Goal: Browse casually: Explore the website without a specific task or goal

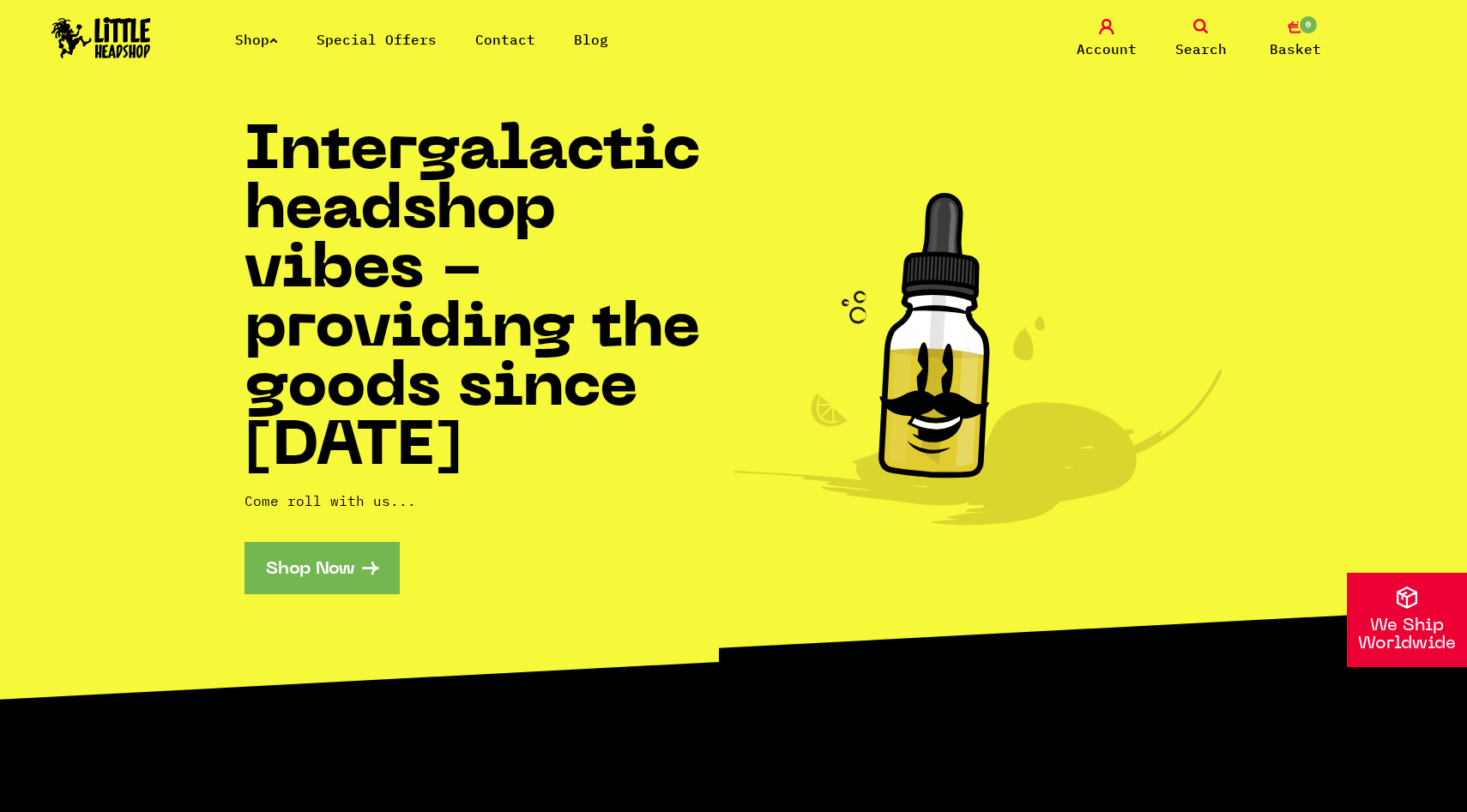
click at [516, 47] on link "Contact" at bounding box center [506, 40] width 60 height 17
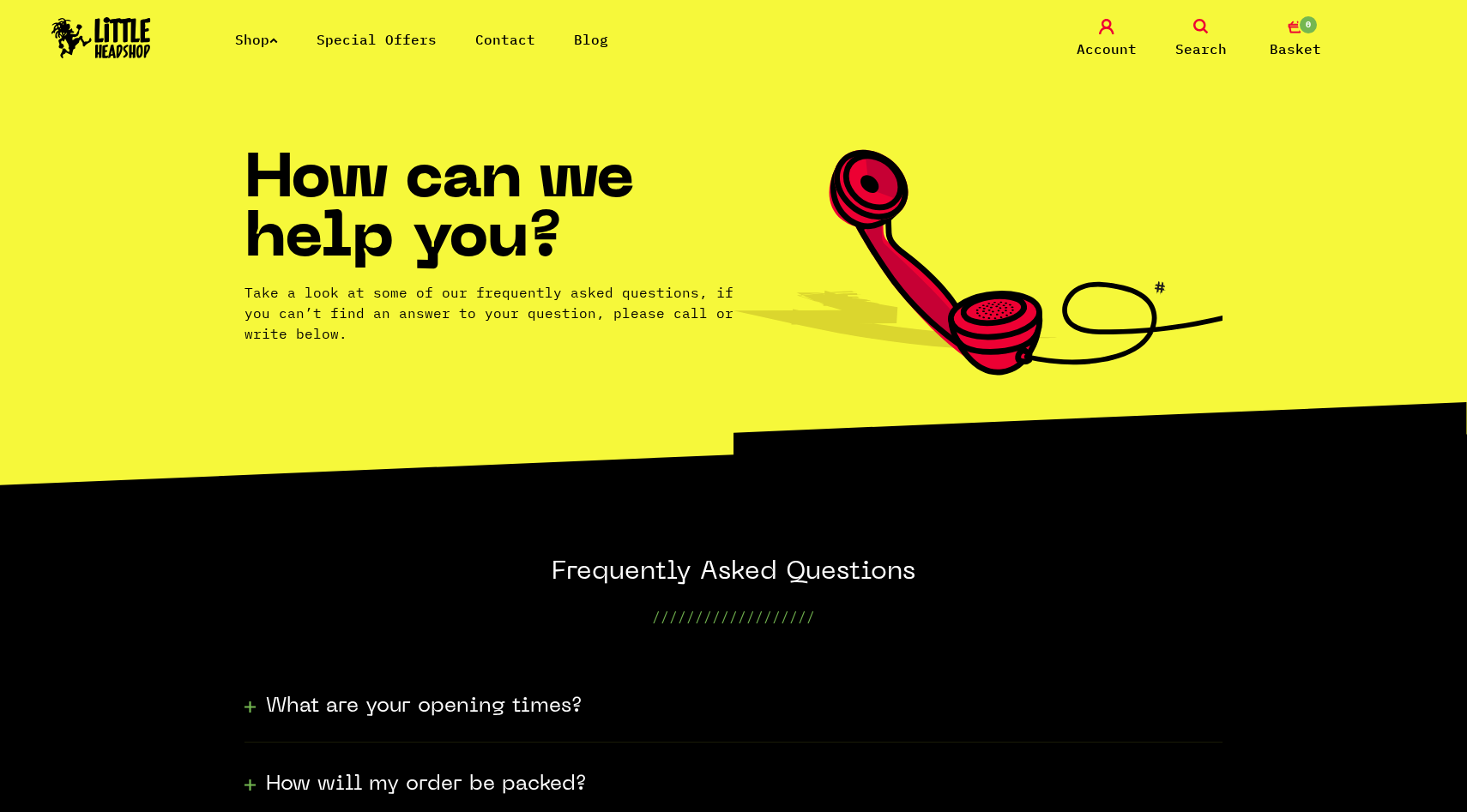
click at [437, 41] on link "Special Offers" at bounding box center [376, 40] width 120 height 17
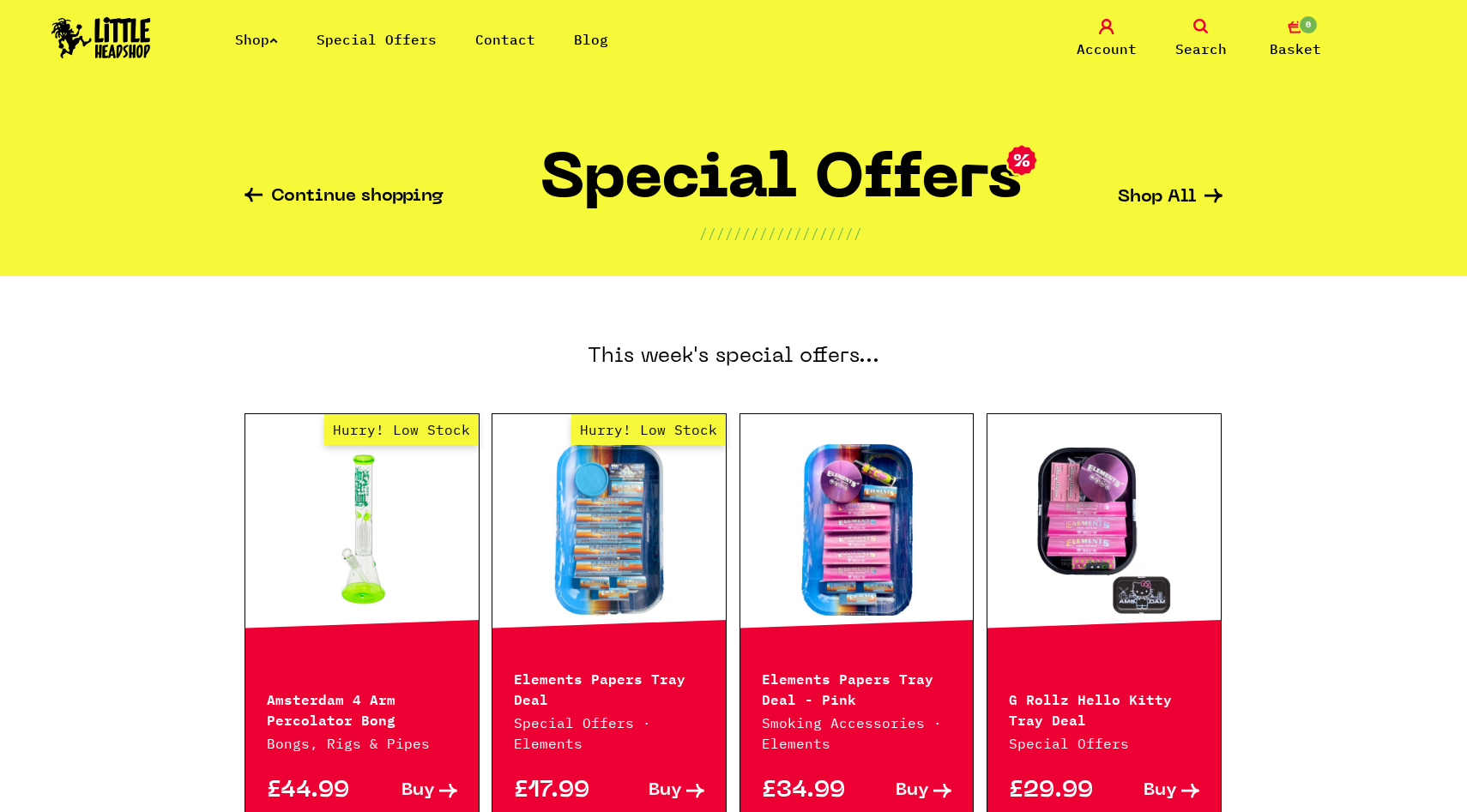
click at [508, 26] on div "Shop Special Offers Contact Blog Account Search 0 Basket" at bounding box center [733, 39] width 1467 height 78
click at [511, 44] on link "Contact" at bounding box center [506, 40] width 60 height 17
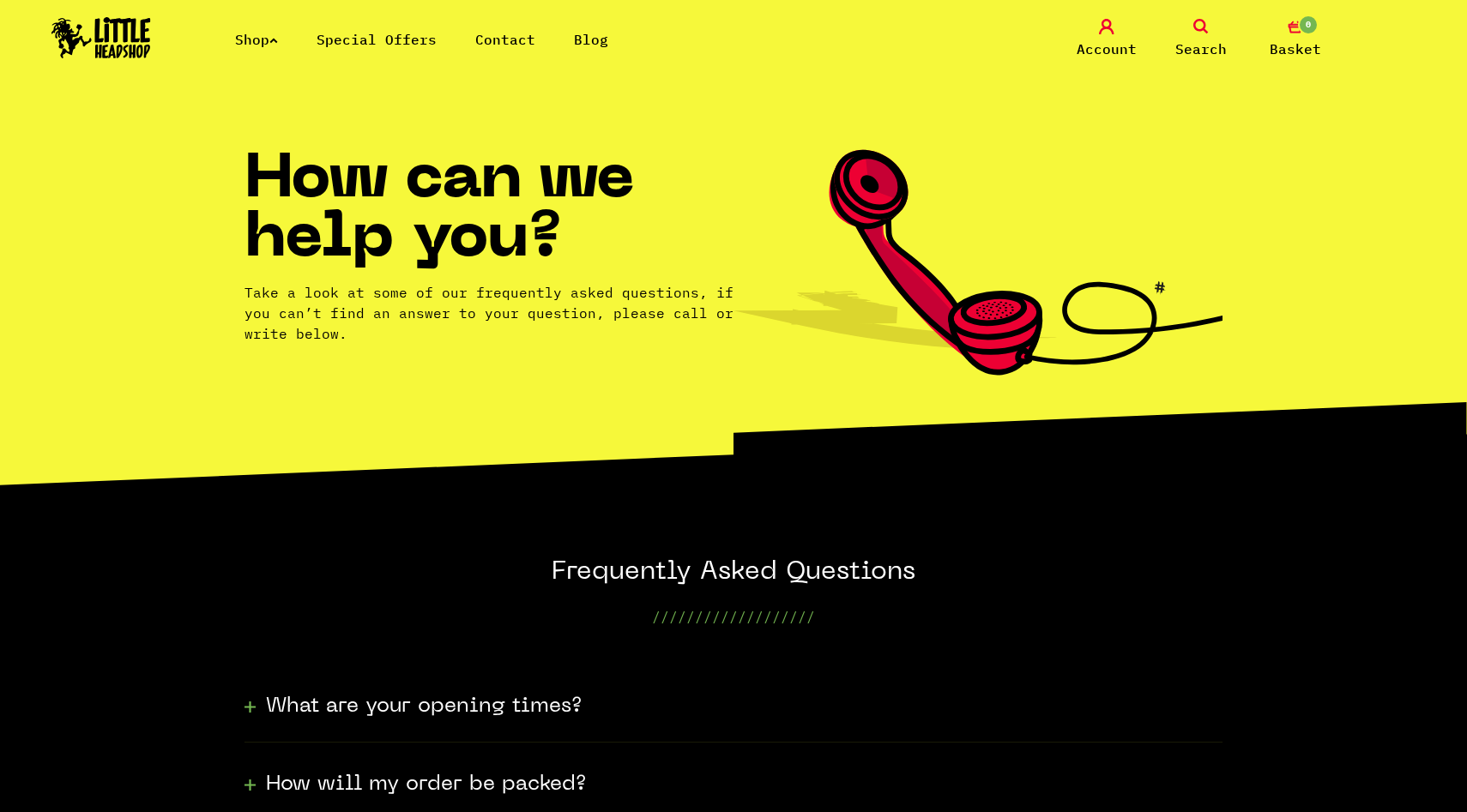
click at [599, 34] on link "Blog" at bounding box center [591, 40] width 34 height 17
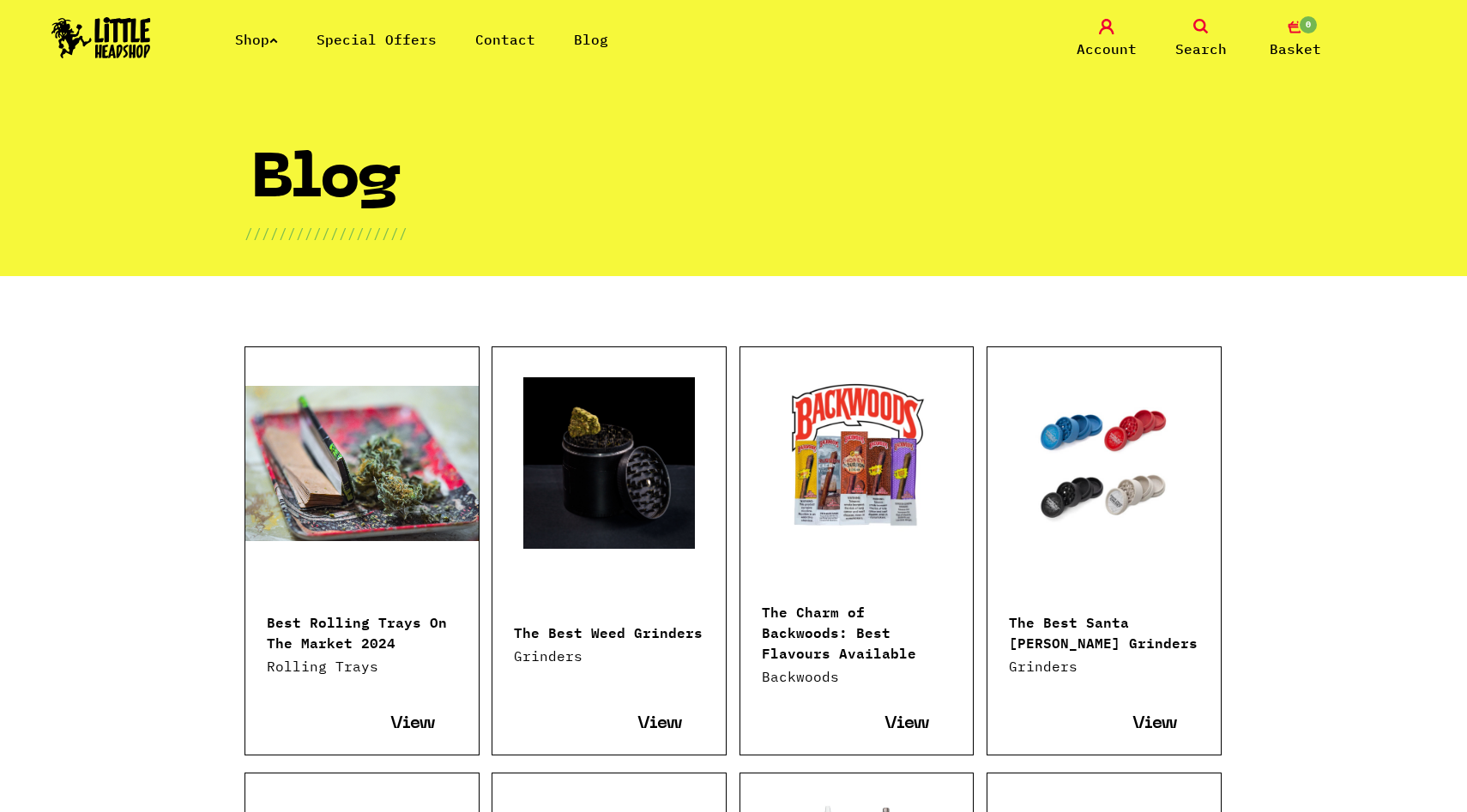
click at [131, 39] on img at bounding box center [101, 38] width 100 height 42
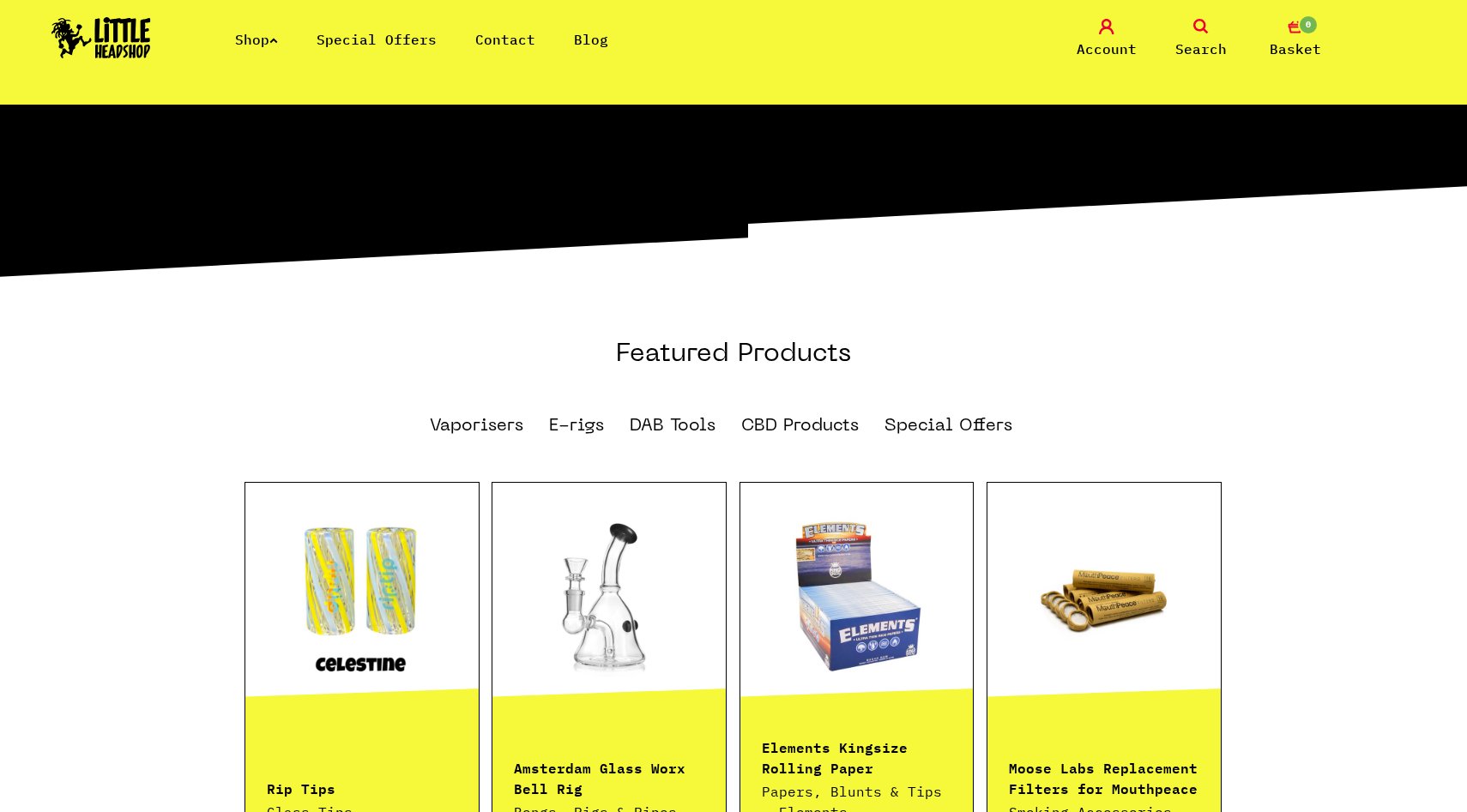
scroll to position [878, 0]
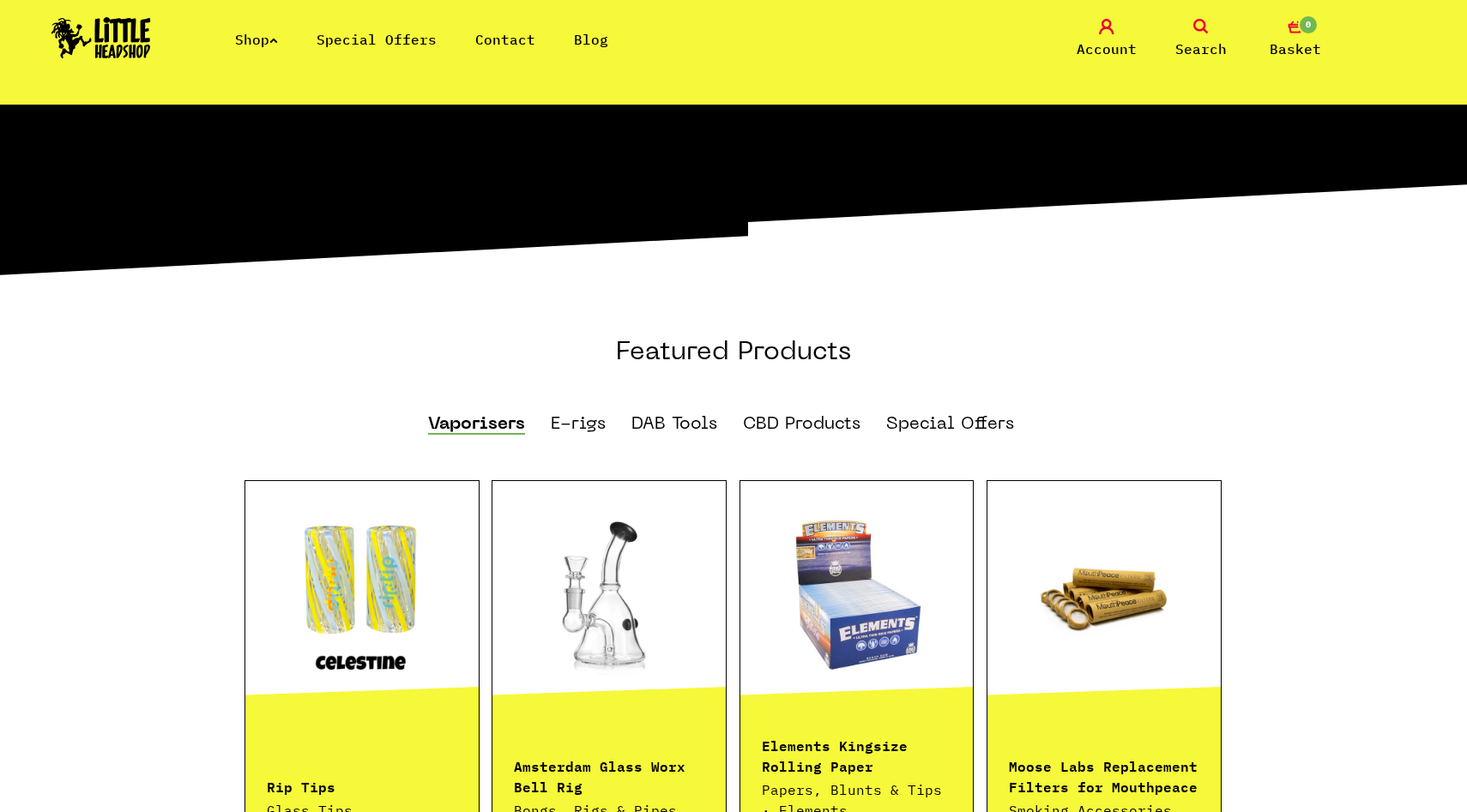
click at [524, 416] on link "Vaporisers" at bounding box center [477, 425] width 97 height 19
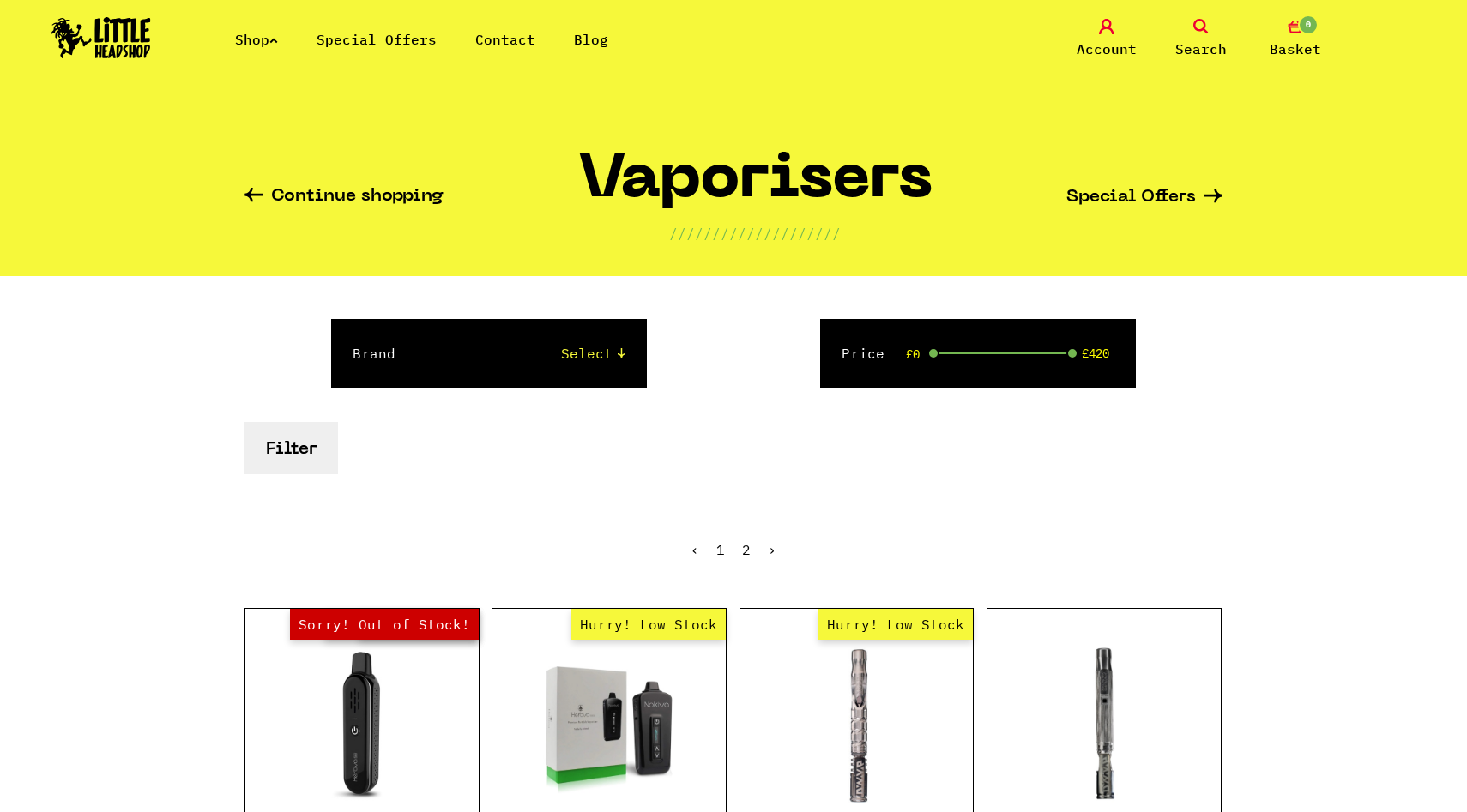
click at [316, 194] on link "Continue shopping" at bounding box center [344, 197] width 199 height 19
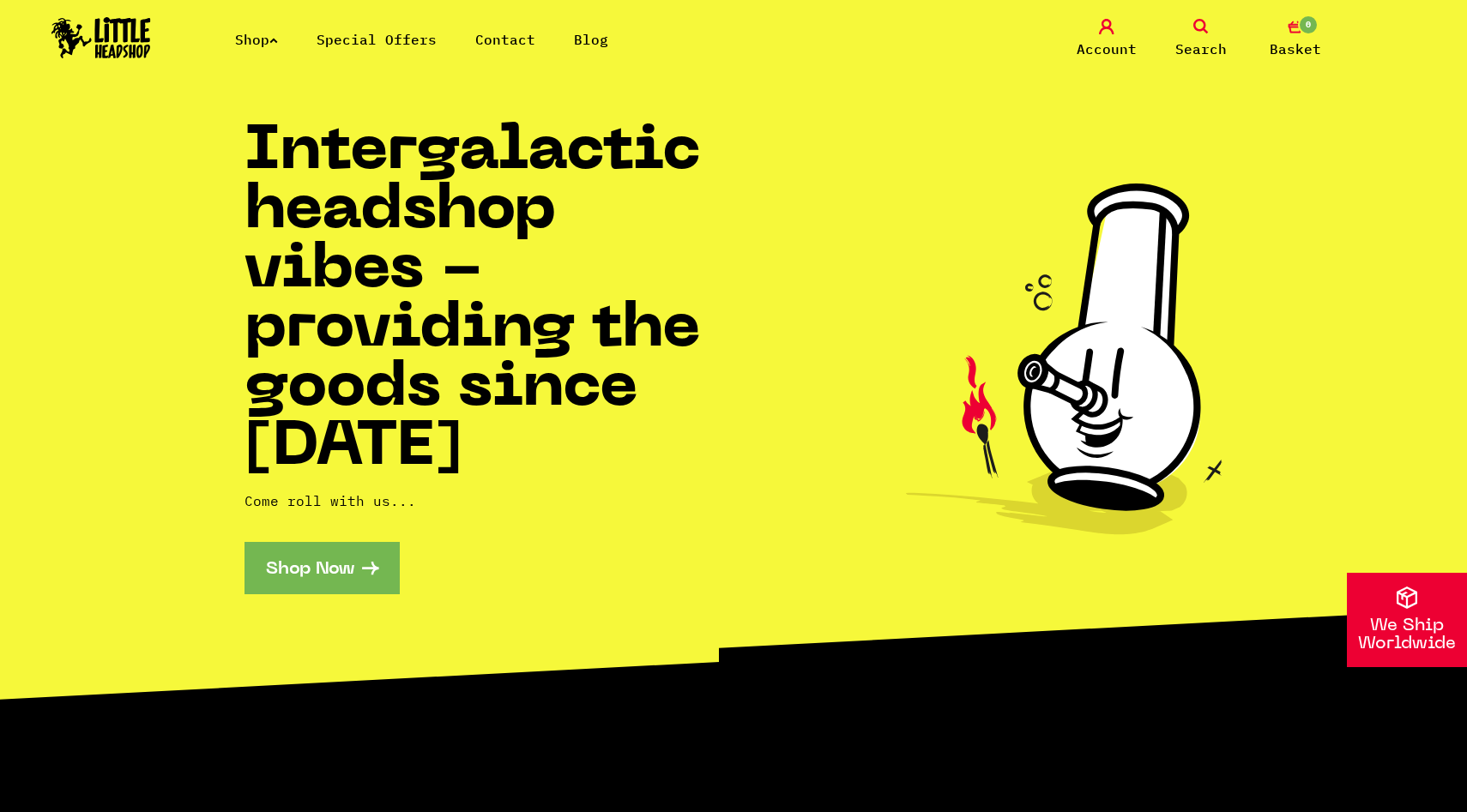
click at [269, 44] on link "Shop" at bounding box center [256, 40] width 43 height 17
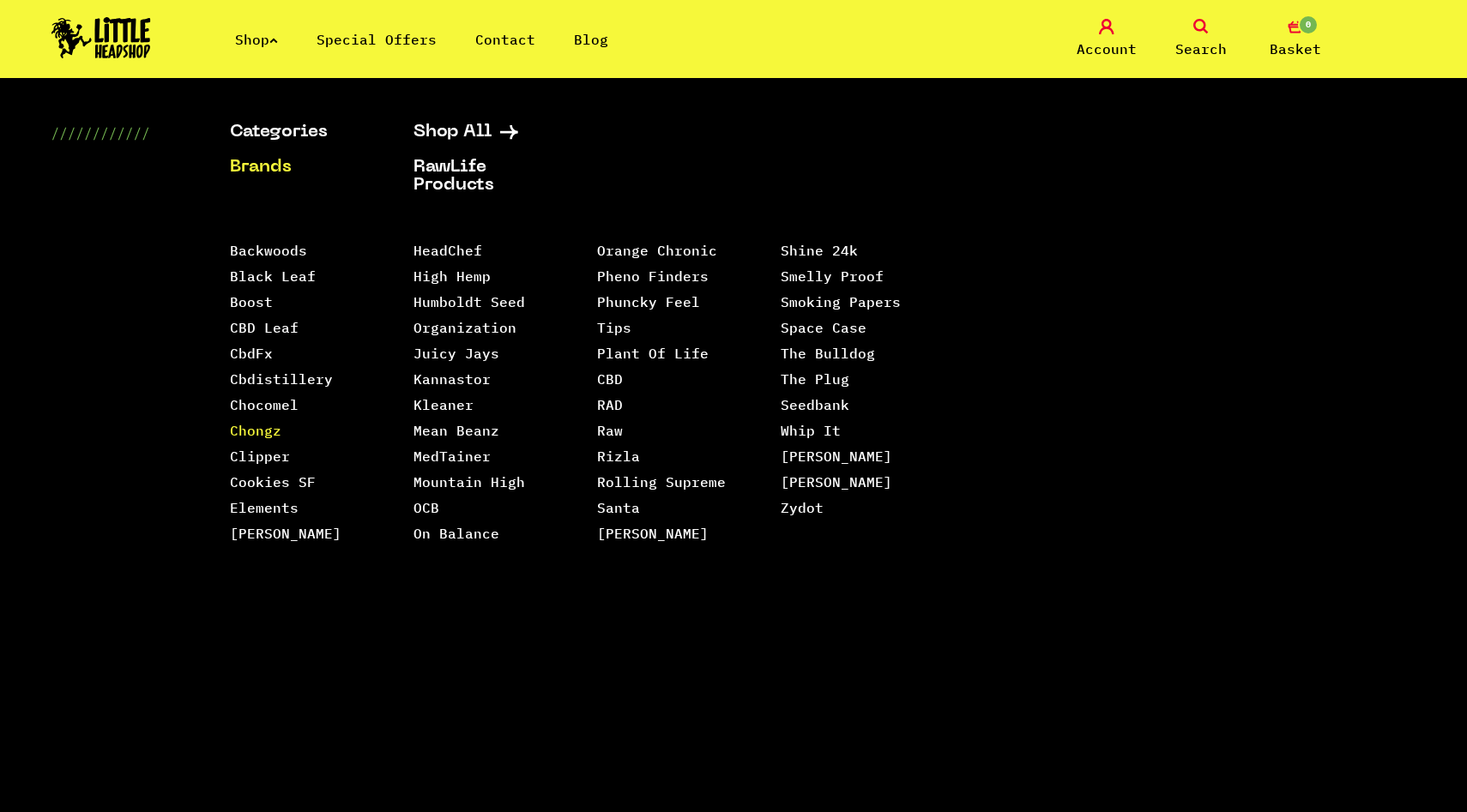
click at [272, 435] on link "Chongz" at bounding box center [255, 431] width 51 height 17
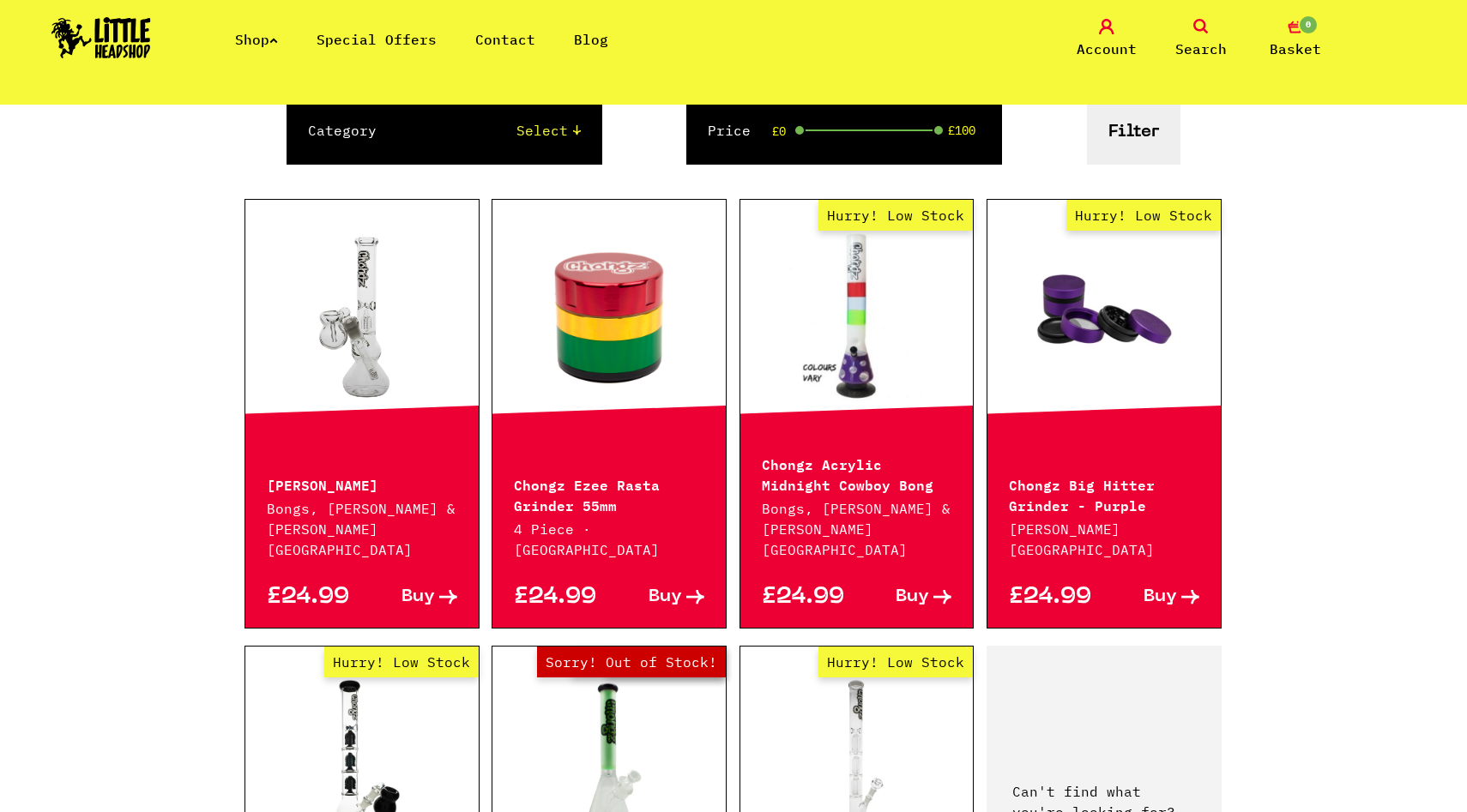
scroll to position [55, 0]
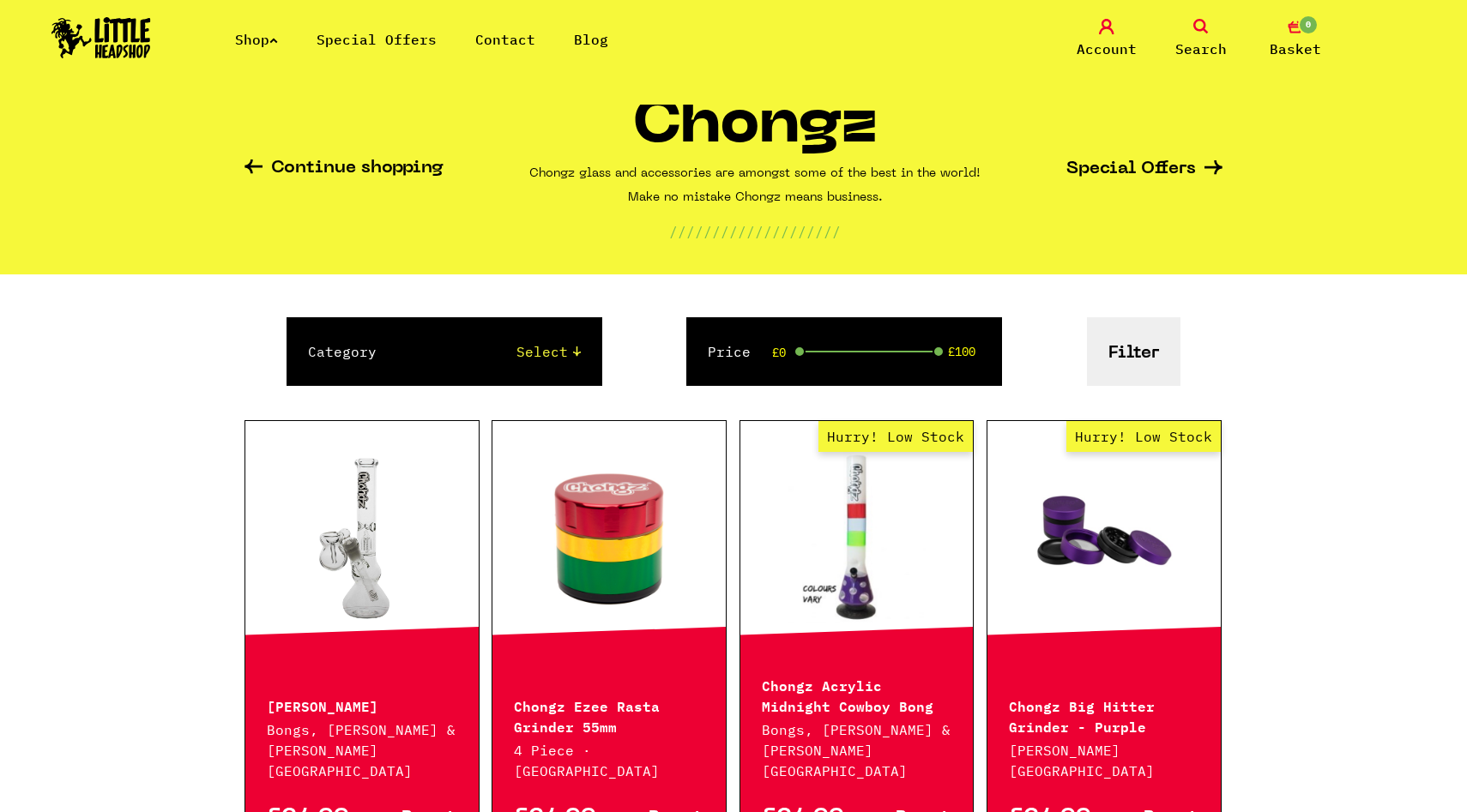
click at [238, 31] on link "Shop" at bounding box center [256, 40] width 43 height 17
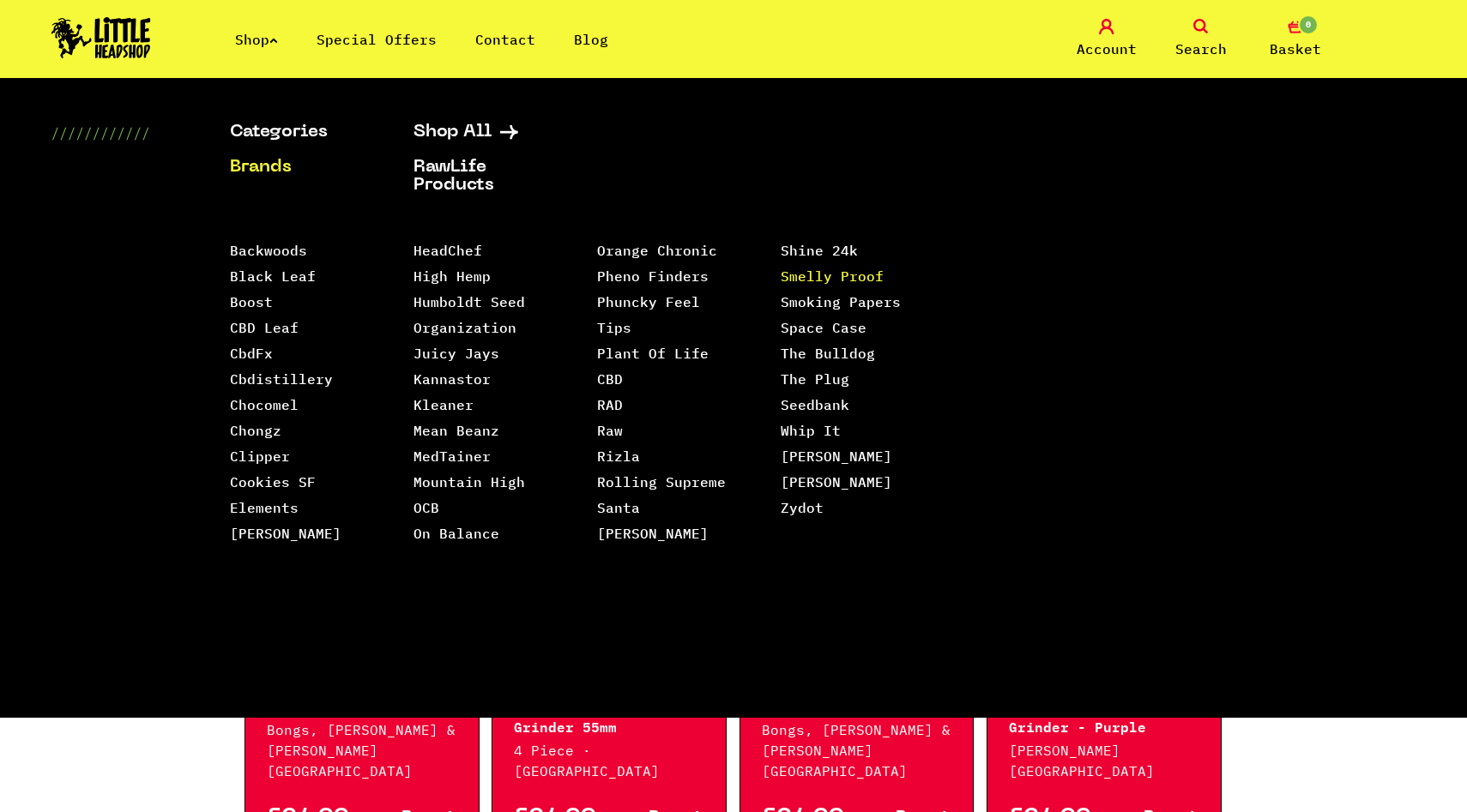
click at [780, 285] on link "Smelly Proof" at bounding box center [832, 276] width 103 height 17
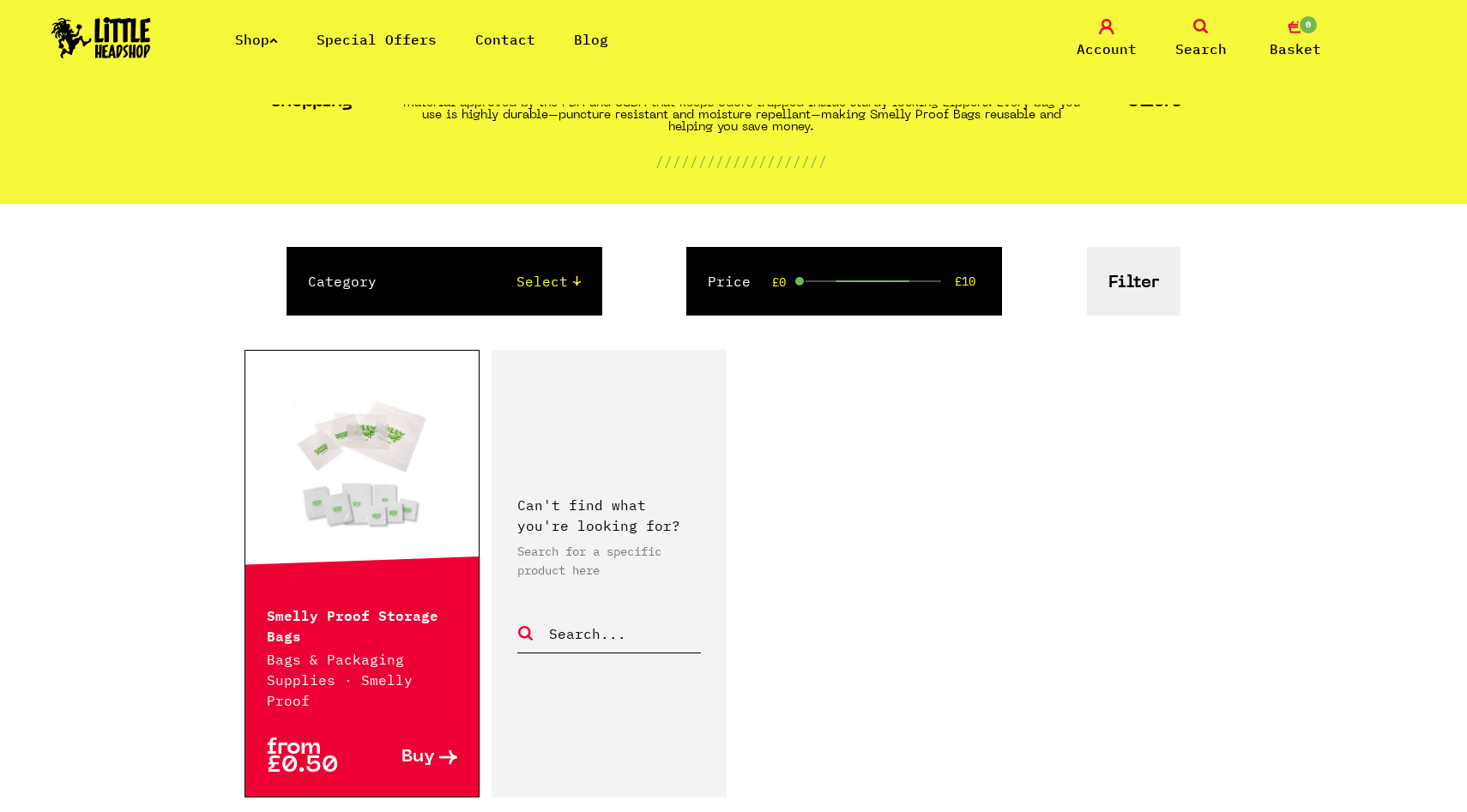
scroll to position [141, 0]
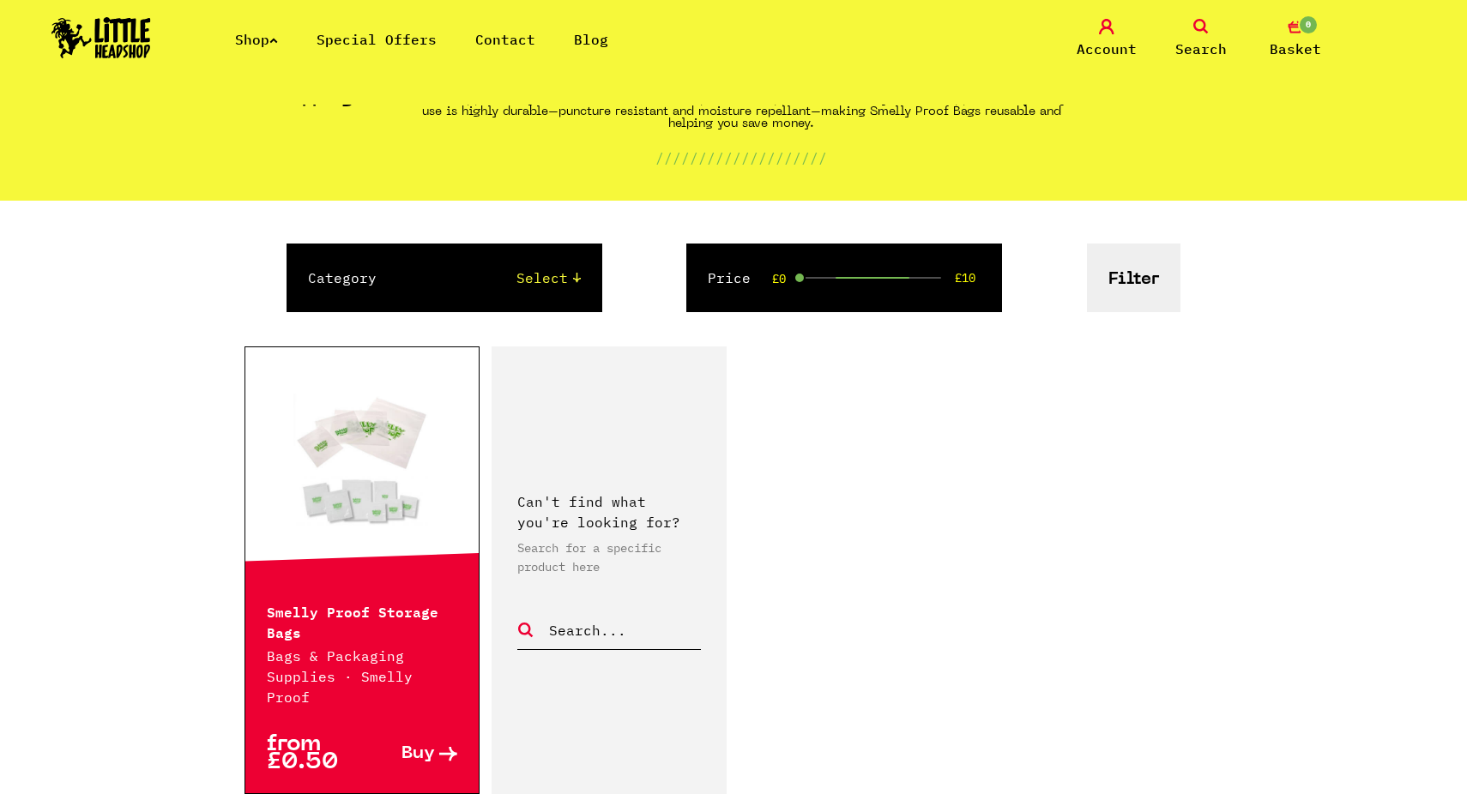
click at [277, 38] on icon at bounding box center [274, 40] width 9 height 7
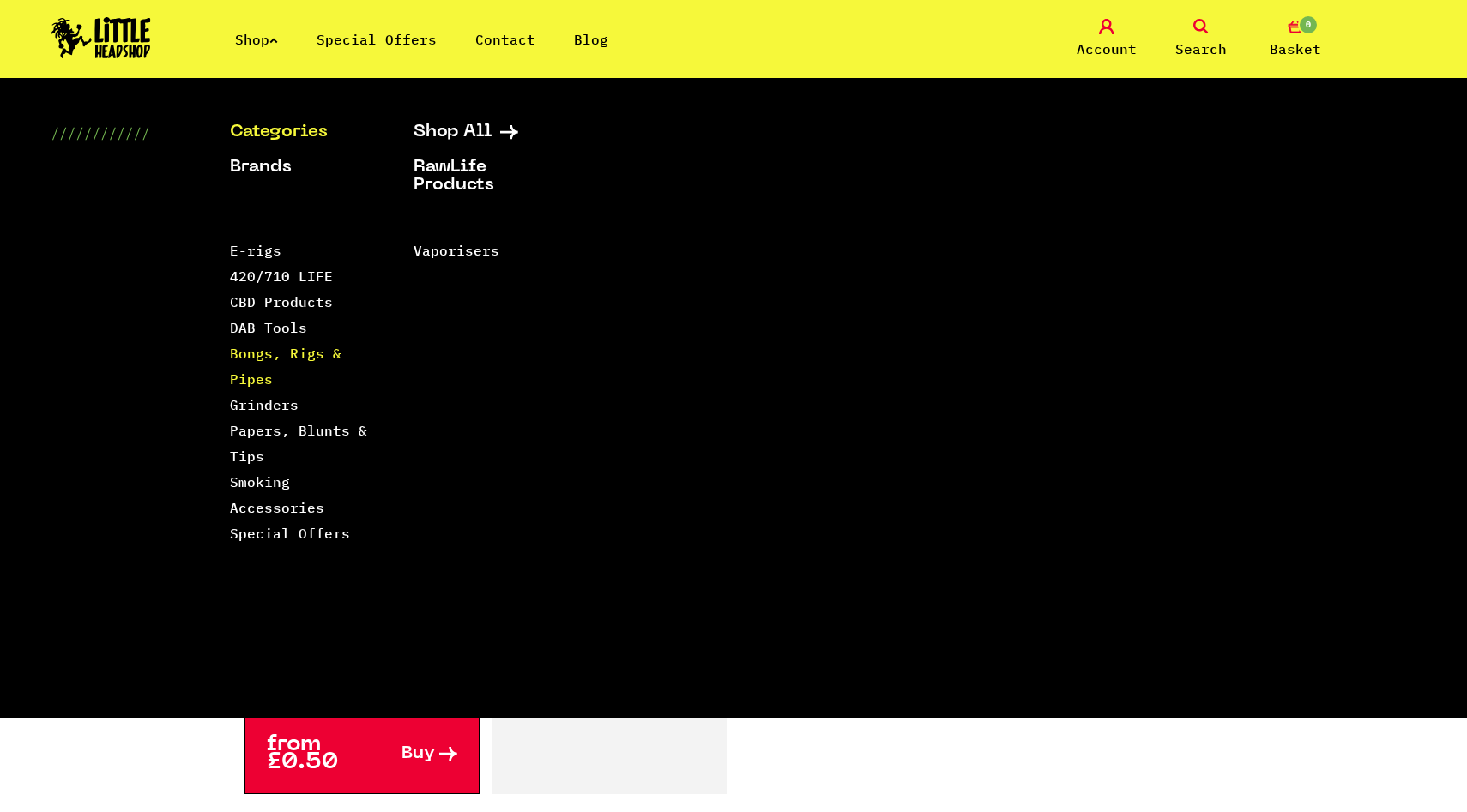
click at [256, 354] on link "Bongs, Rigs & Pipes" at bounding box center [285, 366] width 111 height 43
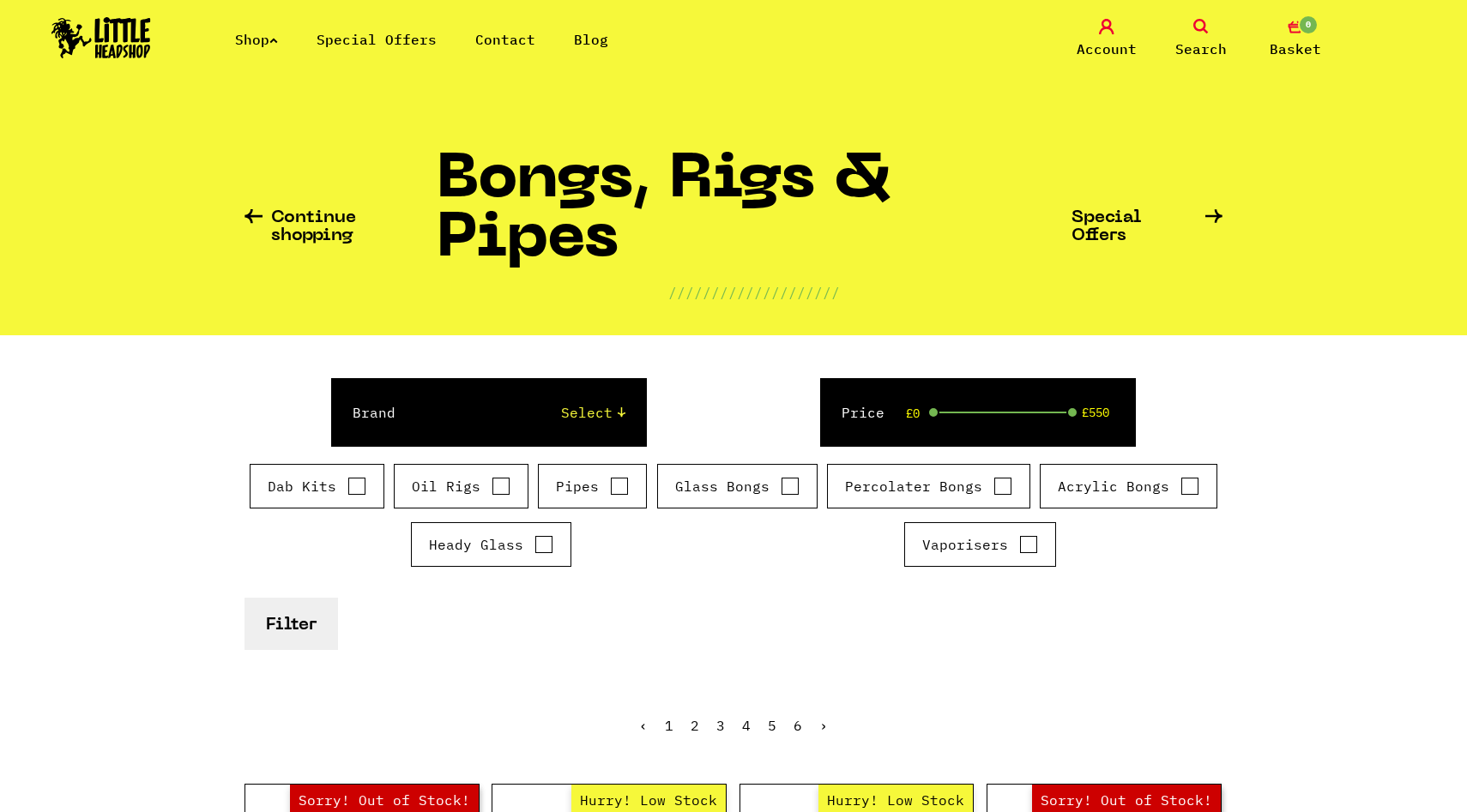
click at [276, 43] on link "Shop" at bounding box center [256, 40] width 43 height 17
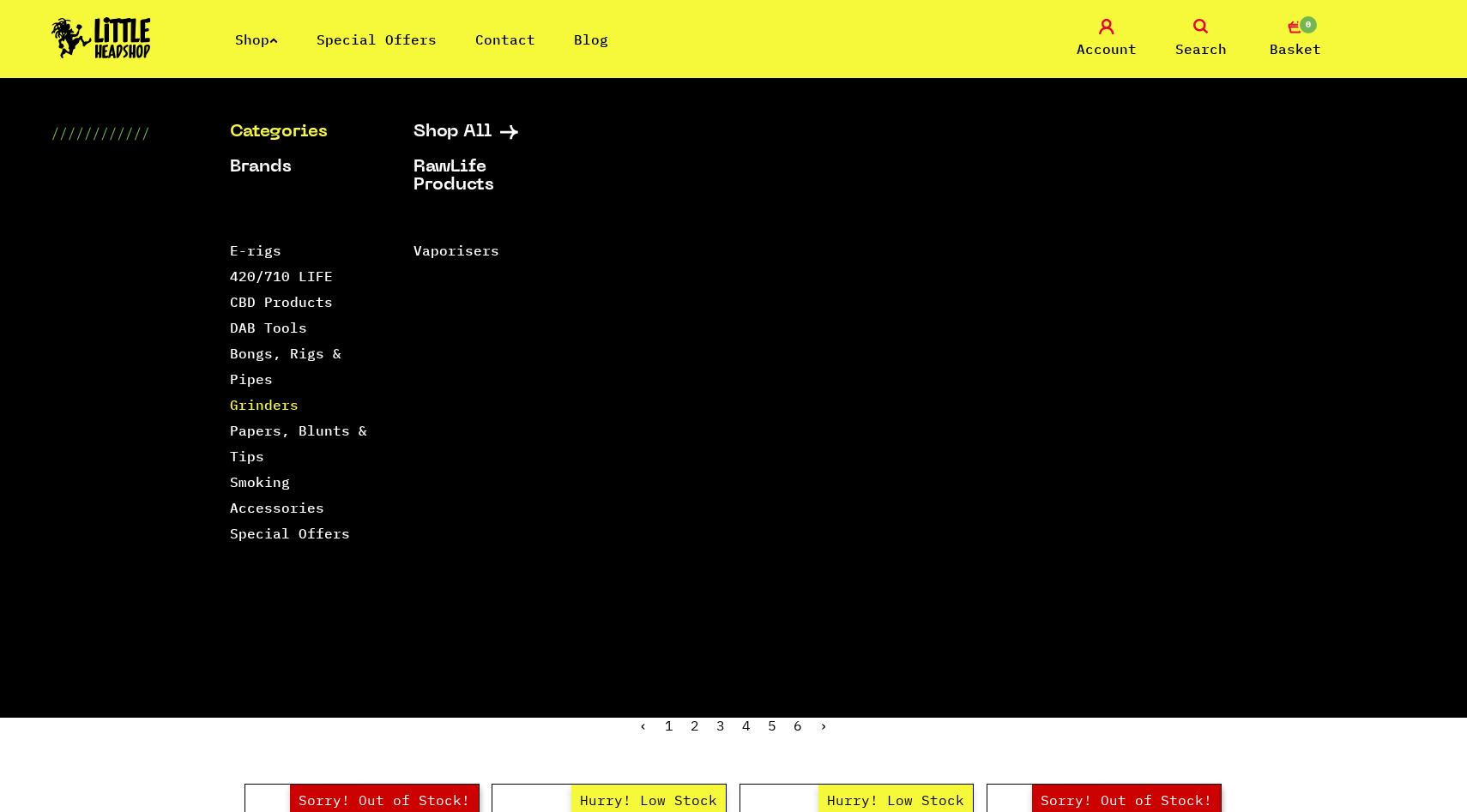
click at [274, 409] on link "Grinders" at bounding box center [264, 405] width 69 height 17
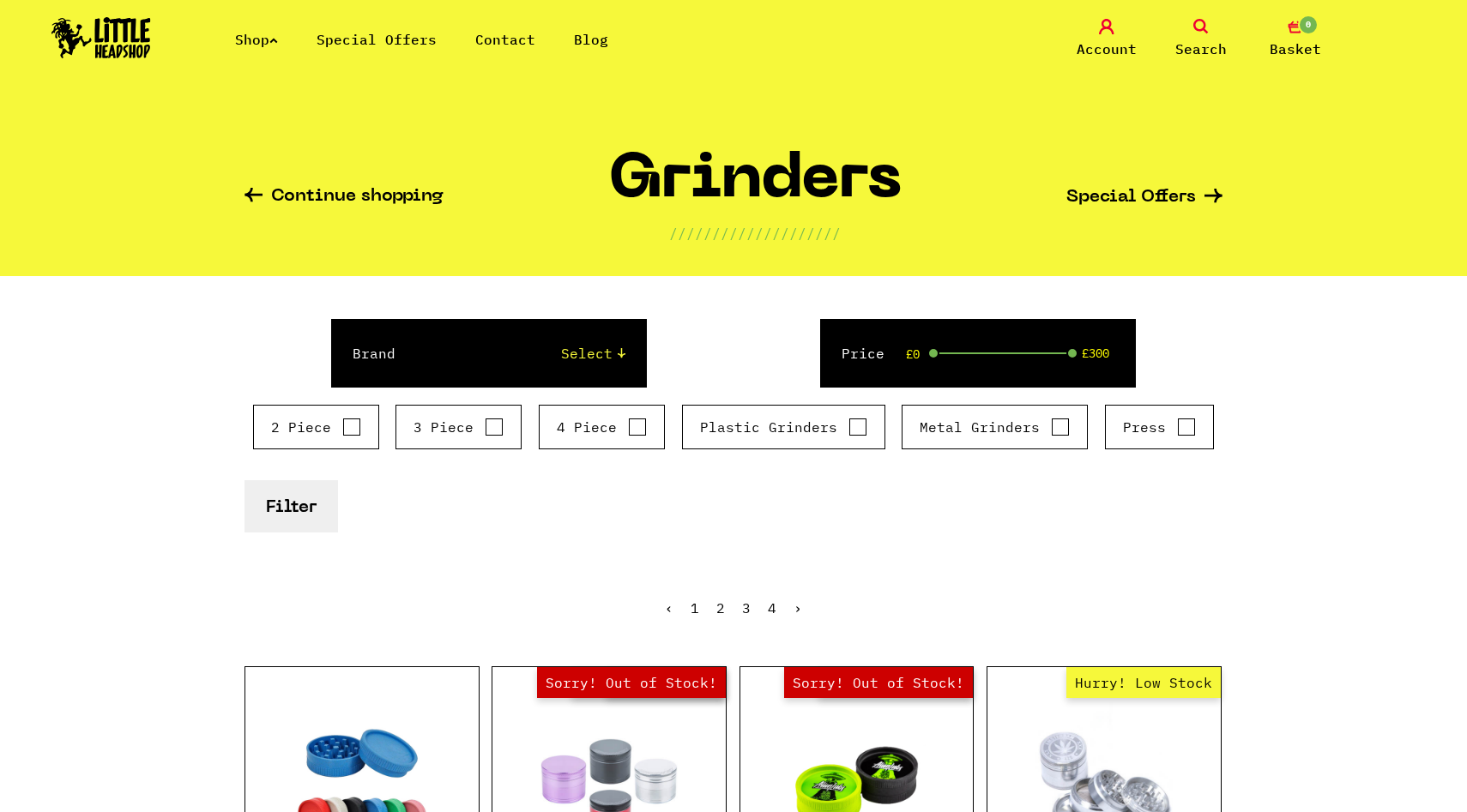
click at [250, 32] on link "Shop" at bounding box center [256, 40] width 43 height 17
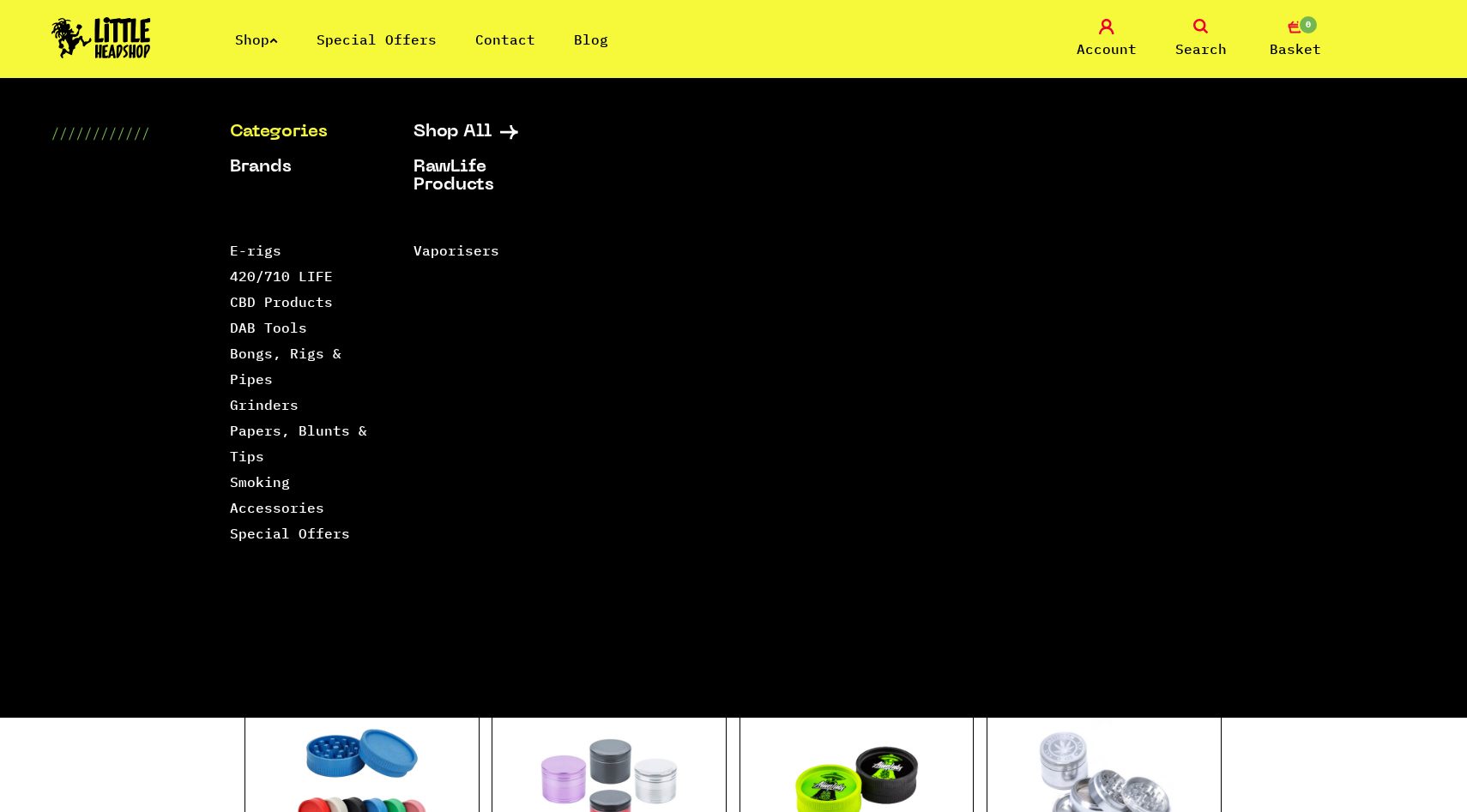
click at [103, 20] on img at bounding box center [101, 38] width 100 height 42
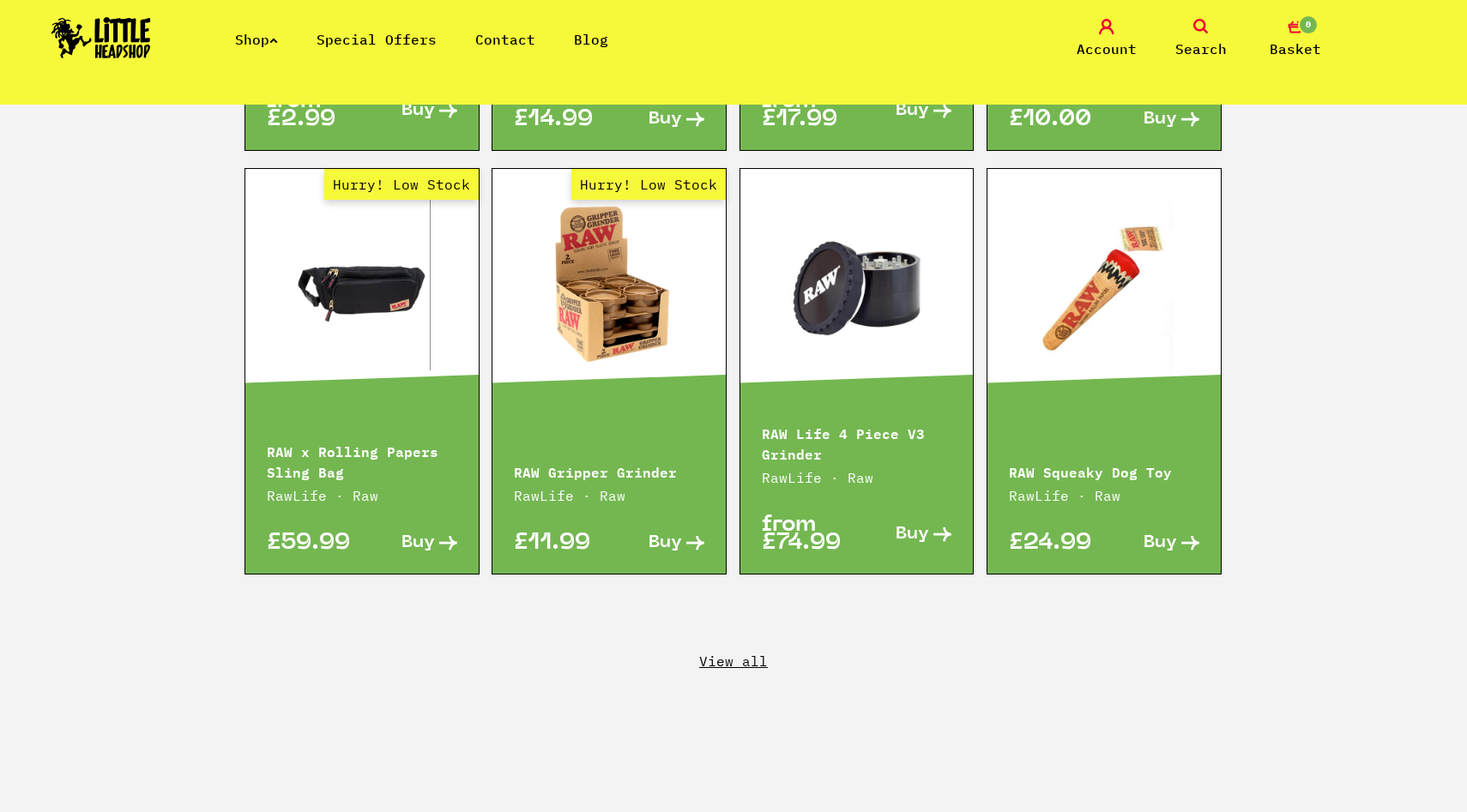
scroll to position [2811, 0]
click at [746, 666] on section "RawLife Products RAW Ethereal Kingsize Slim Papers Papers, Blunts & Tips · Raw …" at bounding box center [733, 188] width 1467 height 1313
click at [746, 653] on section "RawLife Products RAW Ethereal Kingsize Slim Papers Papers, Blunts & Tips · Raw …" at bounding box center [733, 188] width 1467 height 1313
click at [747, 652] on link "View all" at bounding box center [733, 662] width 1467 height 19
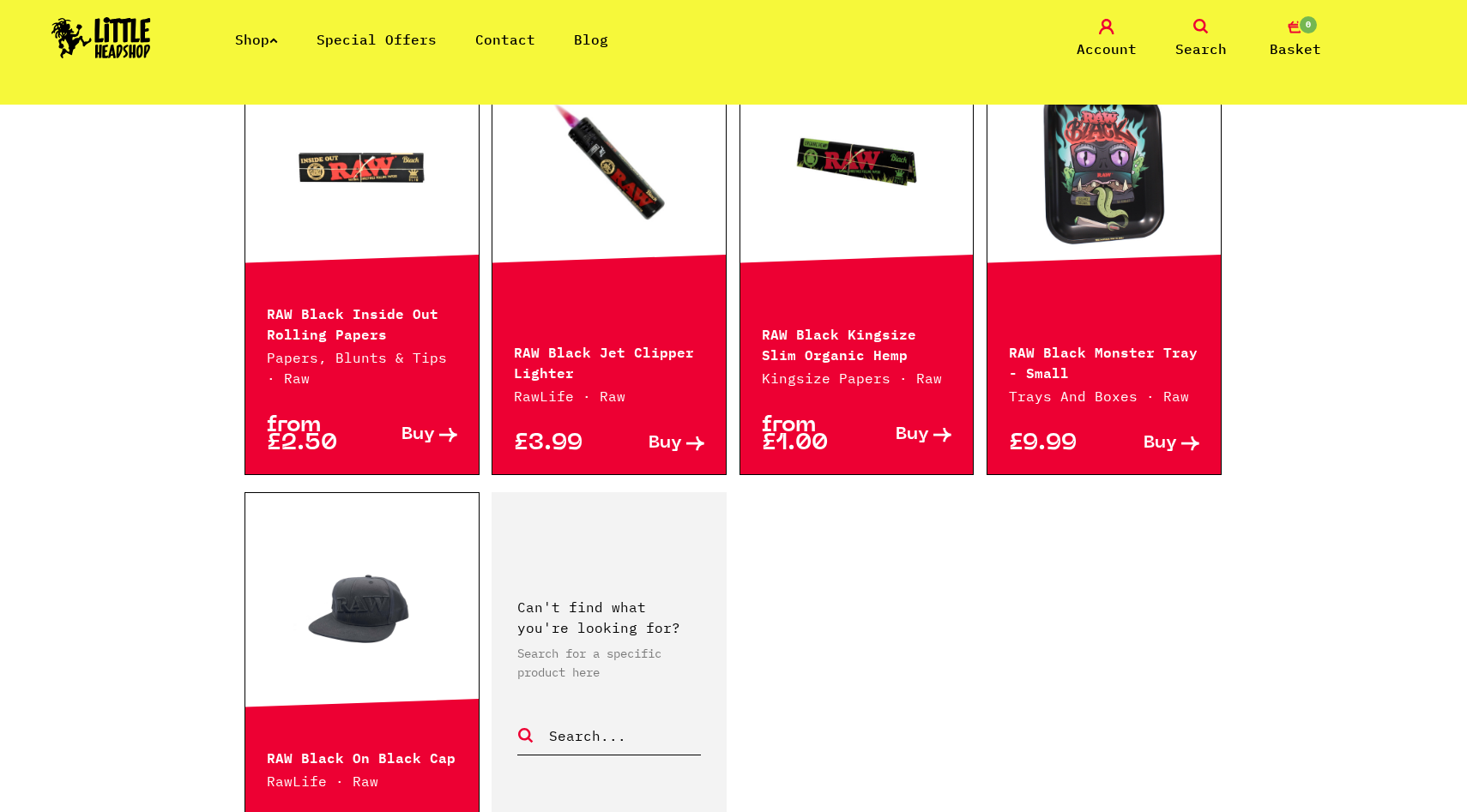
scroll to position [2744, 0]
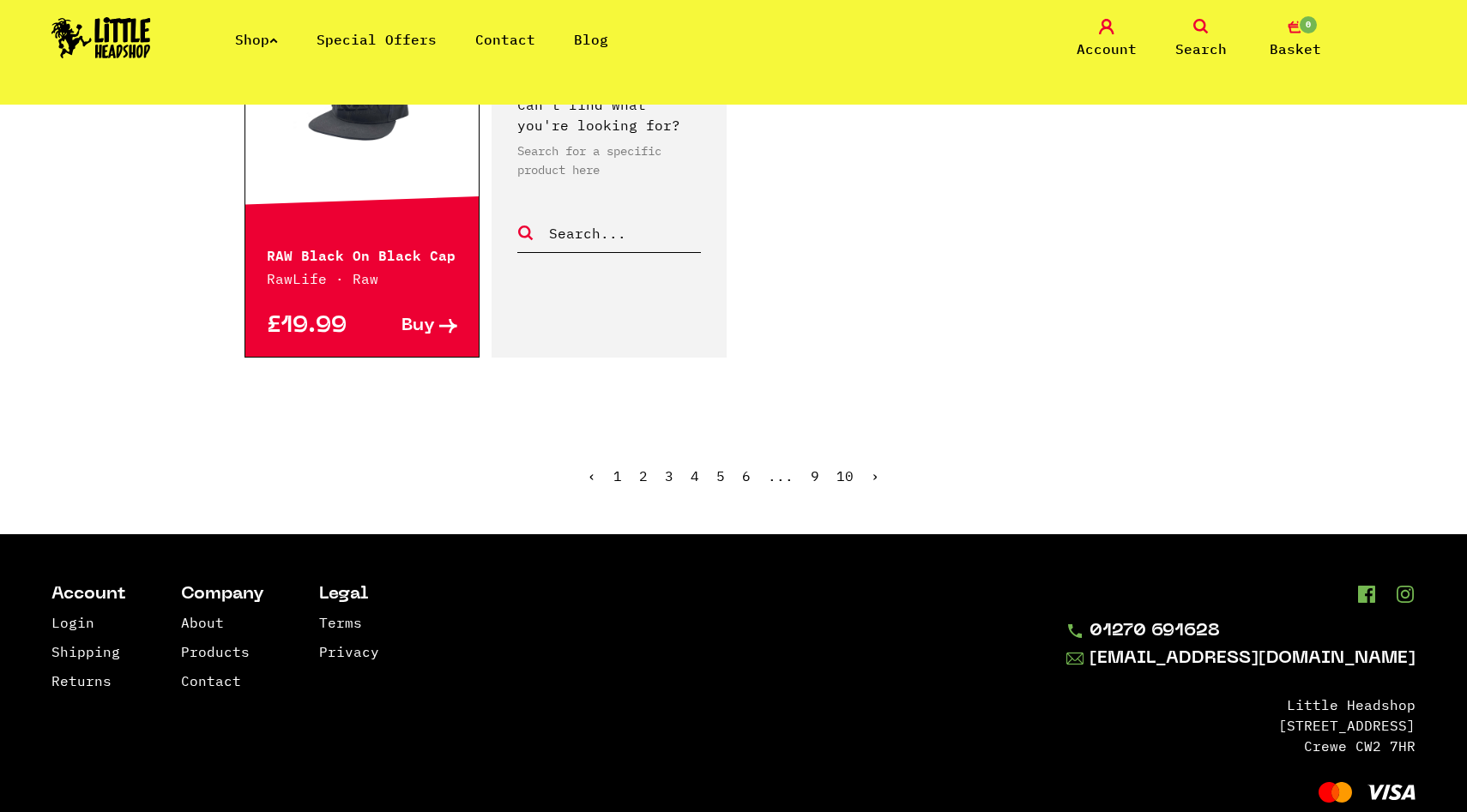
click at [645, 468] on link "2" at bounding box center [643, 477] width 9 height 17
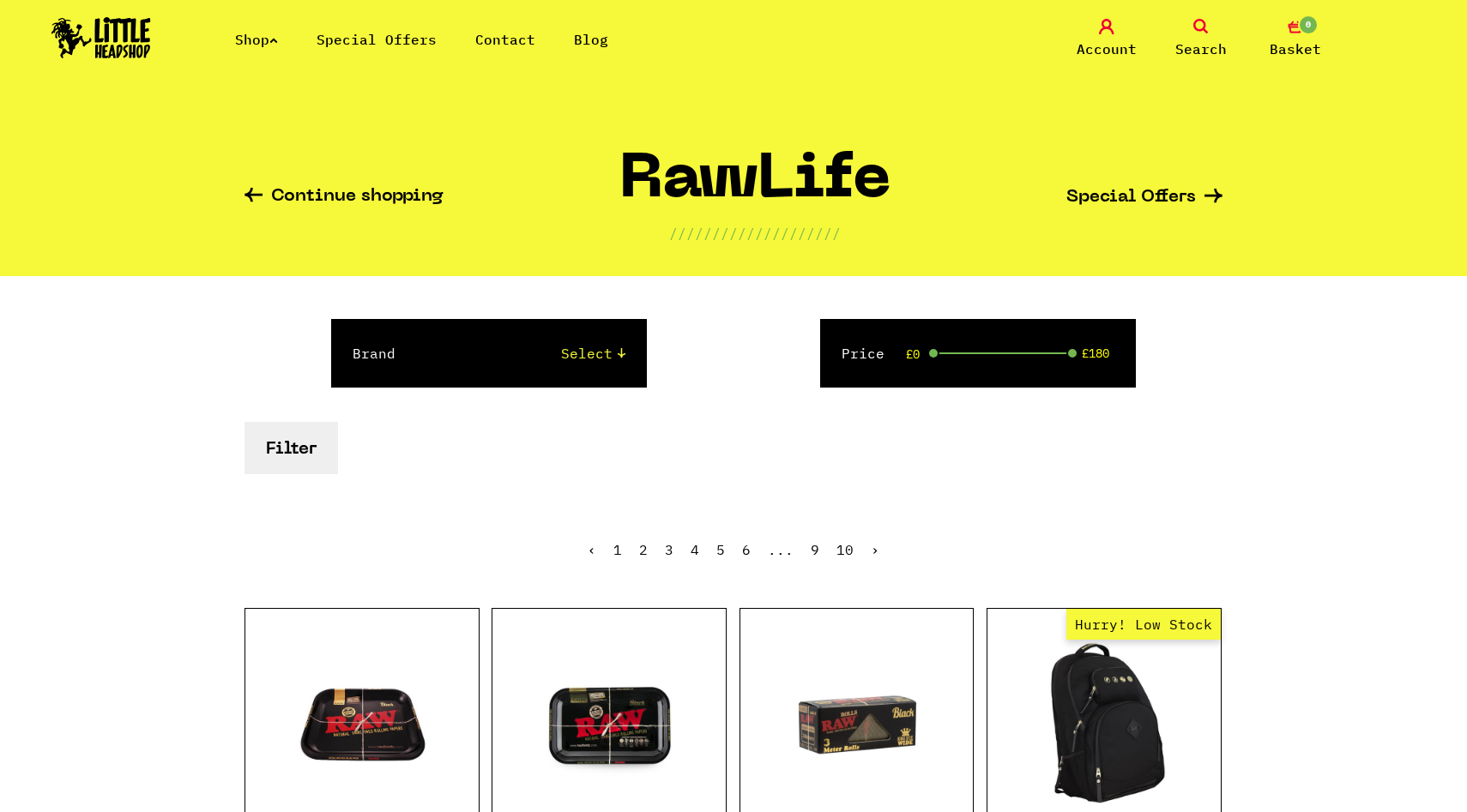
click at [255, 44] on link "Shop" at bounding box center [256, 40] width 43 height 17
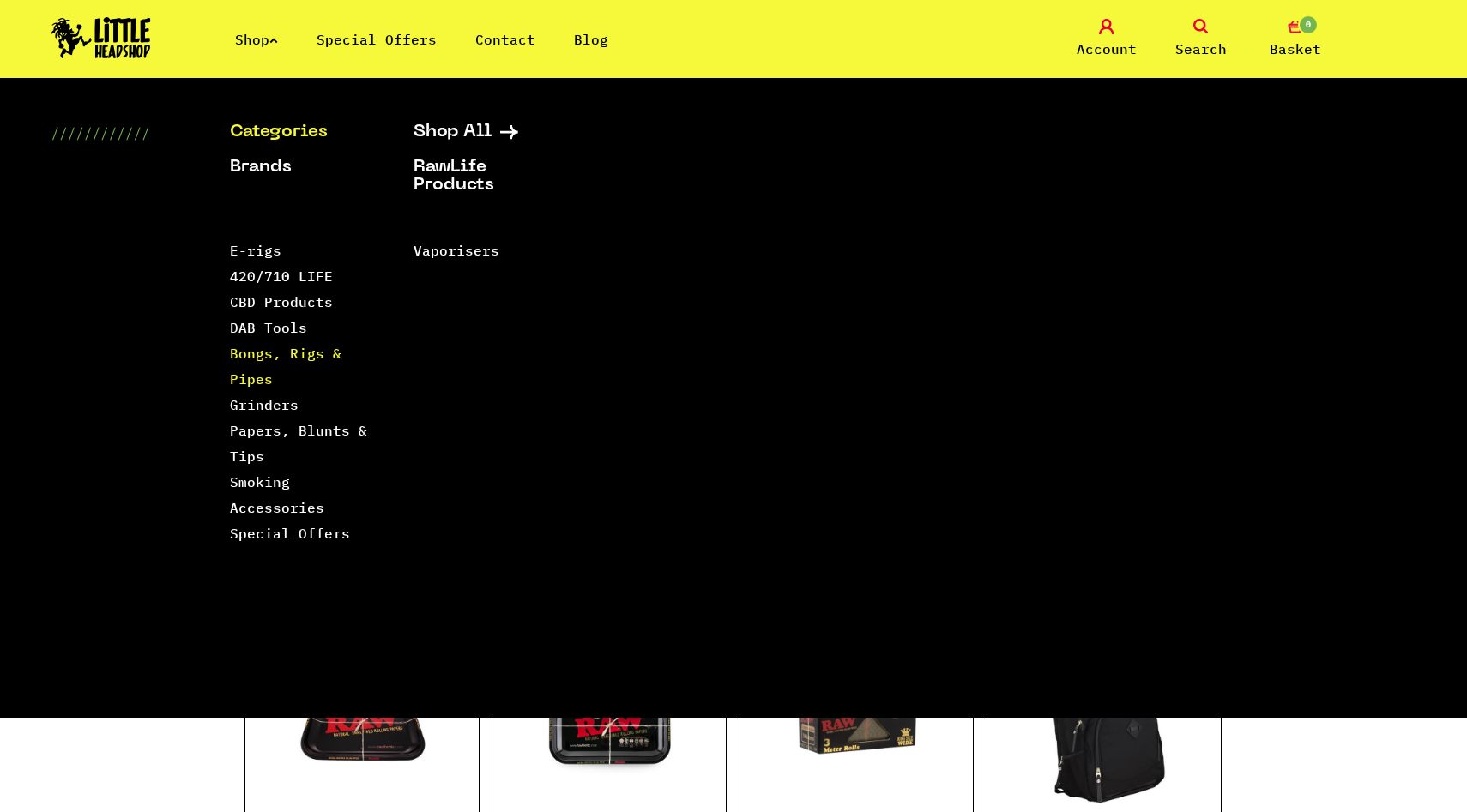
click at [264, 354] on link "Bongs, Rigs & Pipes" at bounding box center [285, 366] width 111 height 43
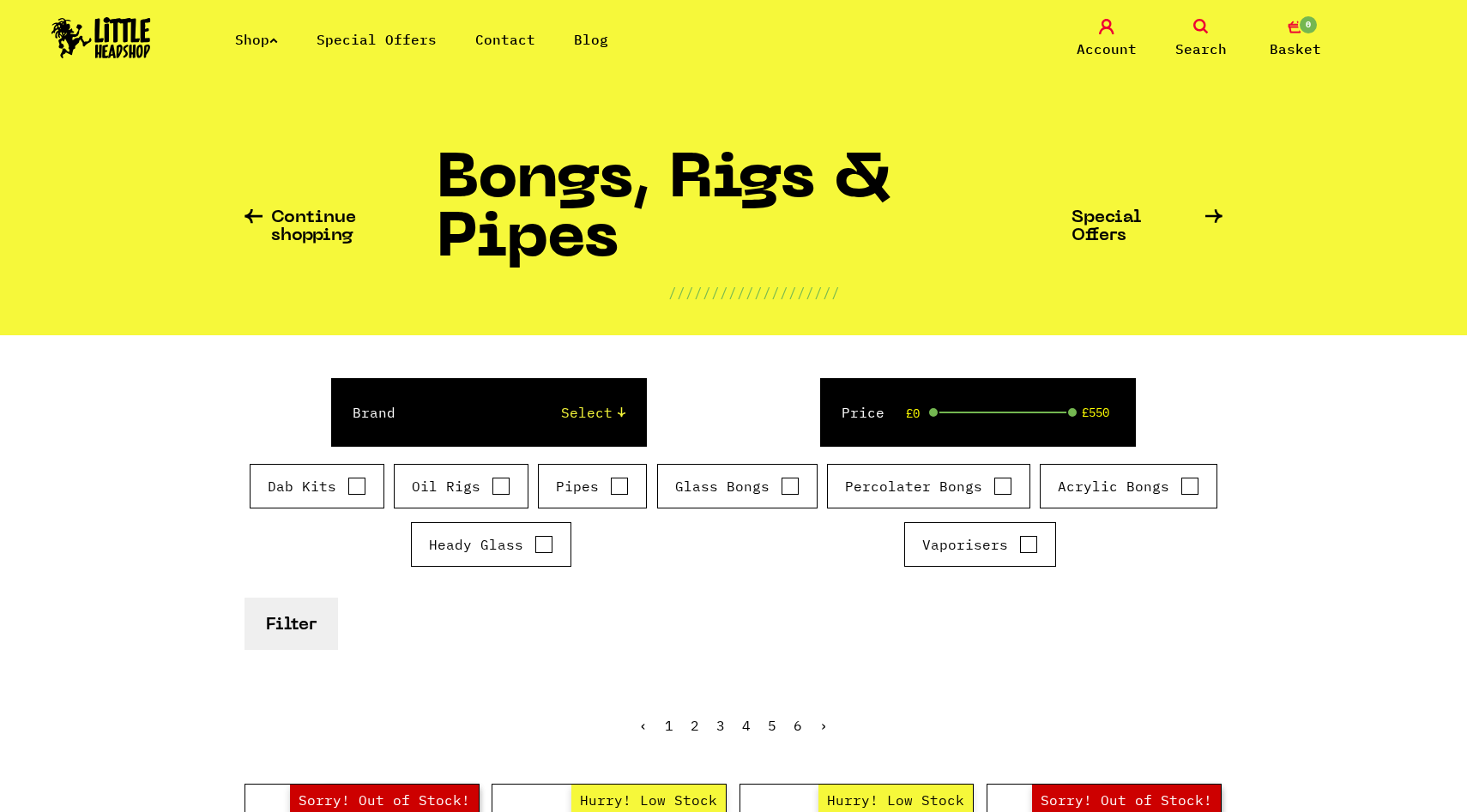
click at [249, 35] on link "Shop" at bounding box center [256, 40] width 43 height 17
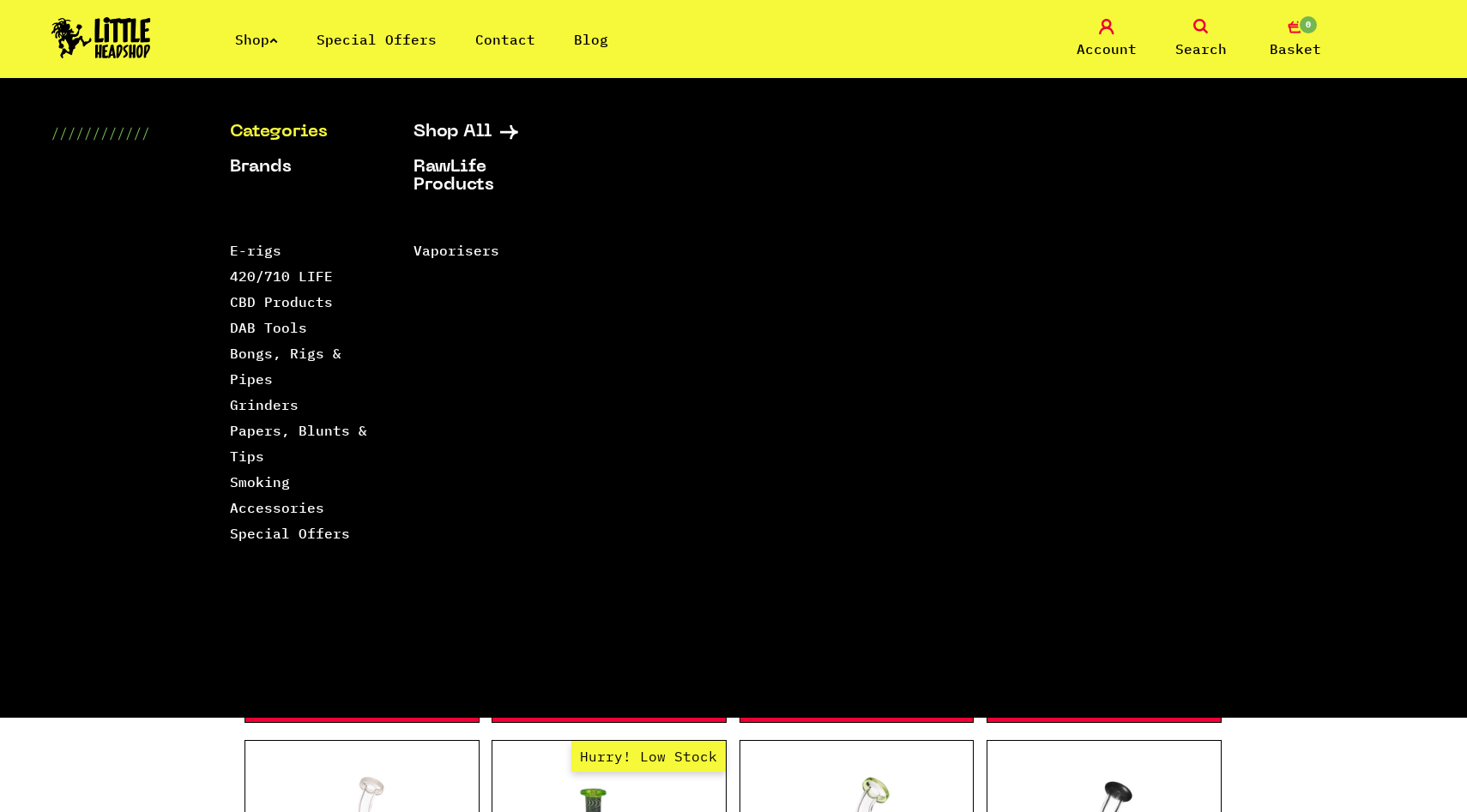
scroll to position [631, 0]
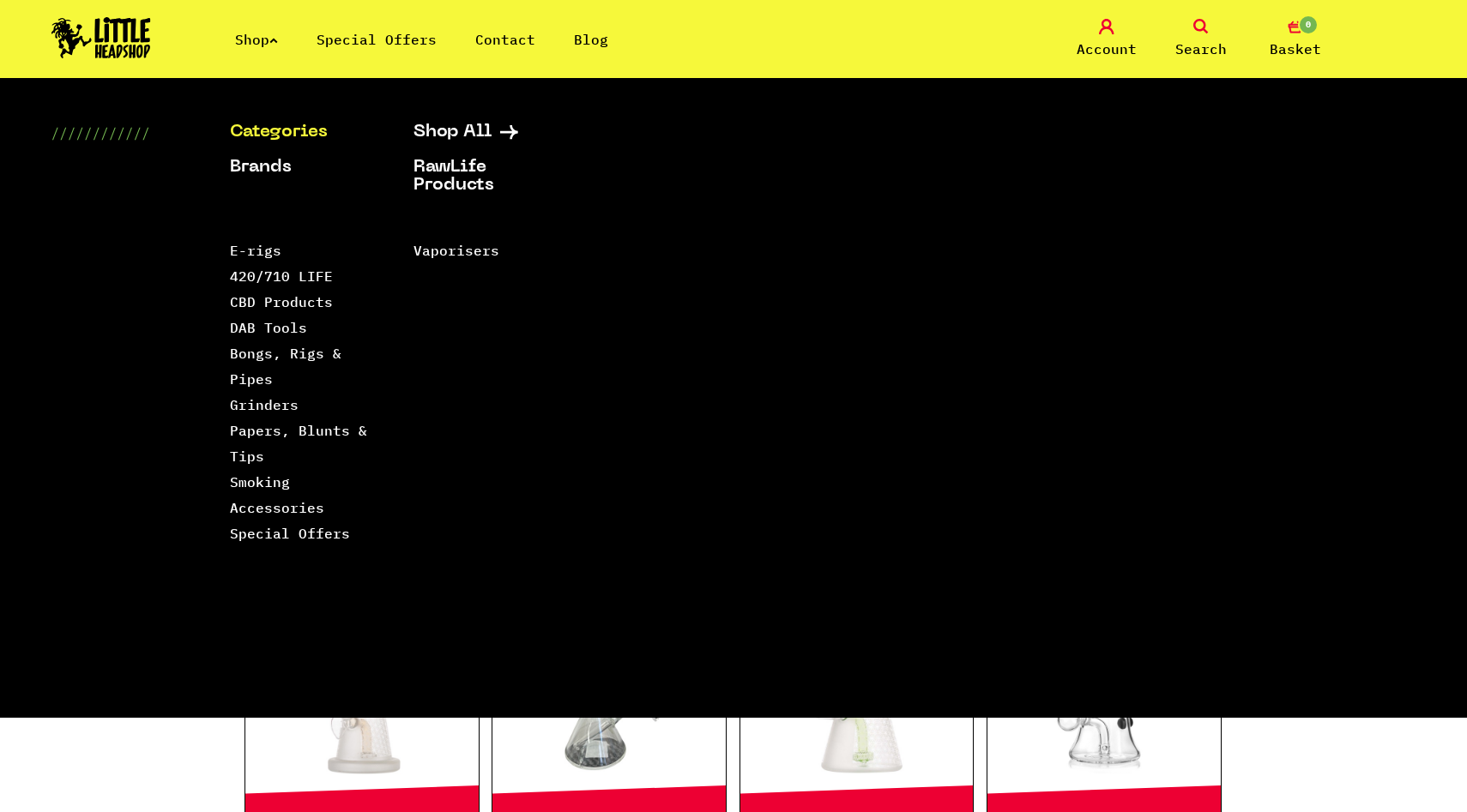
click at [248, 42] on link "Shop" at bounding box center [256, 40] width 43 height 17
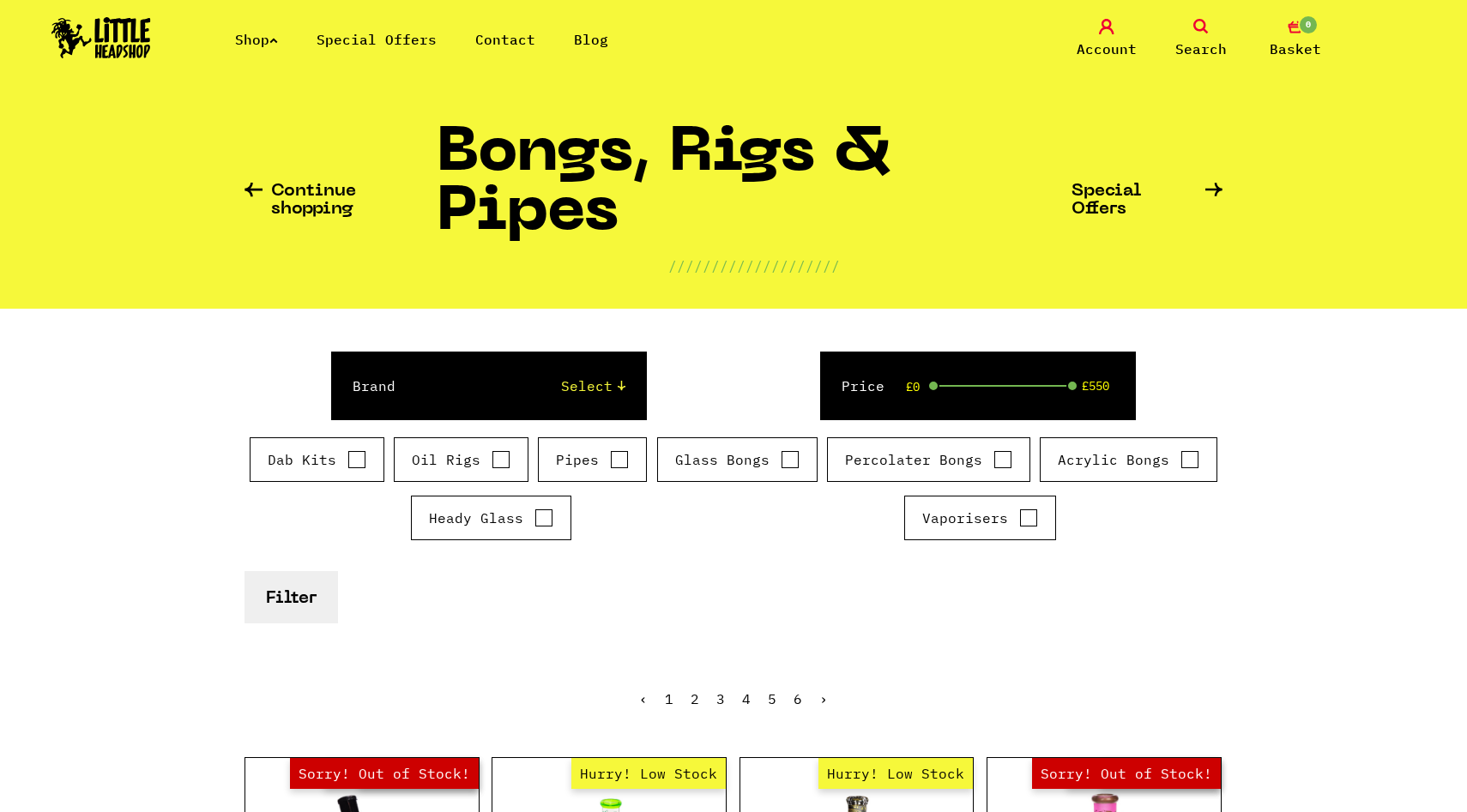
scroll to position [0, 0]
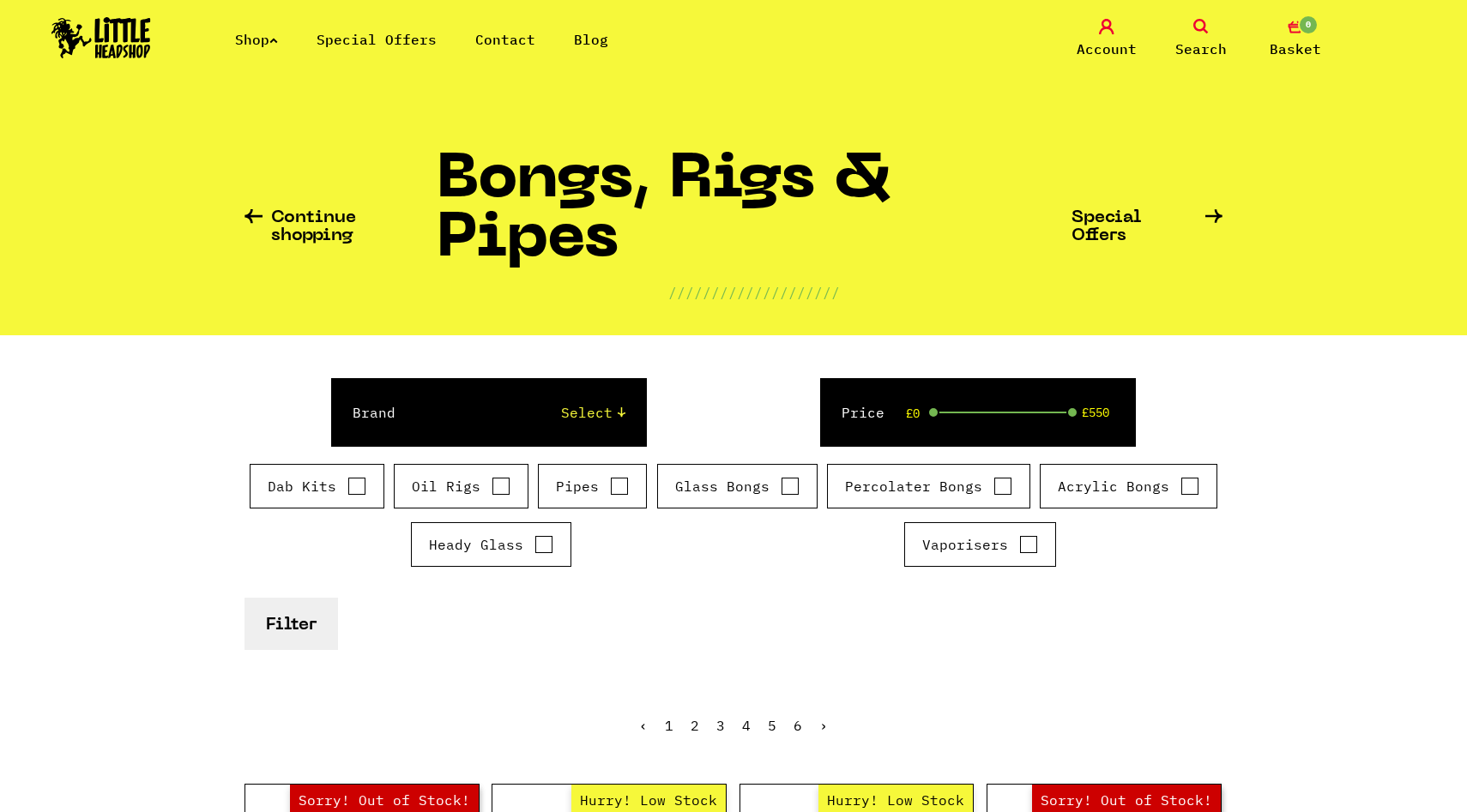
click at [332, 221] on link "Continue shopping" at bounding box center [340, 227] width 192 height 36
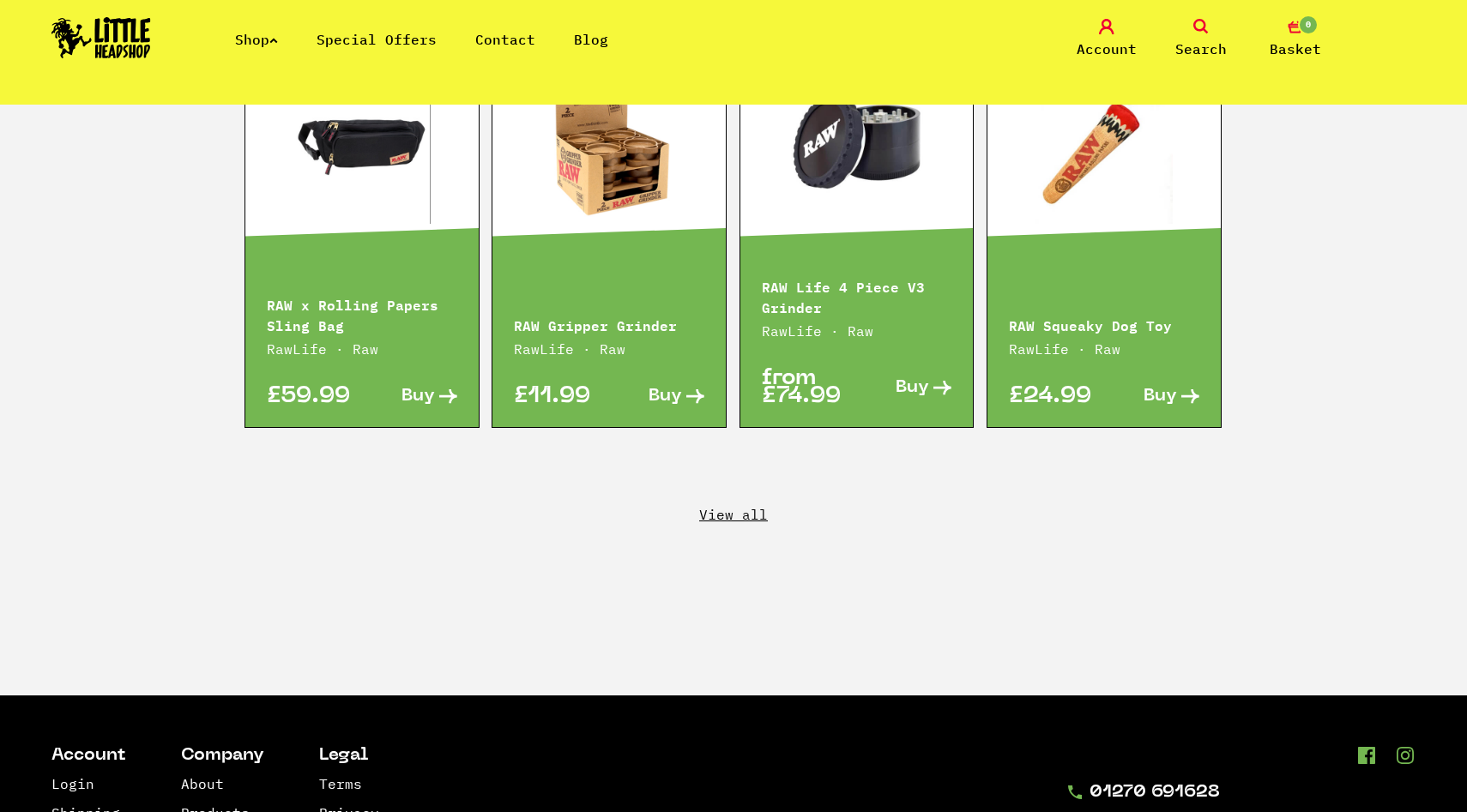
scroll to position [2995, 0]
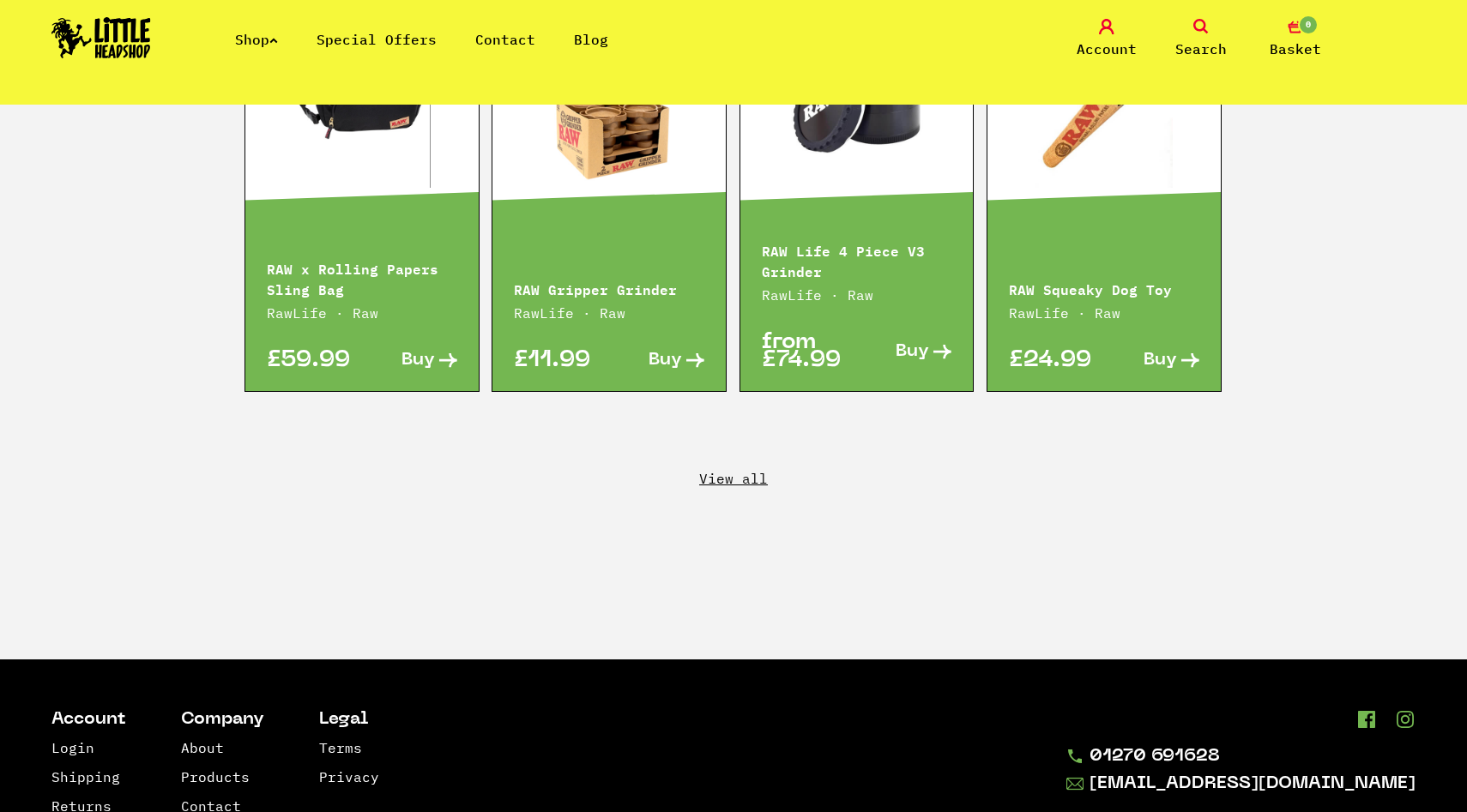
click at [739, 469] on link "View all" at bounding box center [733, 478] width 1467 height 19
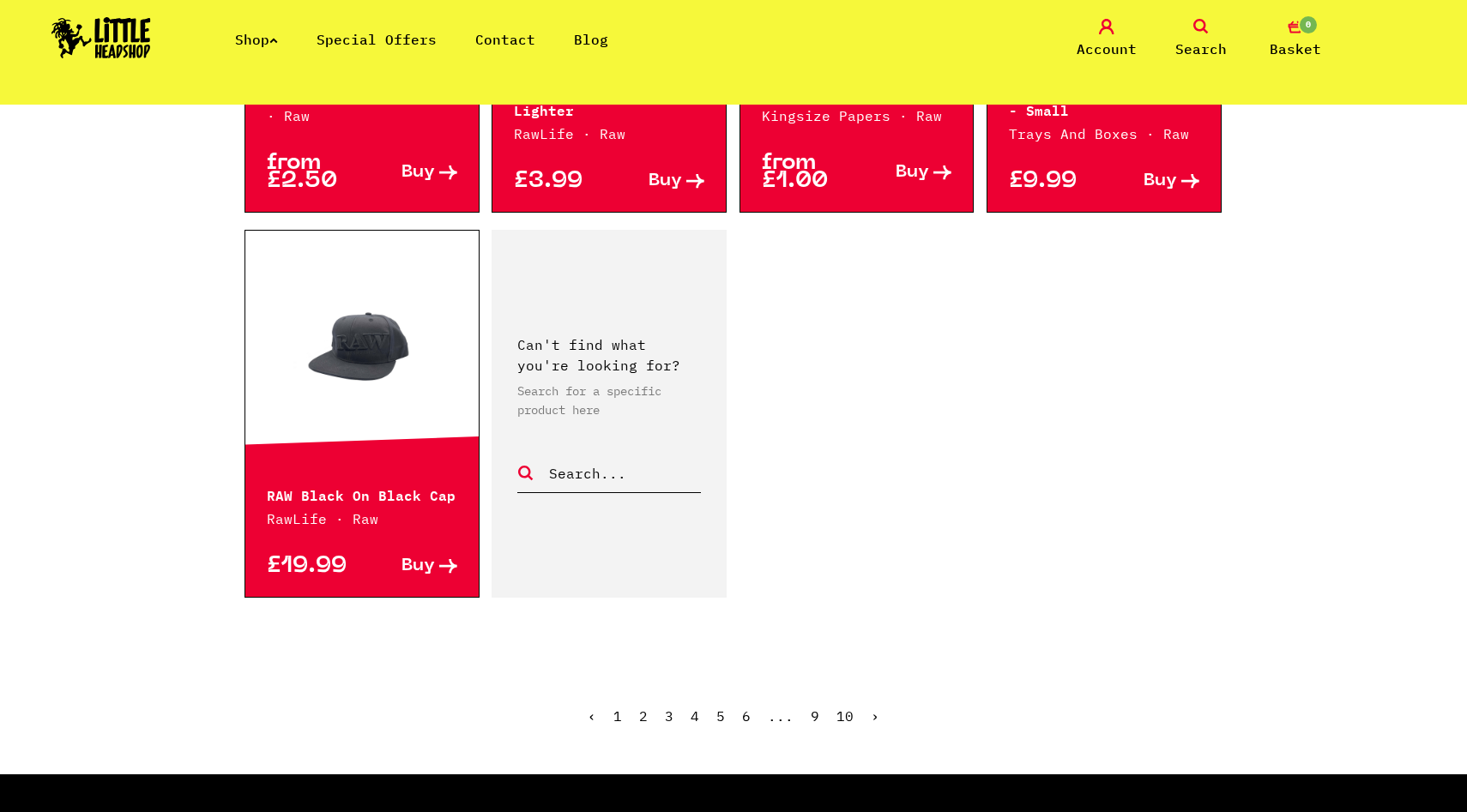
scroll to position [2508, 0]
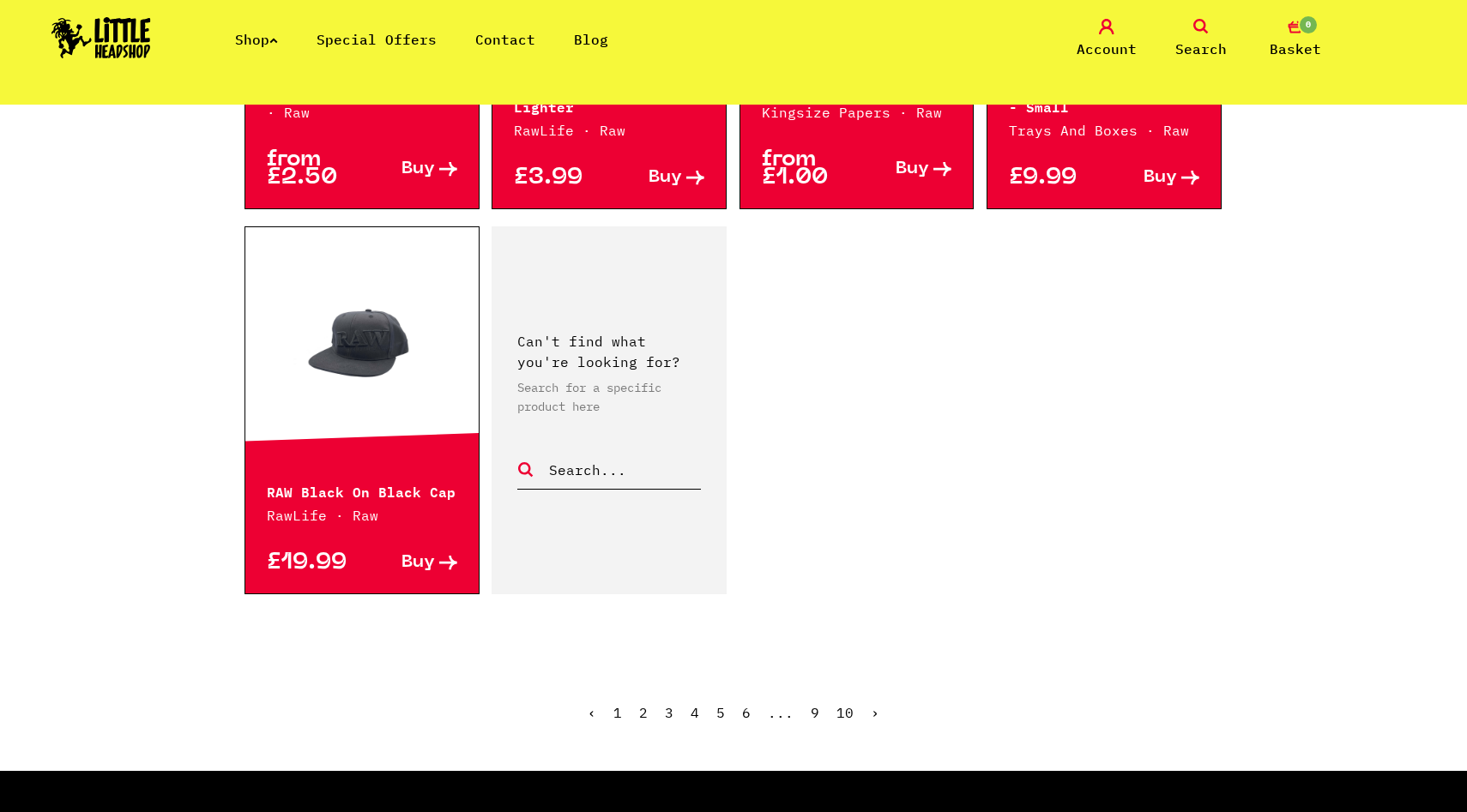
click at [643, 704] on link "2" at bounding box center [643, 712] width 9 height 17
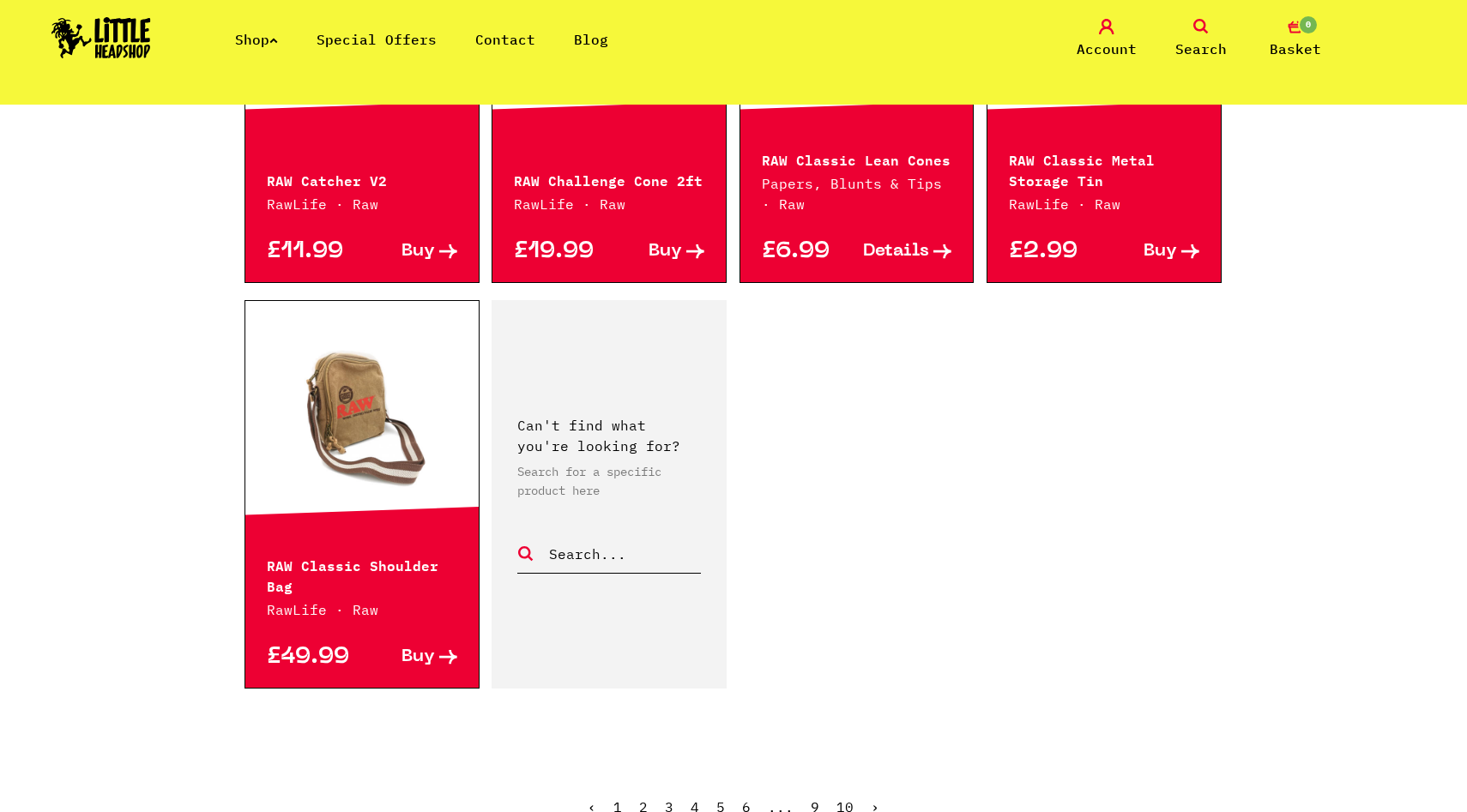
scroll to position [2458, 0]
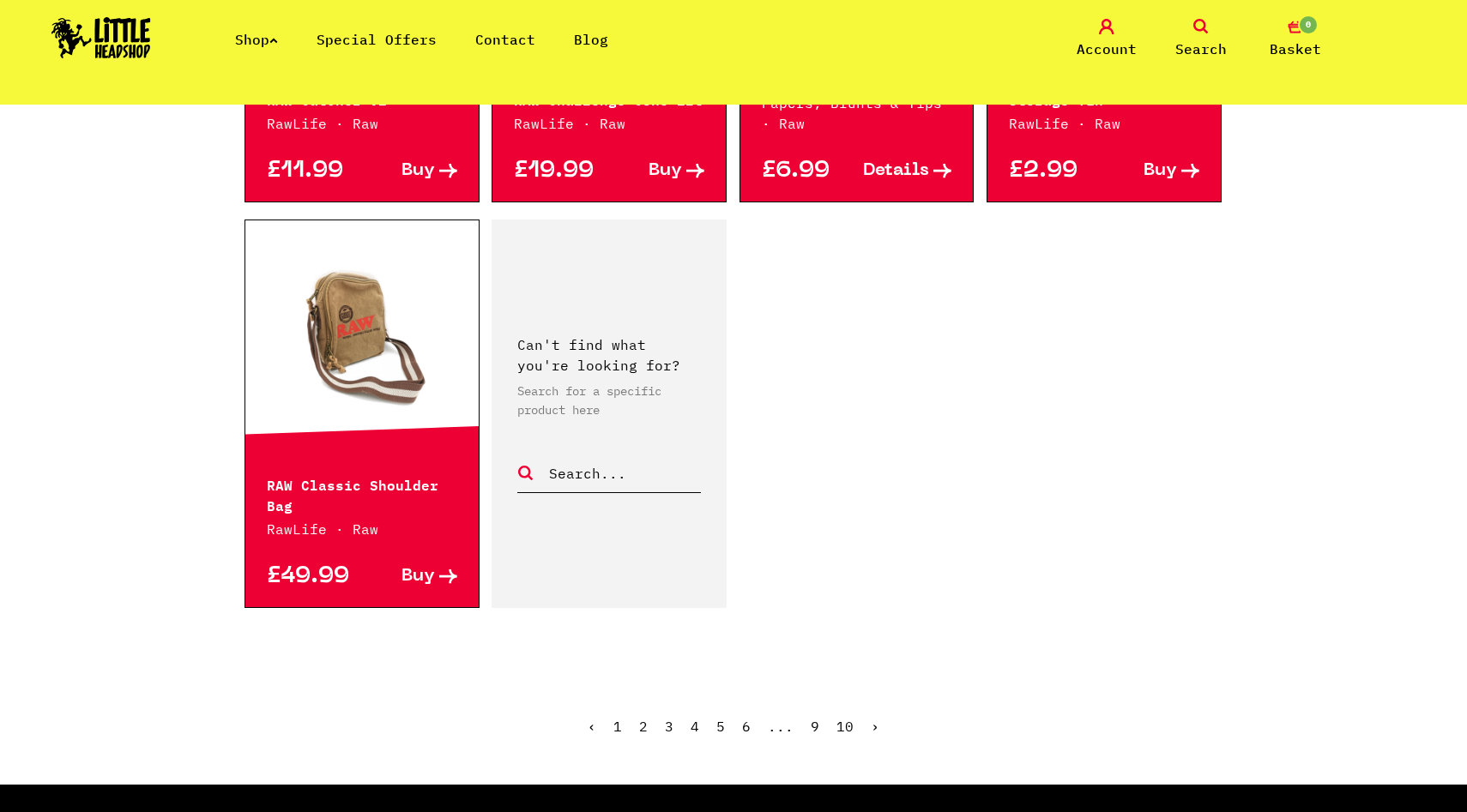
click at [670, 728] on link "3" at bounding box center [669, 727] width 9 height 17
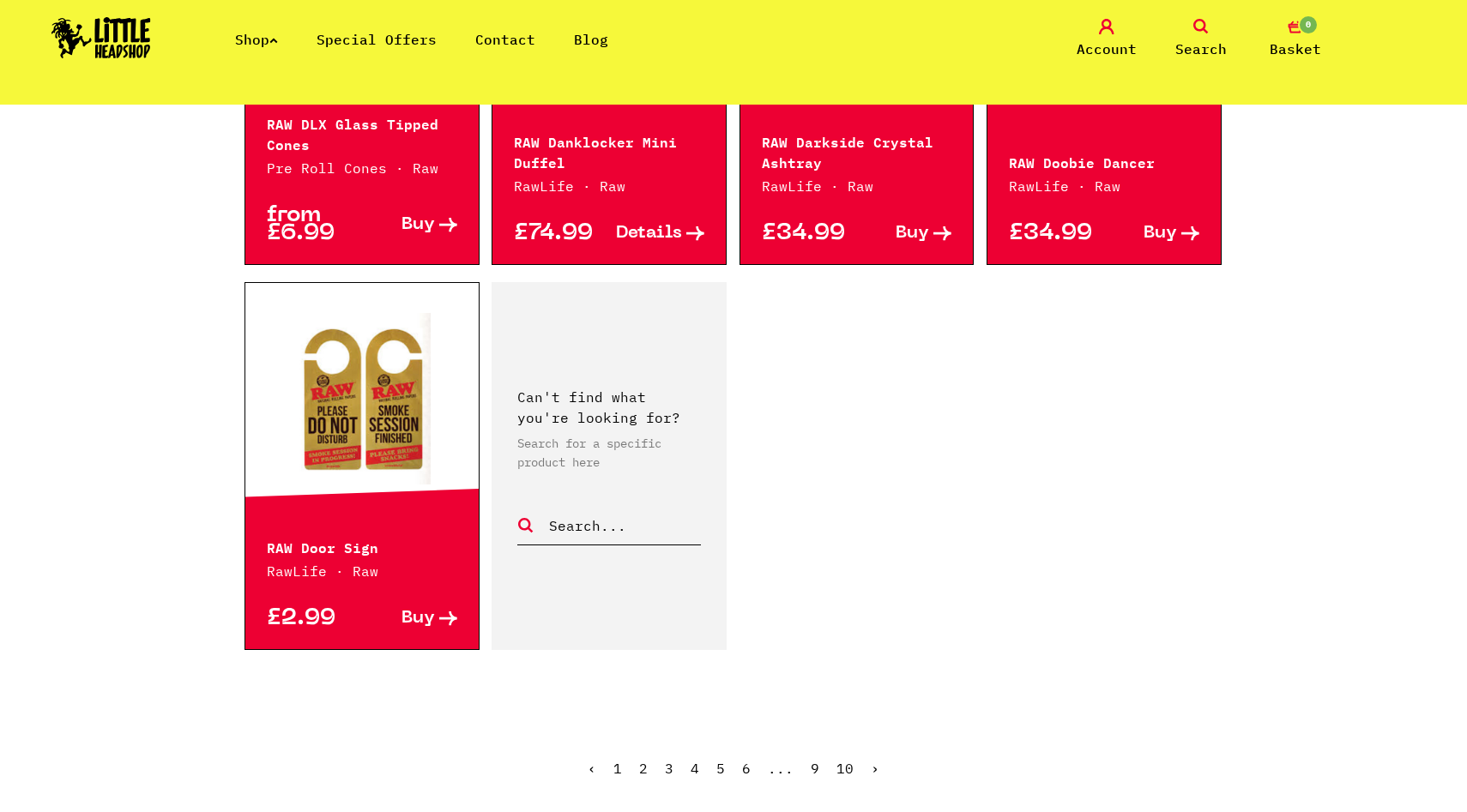
scroll to position [2386, 0]
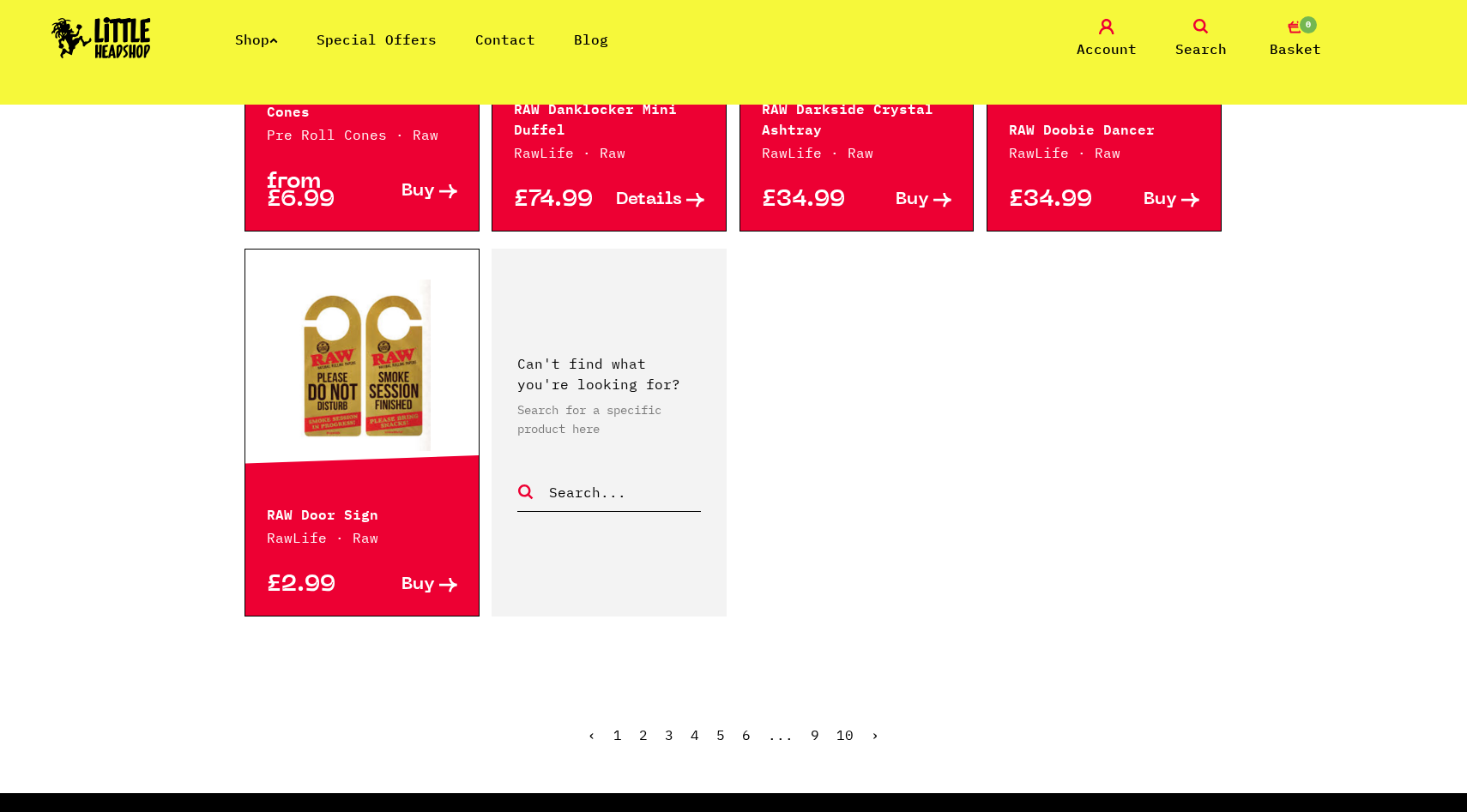
click at [696, 734] on link "4" at bounding box center [694, 736] width 9 height 17
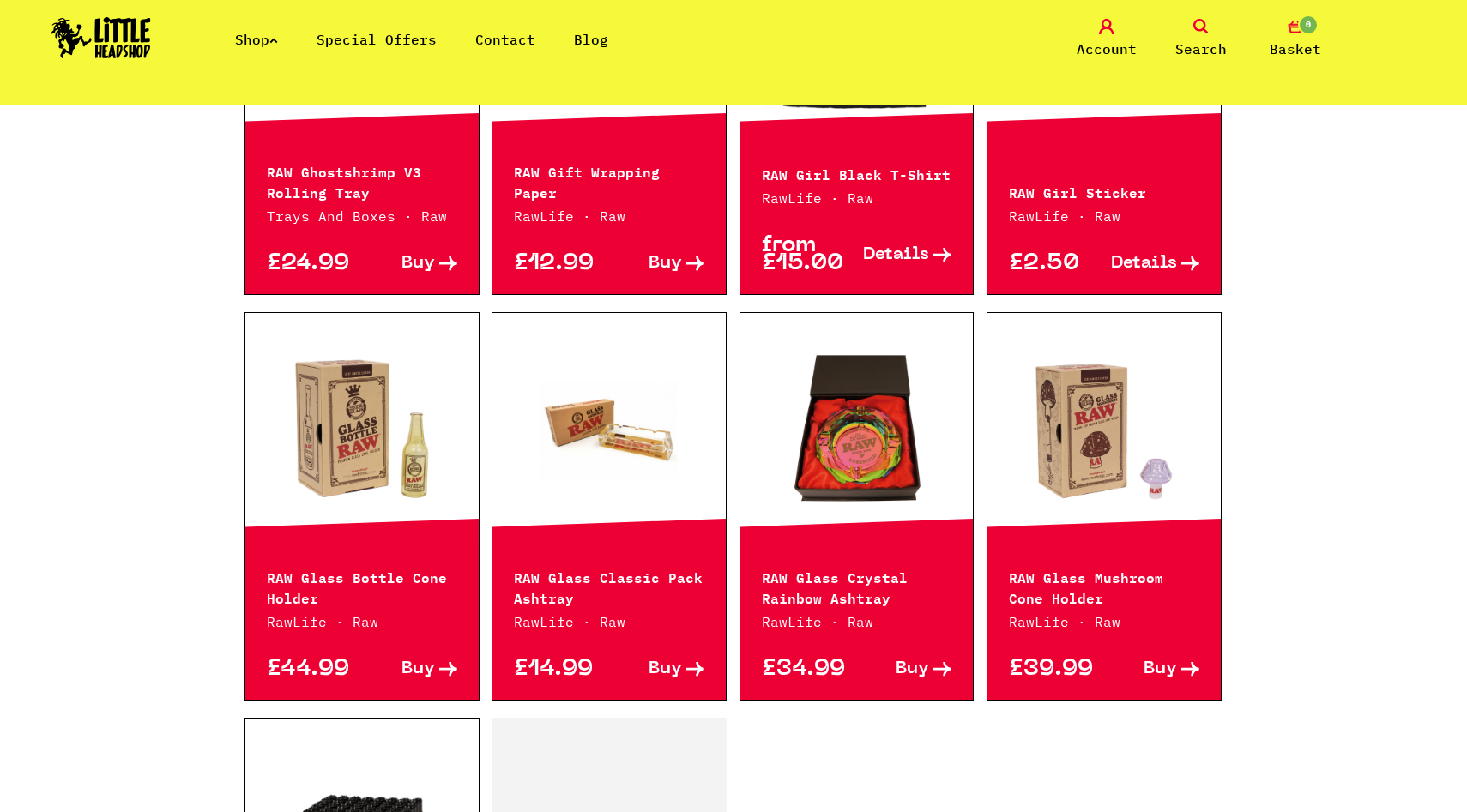
scroll to position [2493, 0]
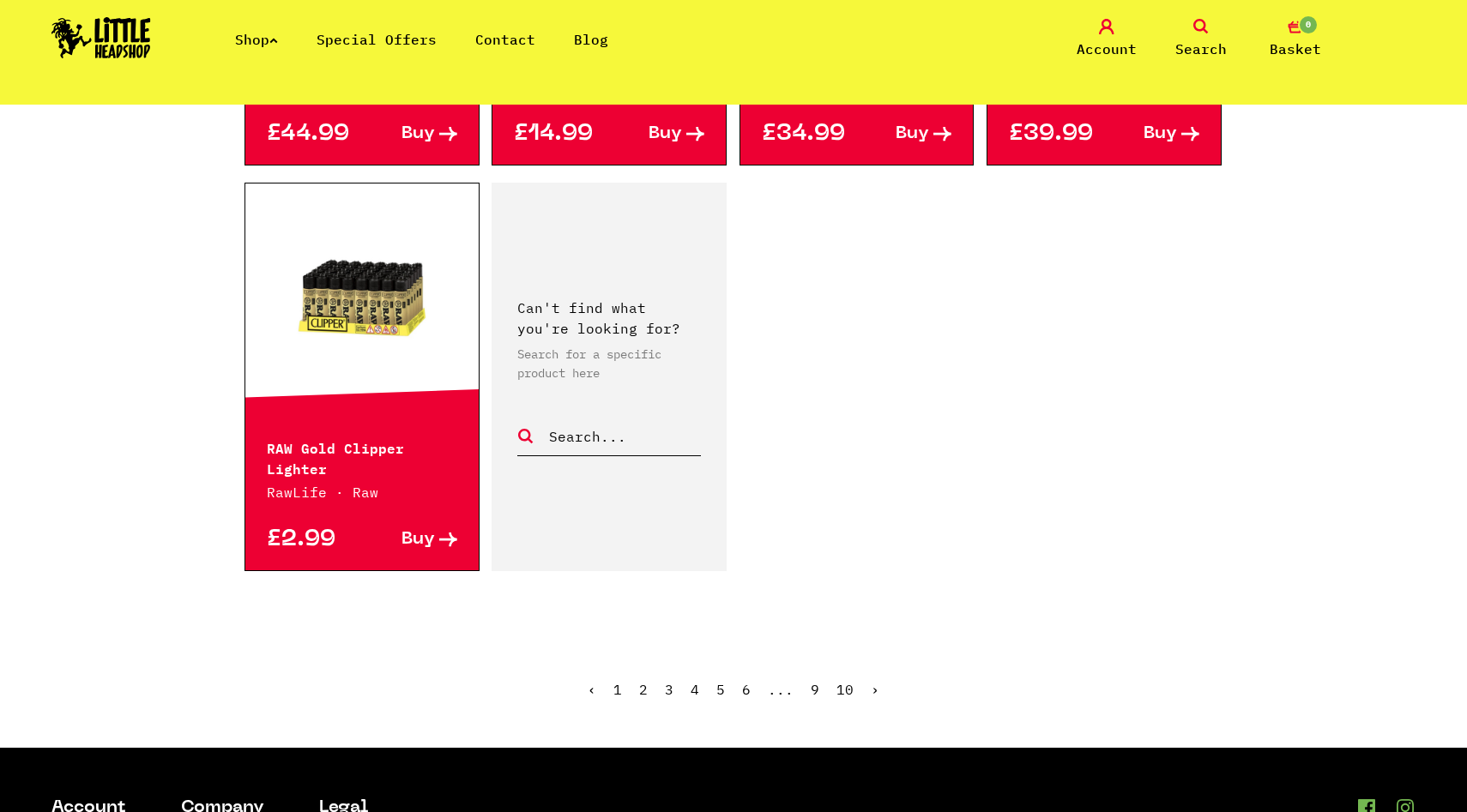
click at [724, 682] on link "5" at bounding box center [720, 690] width 9 height 17
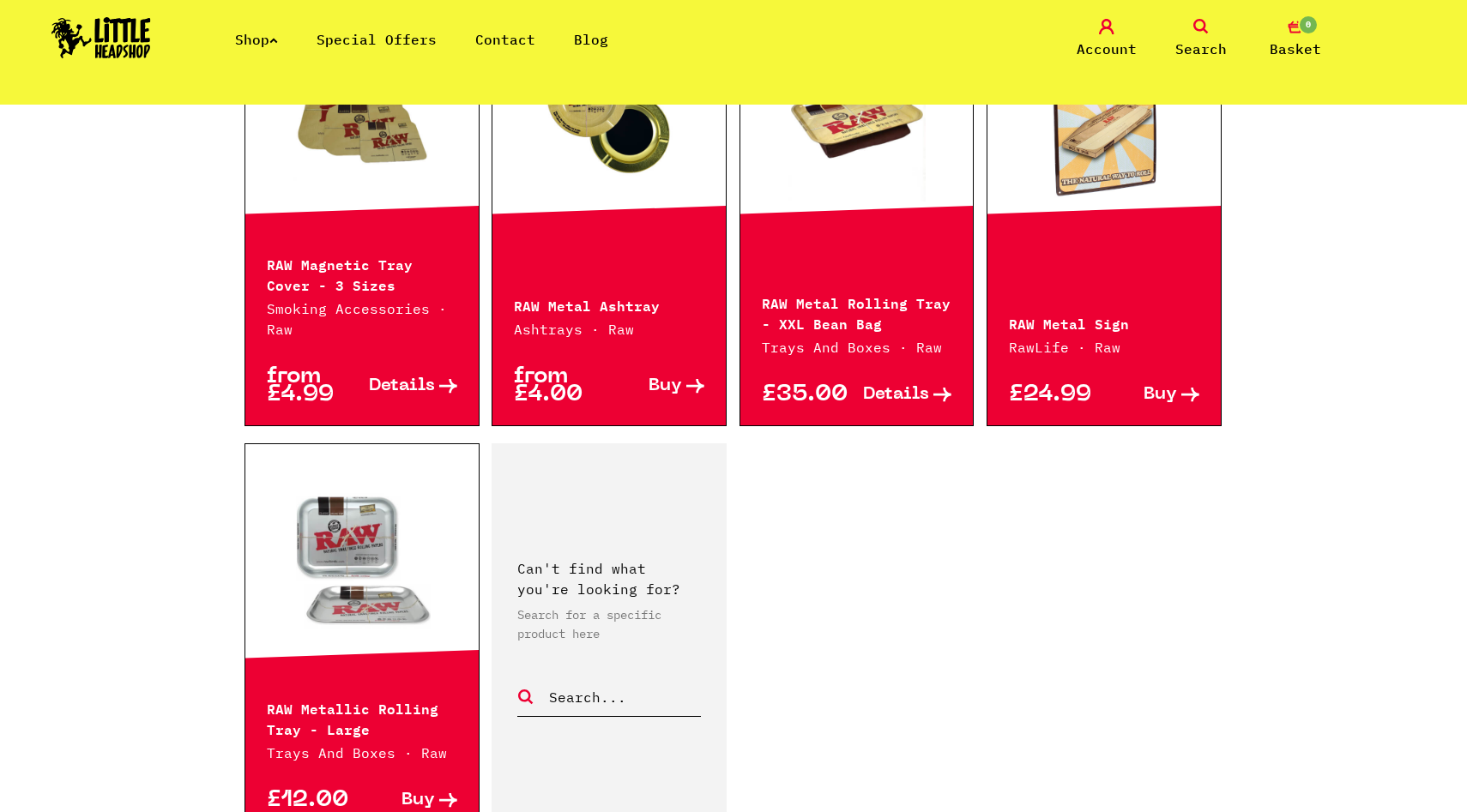
scroll to position [2472, 0]
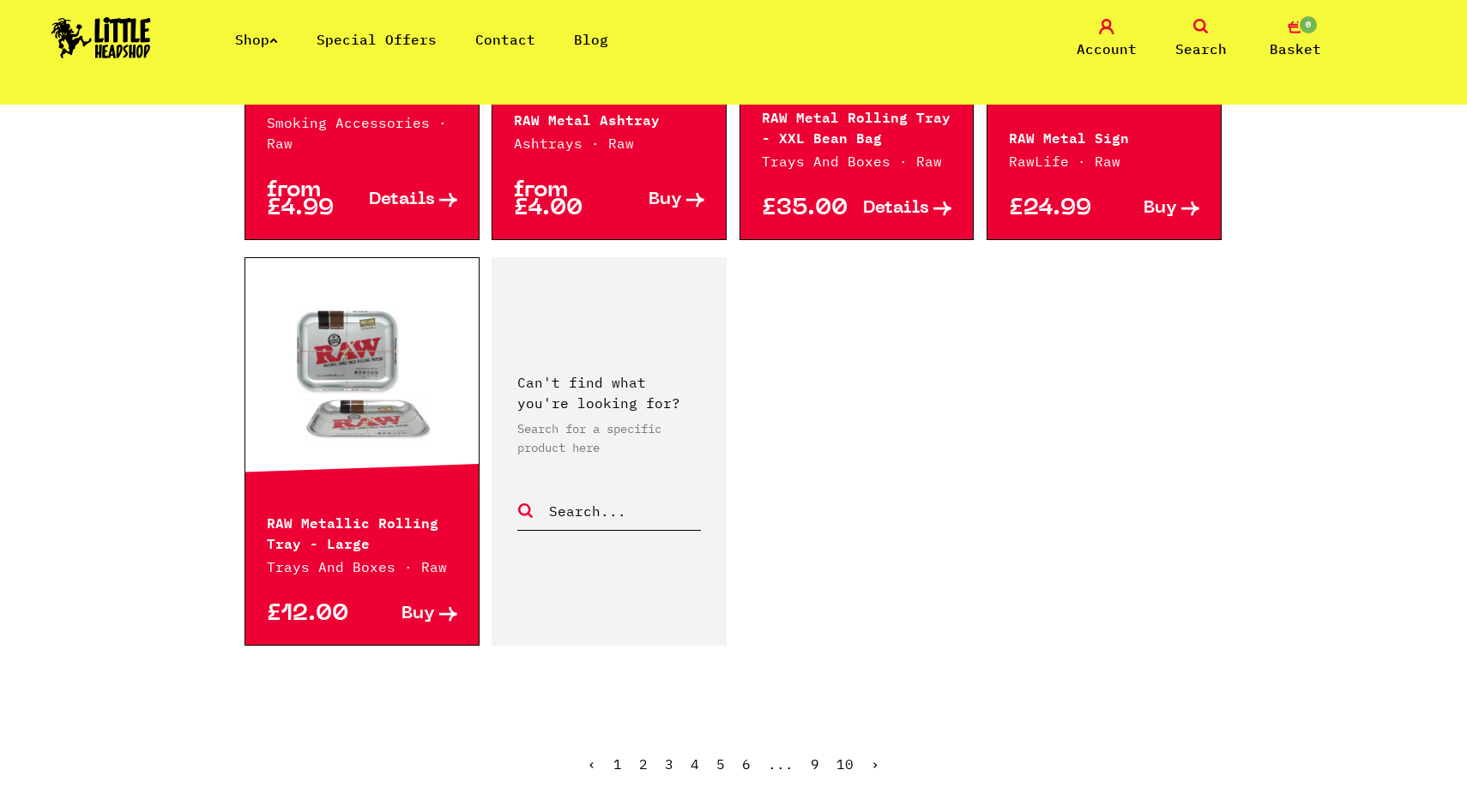
click at [749, 764] on link "6" at bounding box center [747, 765] width 9 height 17
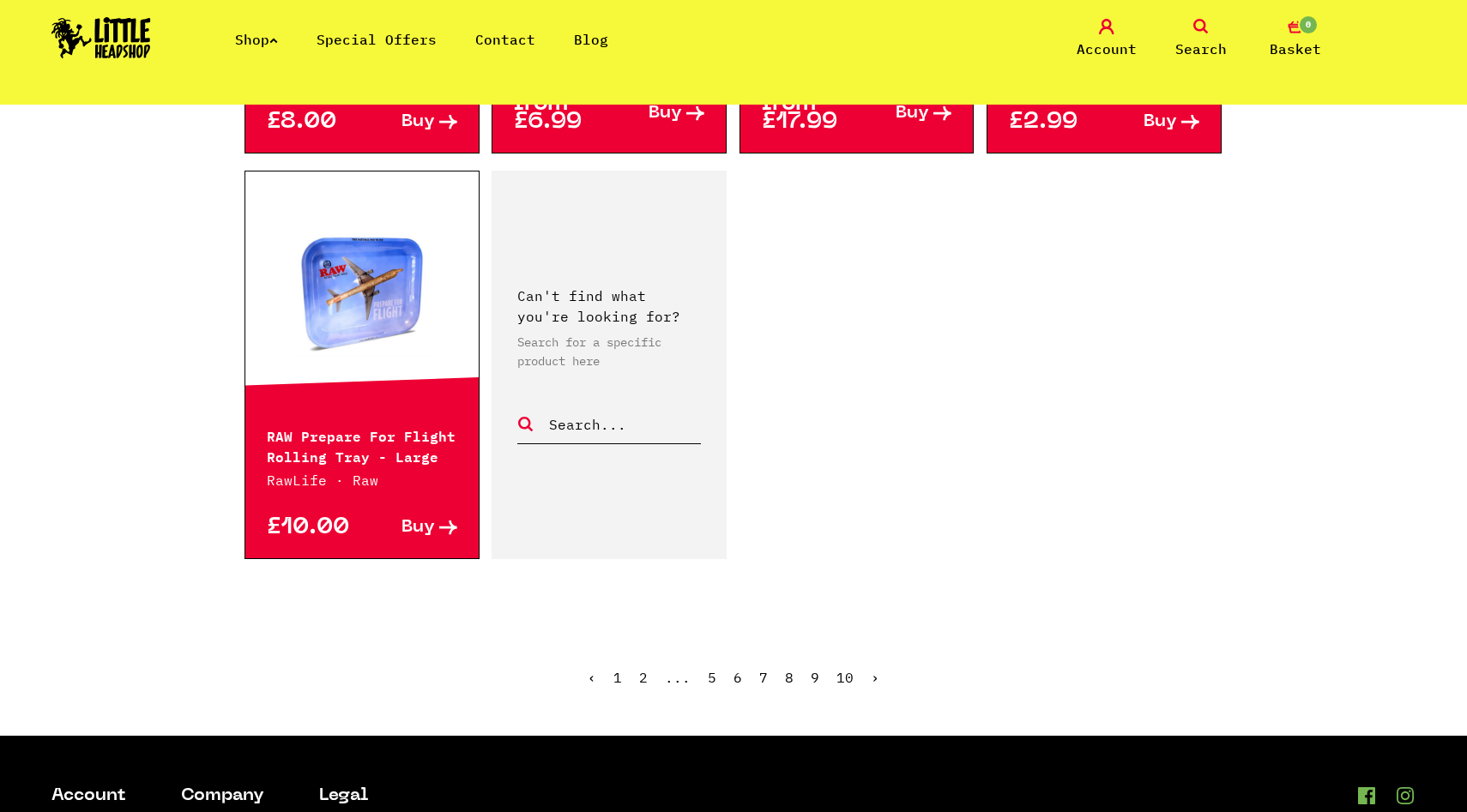
scroll to position [2546, 0]
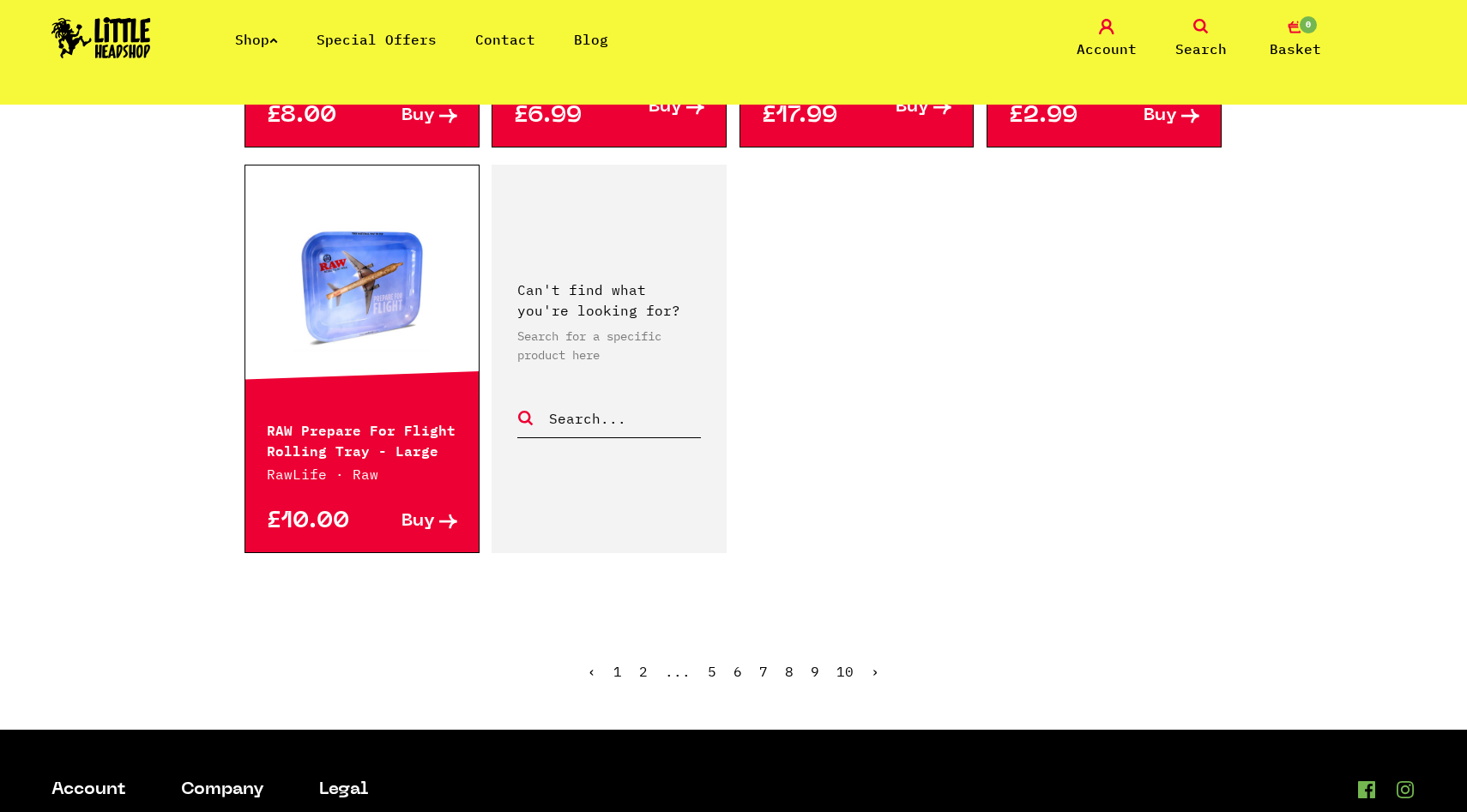
click at [737, 673] on span "6" at bounding box center [738, 672] width 9 height 17
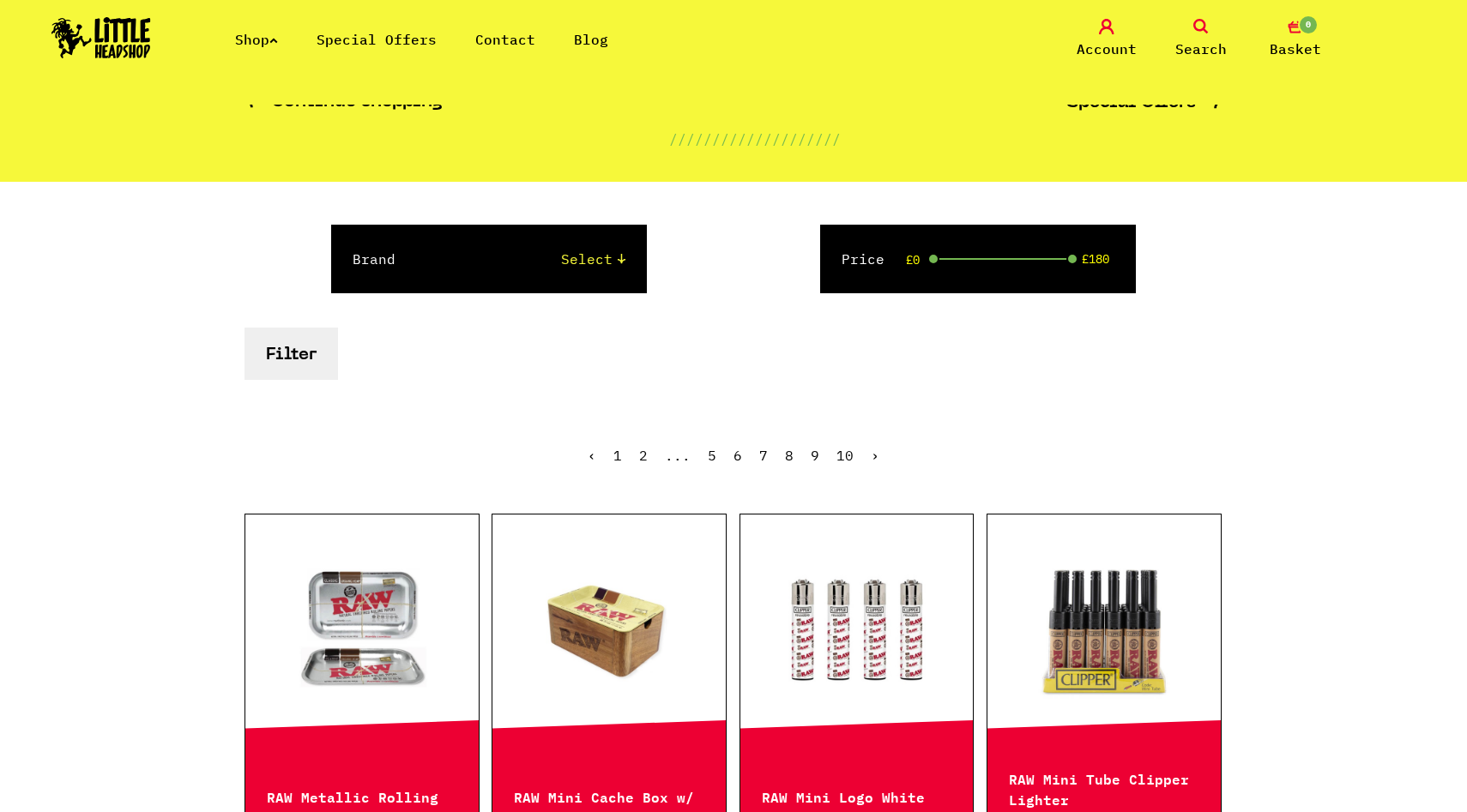
scroll to position [0, 0]
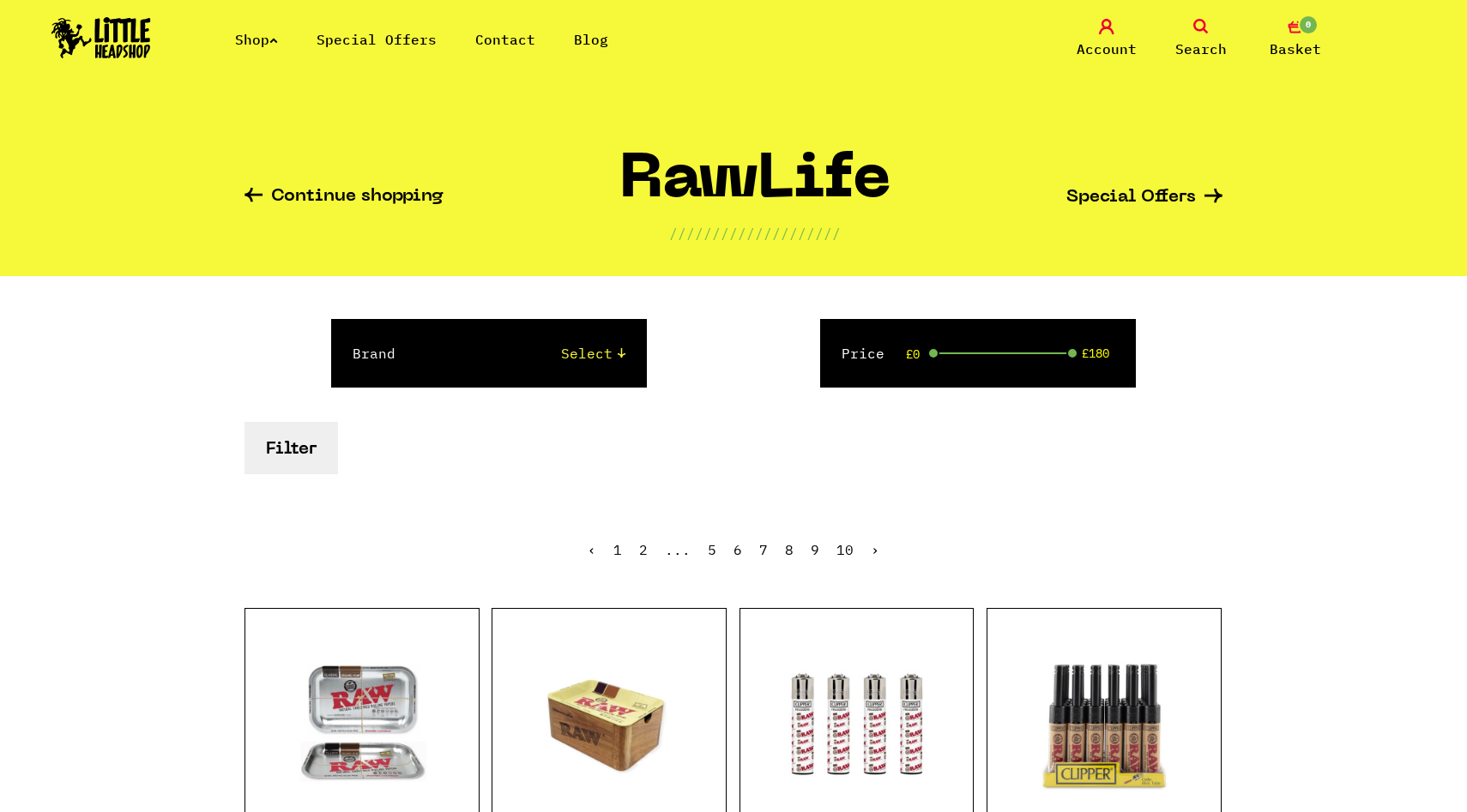
click at [278, 37] on icon at bounding box center [274, 40] width 9 height 7
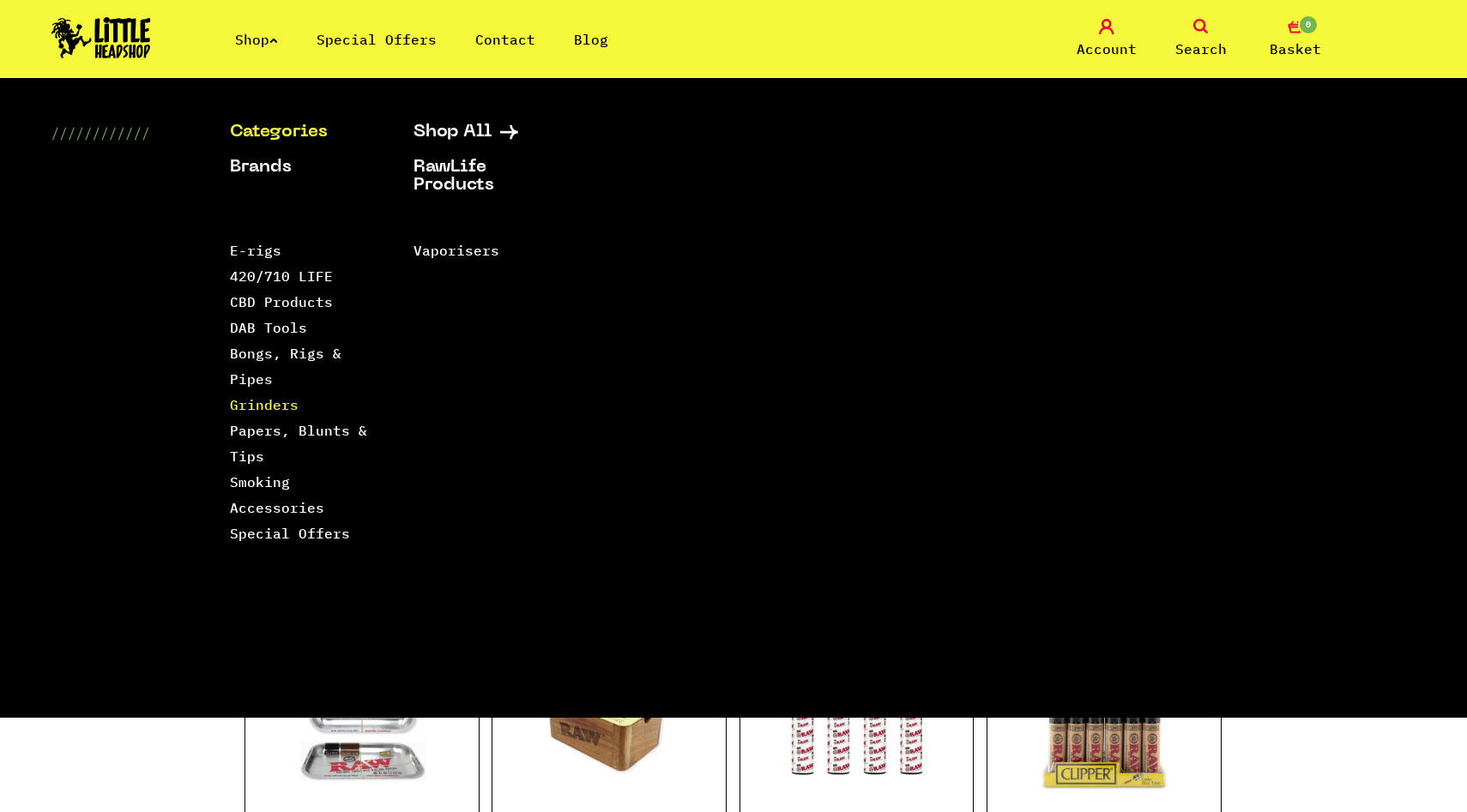
click at [265, 407] on link "Grinders" at bounding box center [264, 405] width 69 height 17
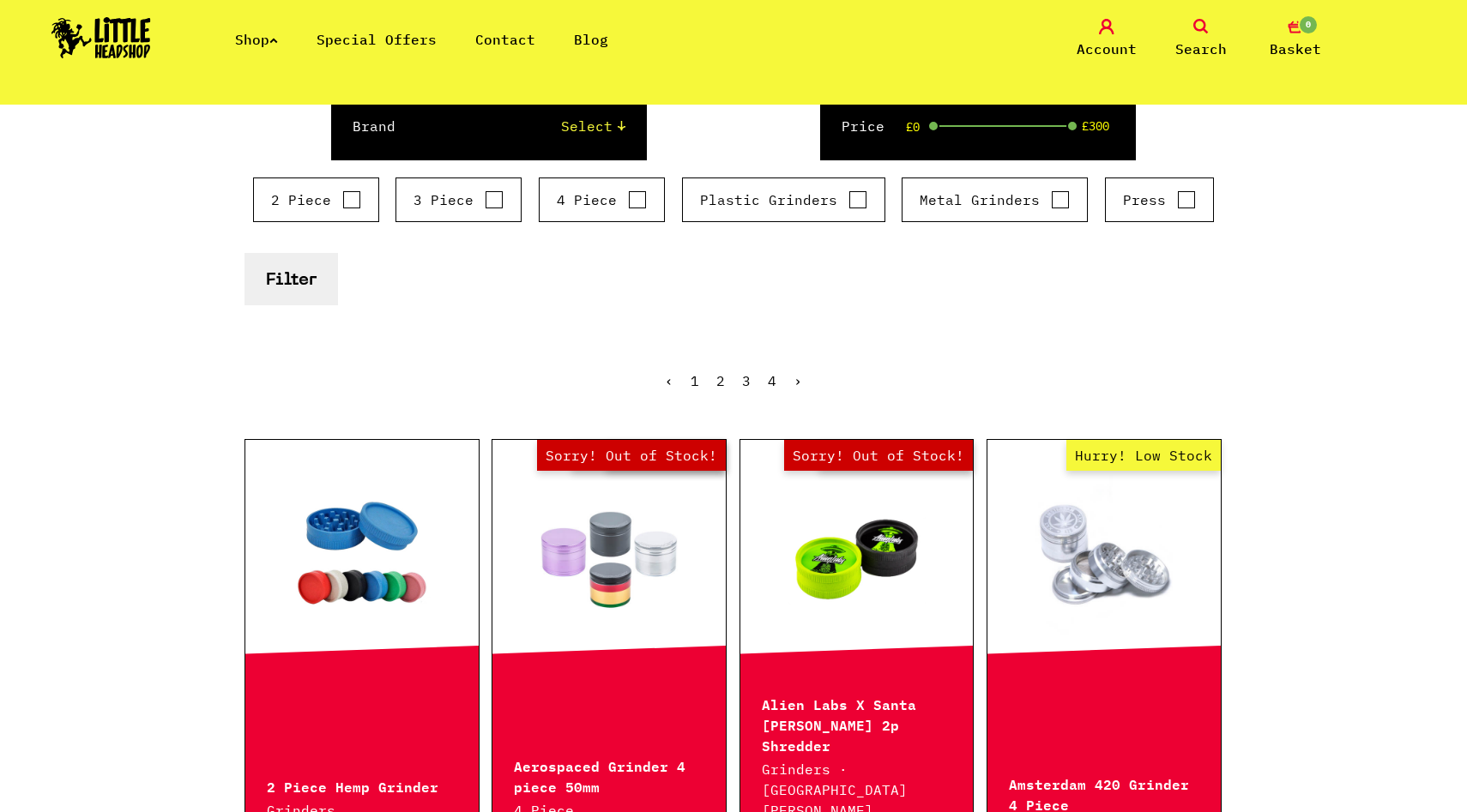
scroll to position [235, 0]
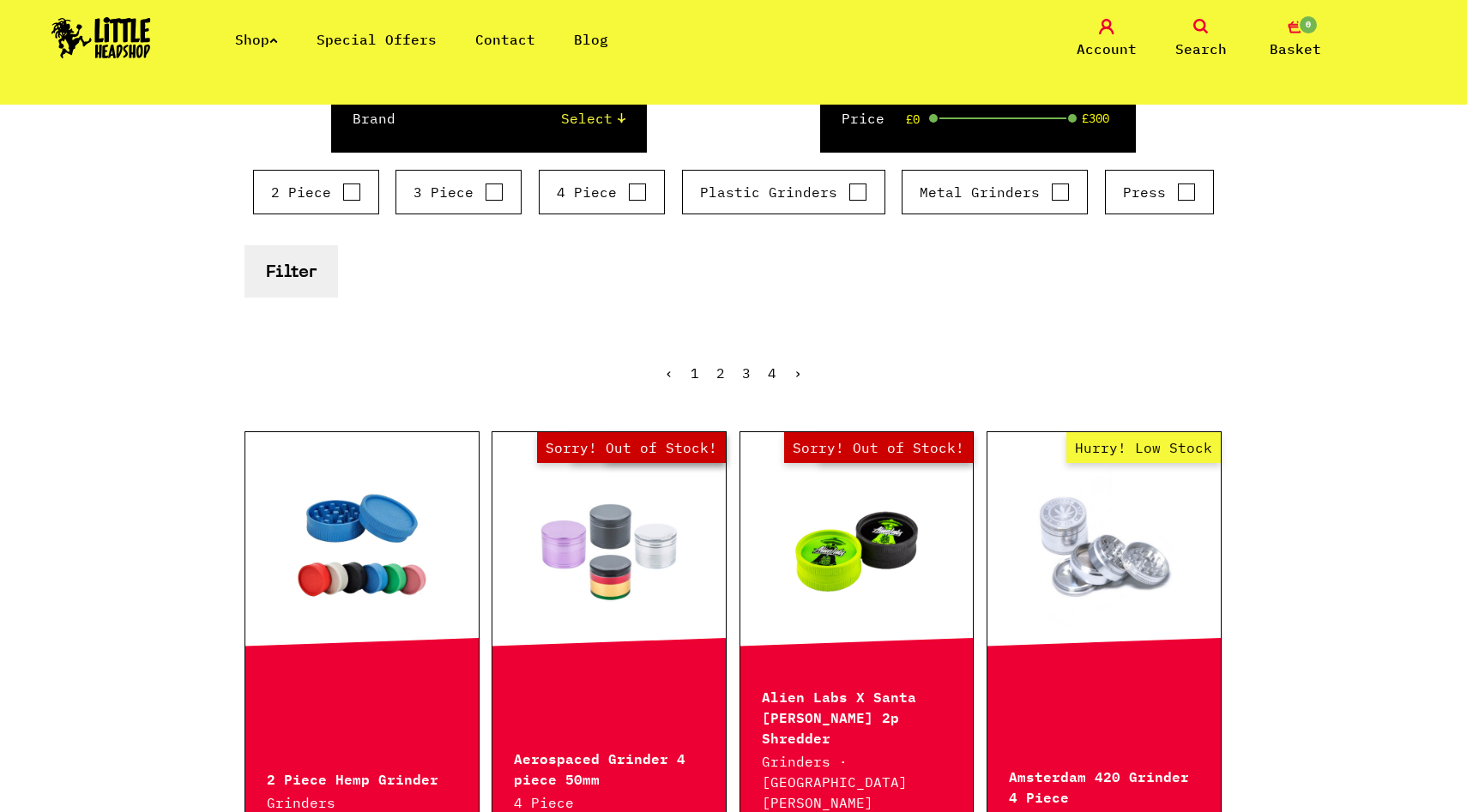
click at [724, 376] on link "2" at bounding box center [720, 373] width 9 height 17
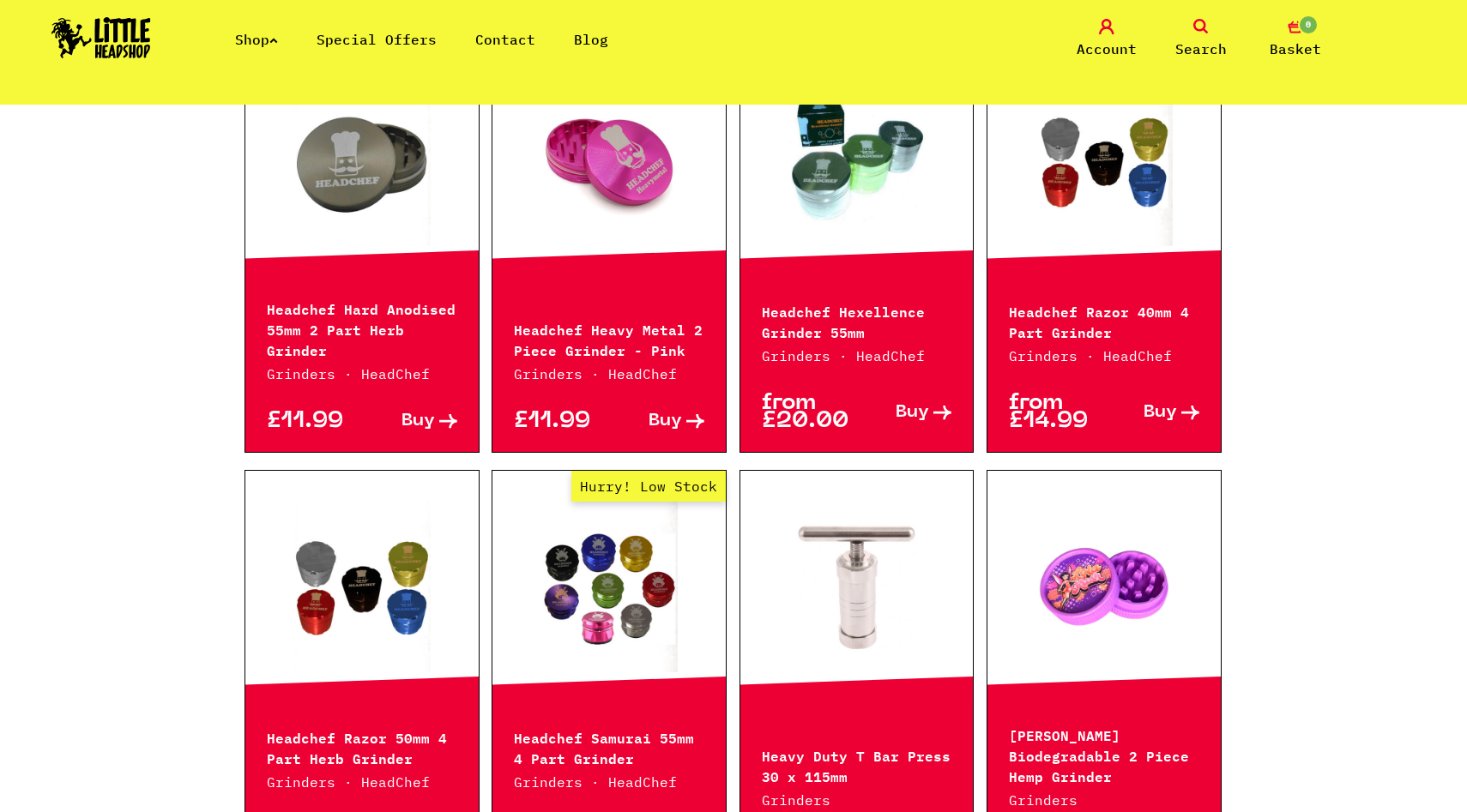
scroll to position [271, 0]
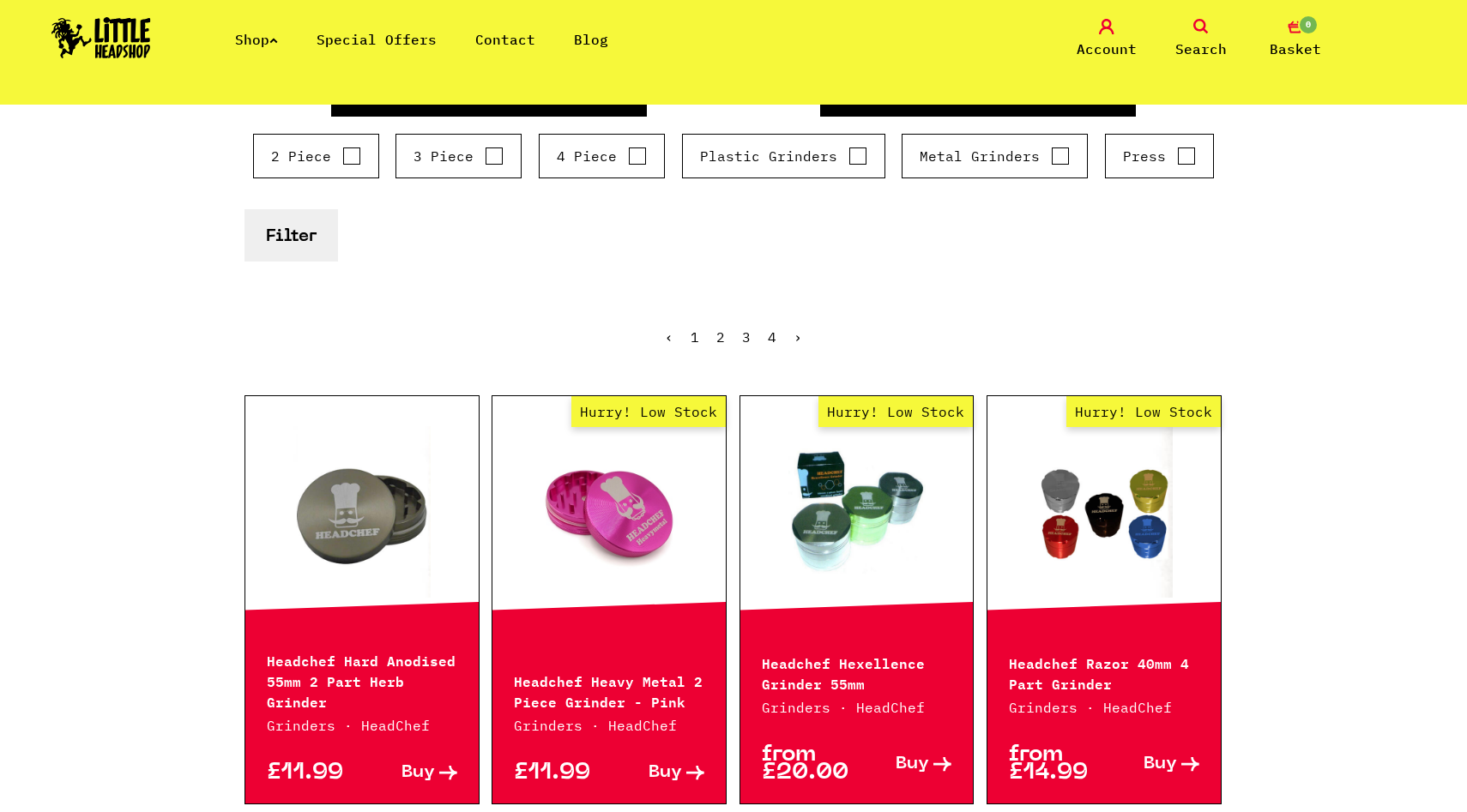
click at [748, 334] on link "3" at bounding box center [747, 337] width 9 height 17
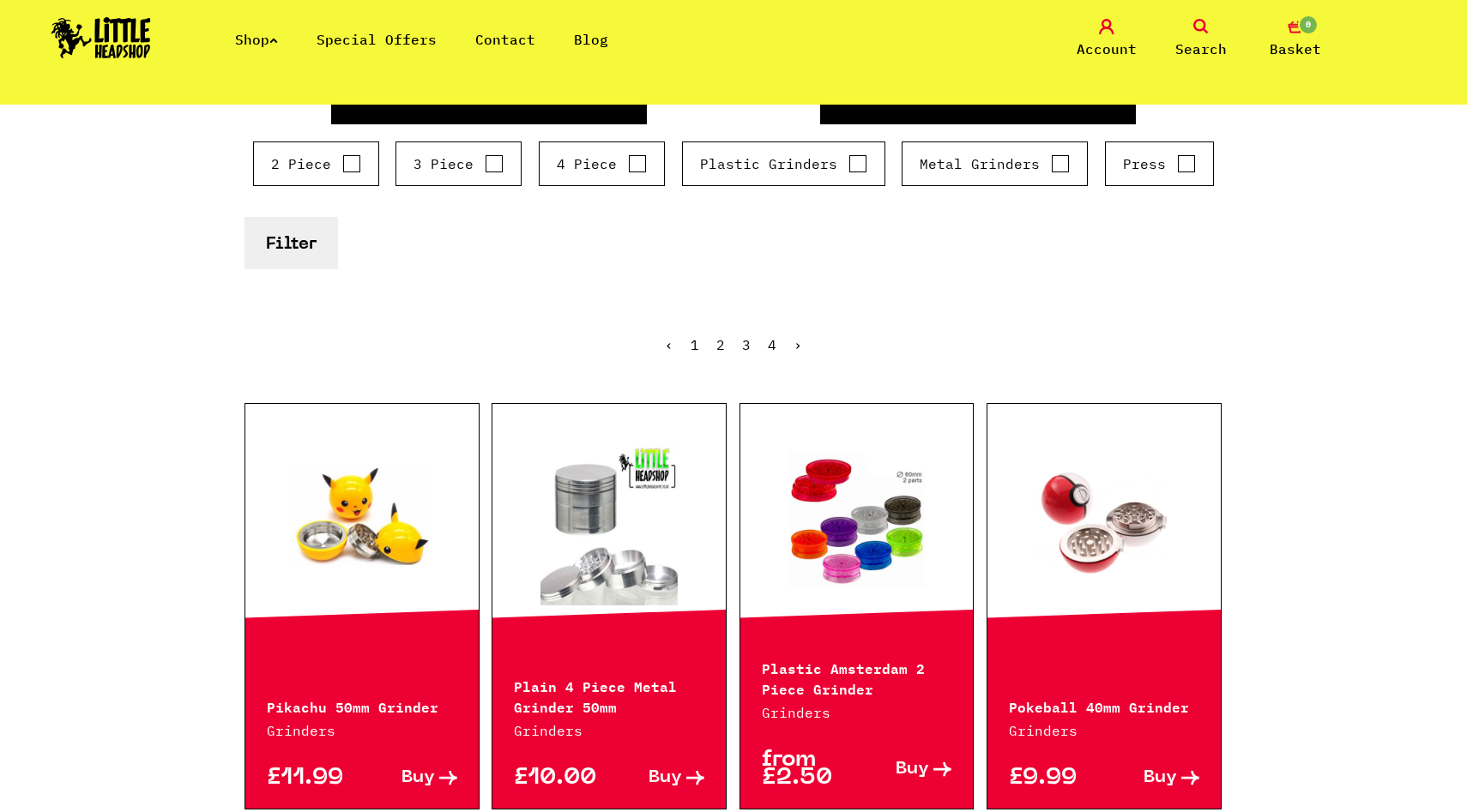
scroll to position [268, 0]
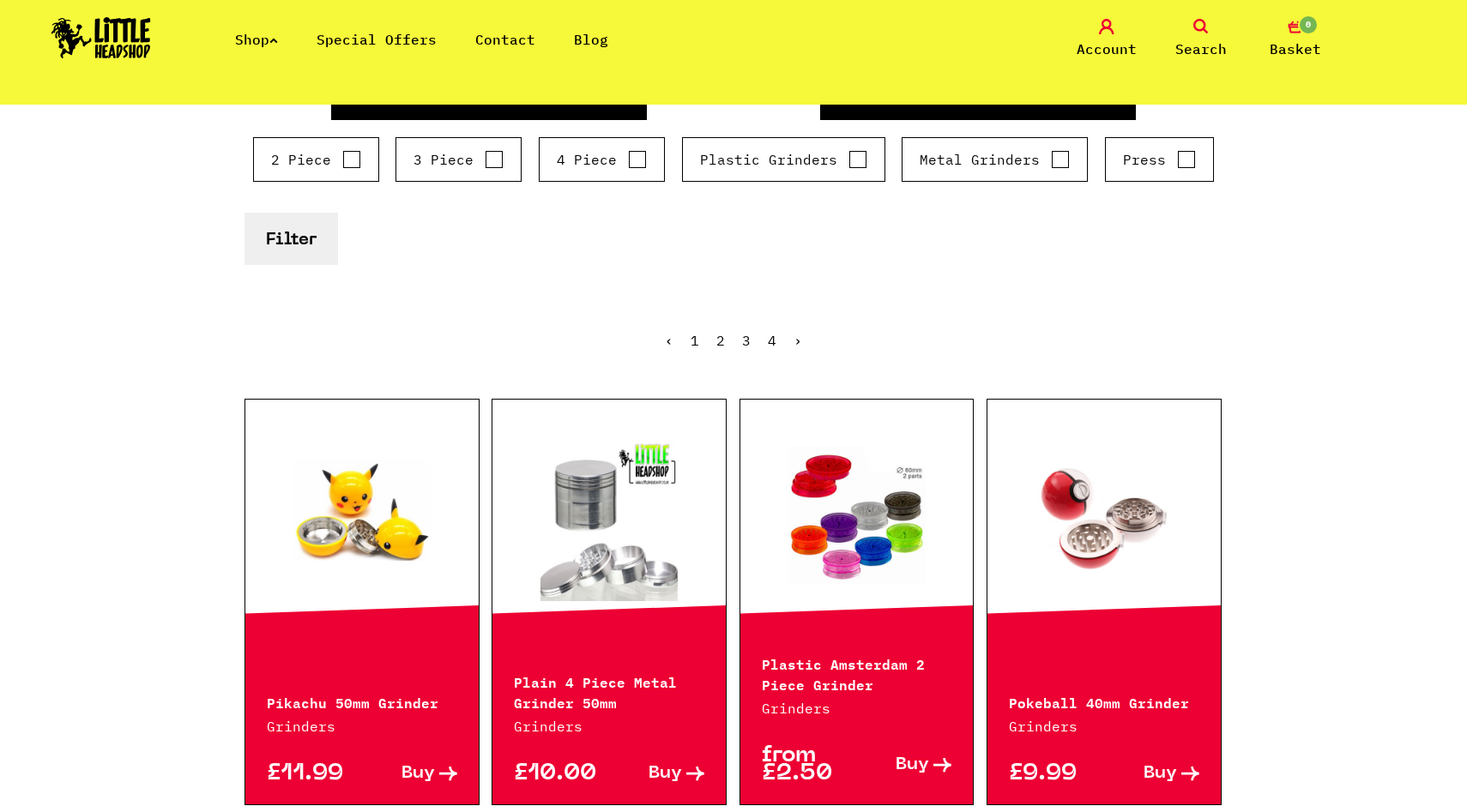
click at [773, 338] on link "4" at bounding box center [772, 340] width 9 height 17
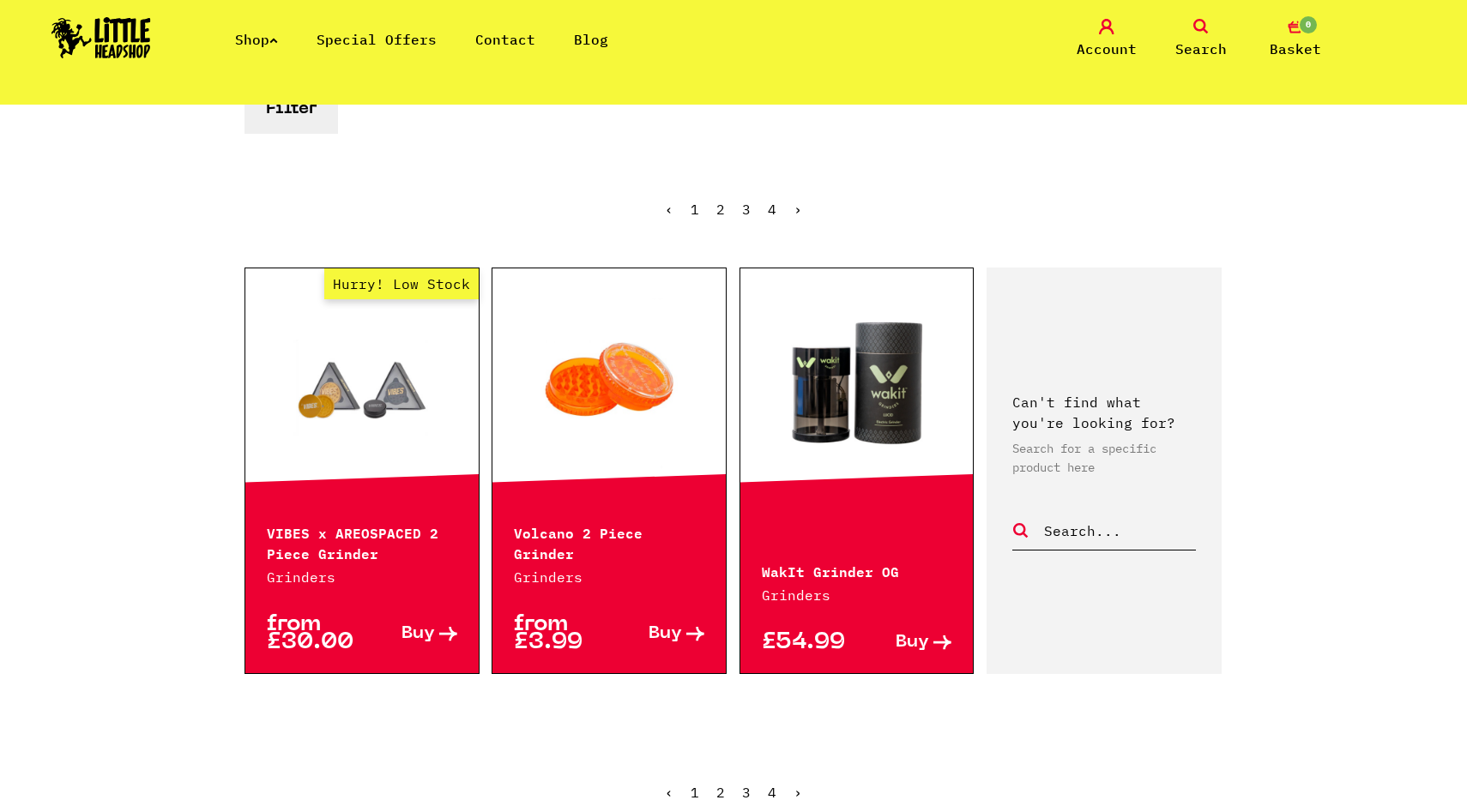
scroll to position [396, 0]
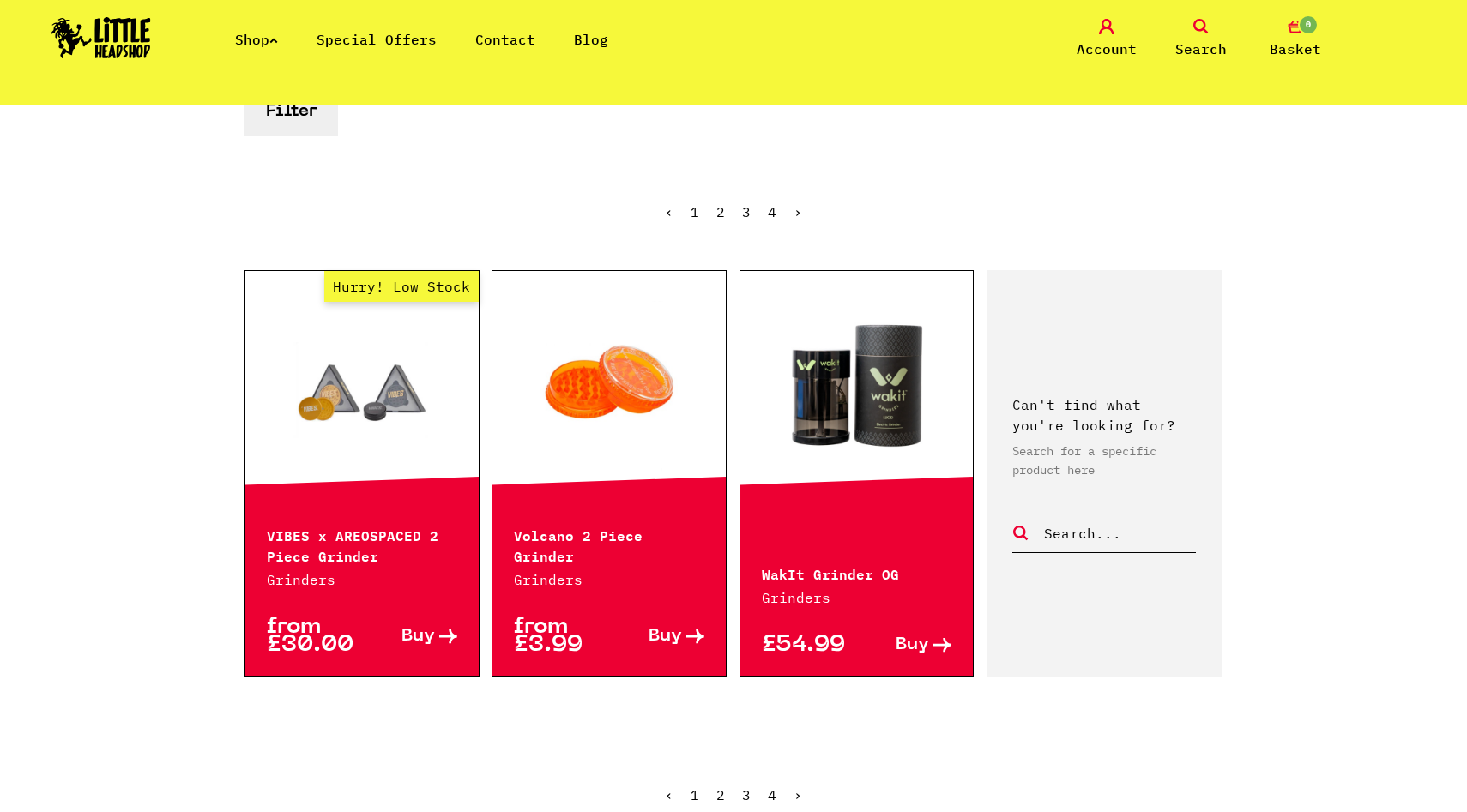
click at [743, 210] on link "3" at bounding box center [747, 212] width 9 height 17
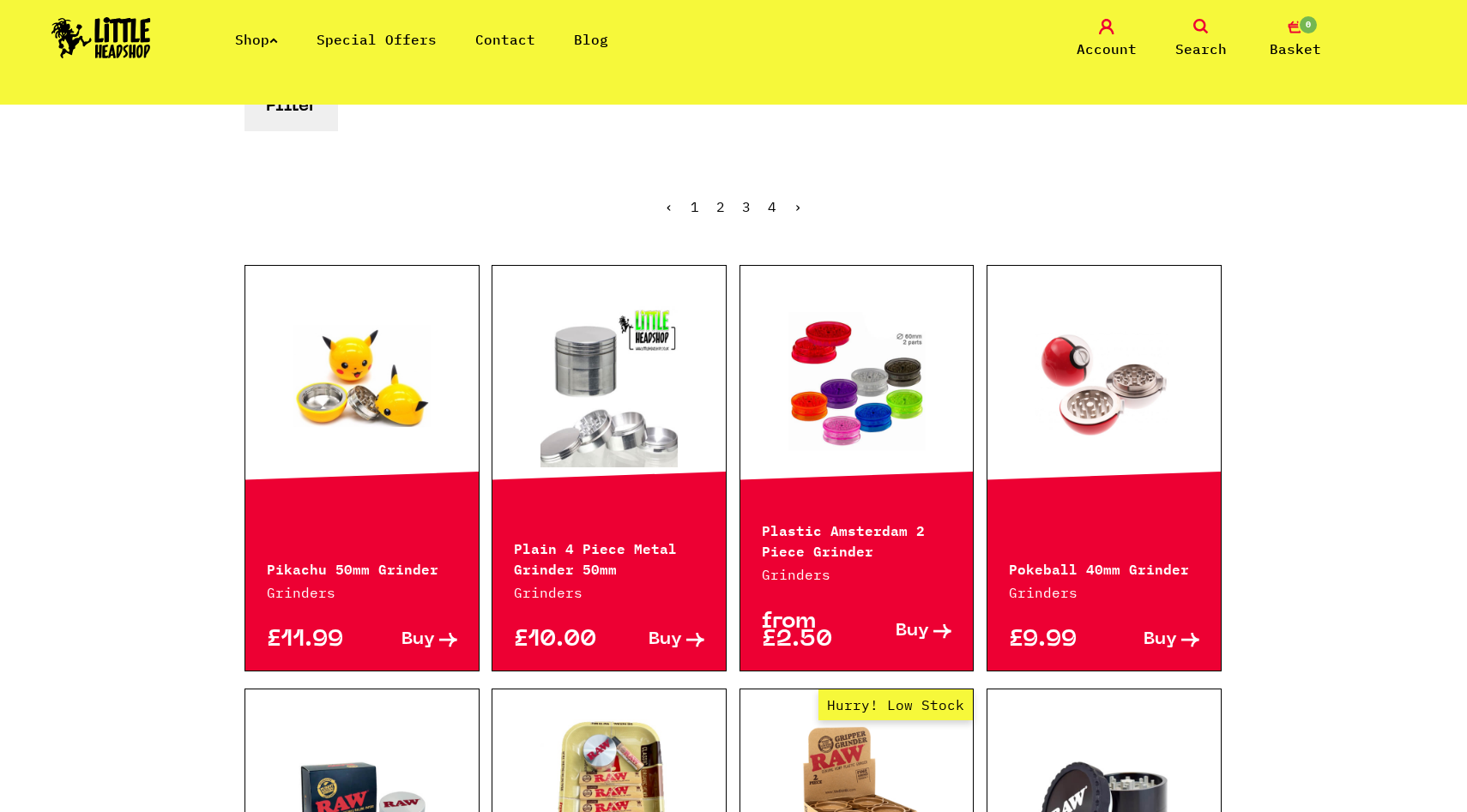
scroll to position [398, 0]
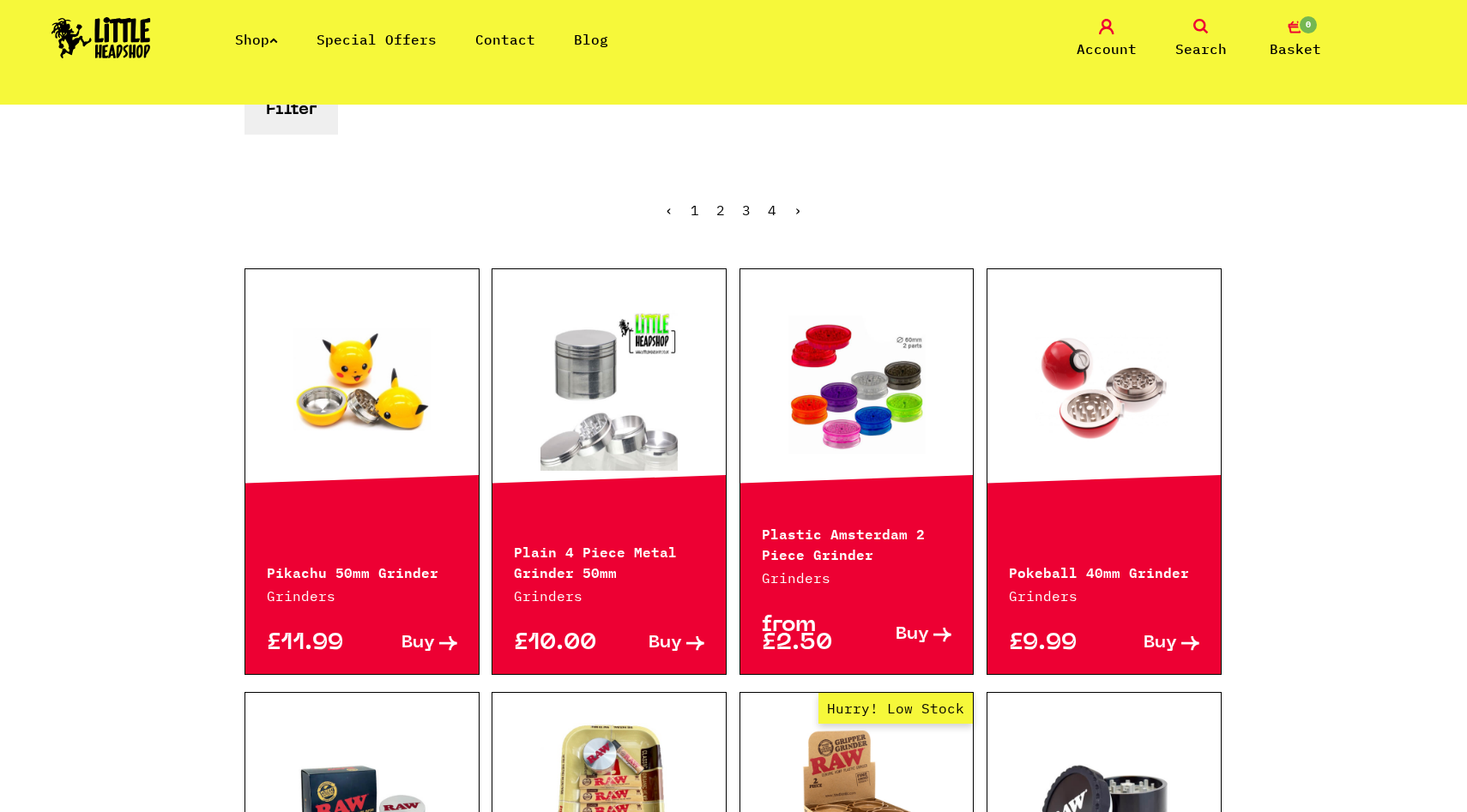
click at [719, 208] on link "2" at bounding box center [720, 211] width 9 height 17
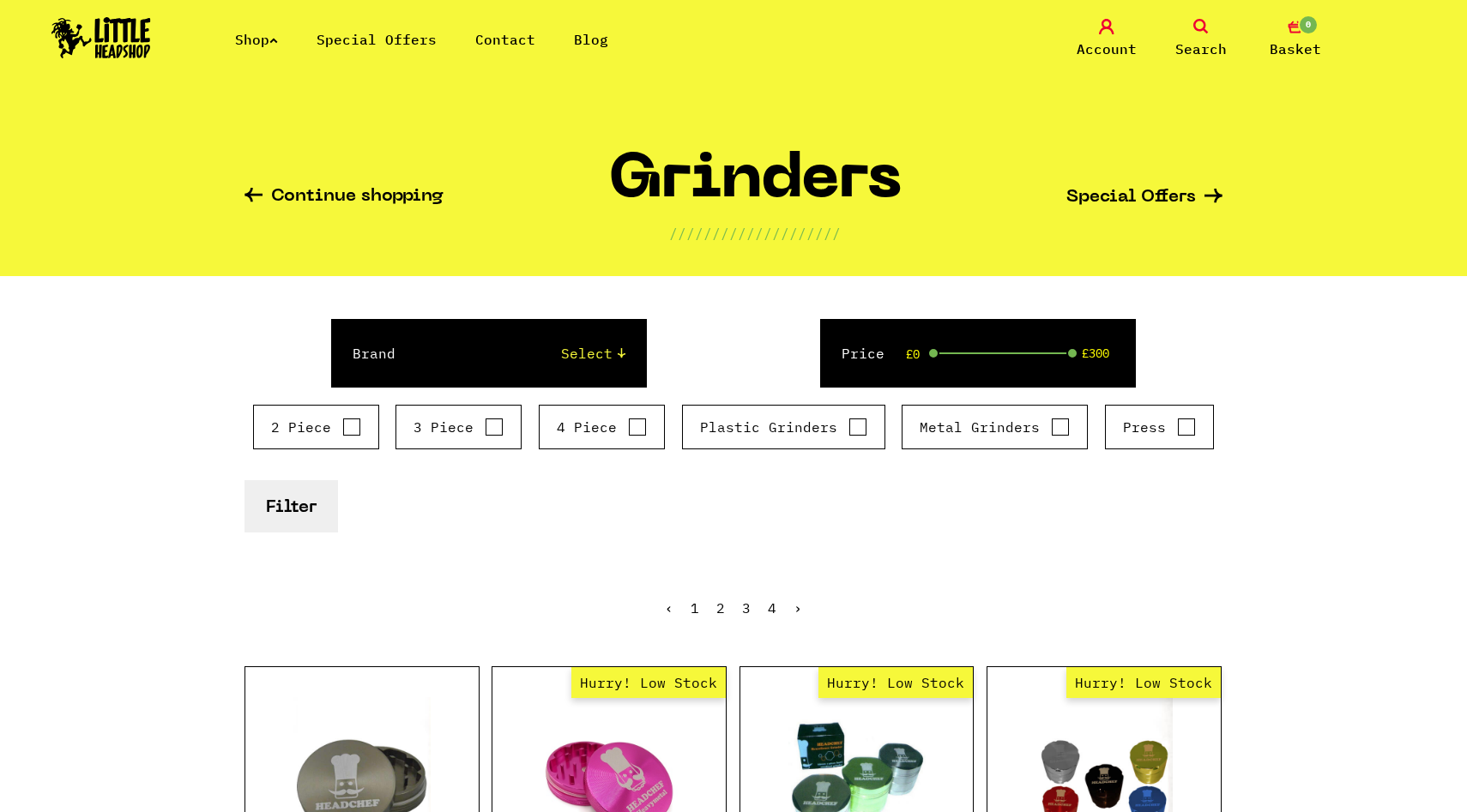
click at [253, 27] on div "Shop Special Offers Contact Blog Account Search 0 Basket" at bounding box center [733, 39] width 1467 height 78
click at [255, 37] on link "Shop" at bounding box center [256, 40] width 43 height 17
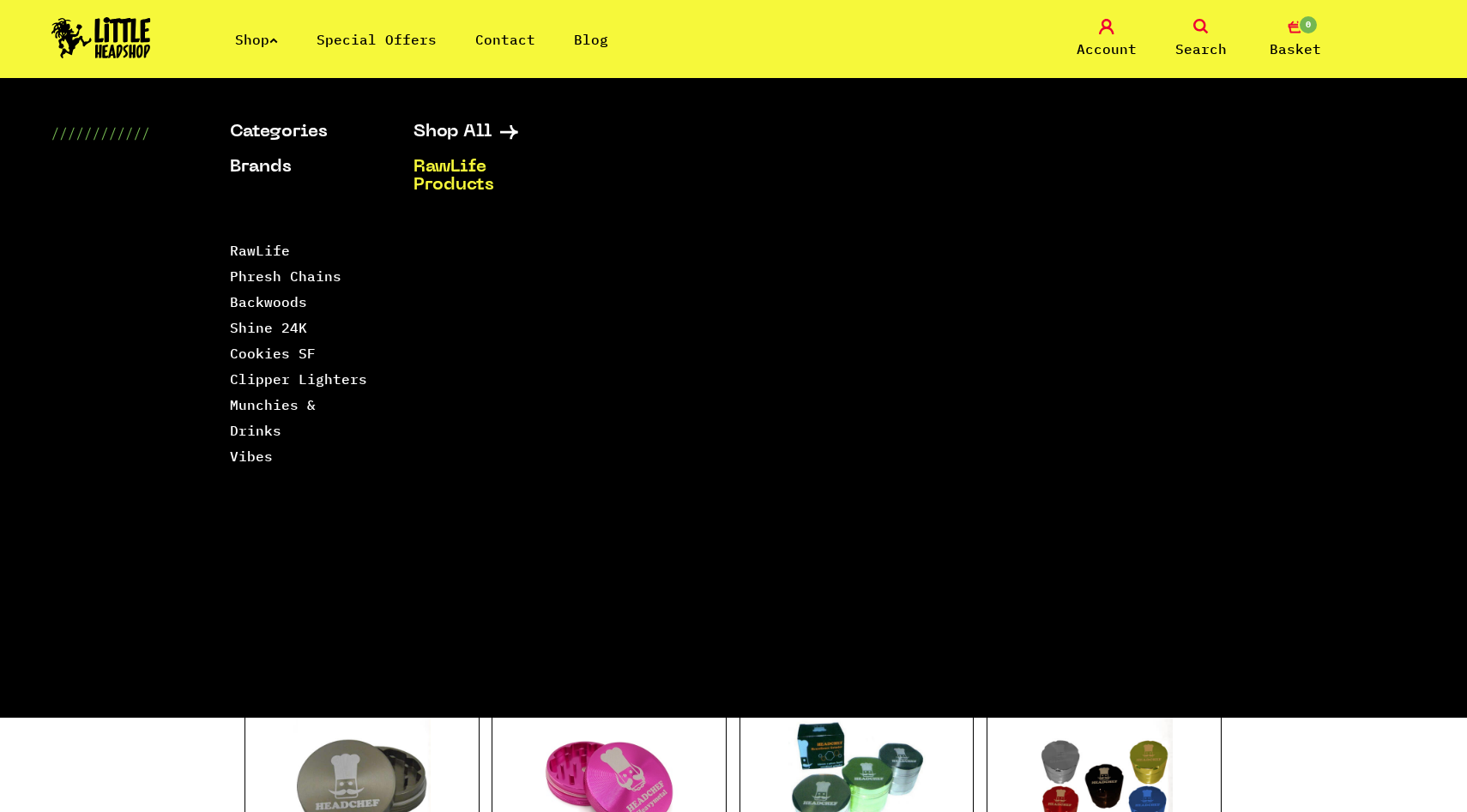
click at [356, 39] on link "Special Offers" at bounding box center [376, 40] width 120 height 17
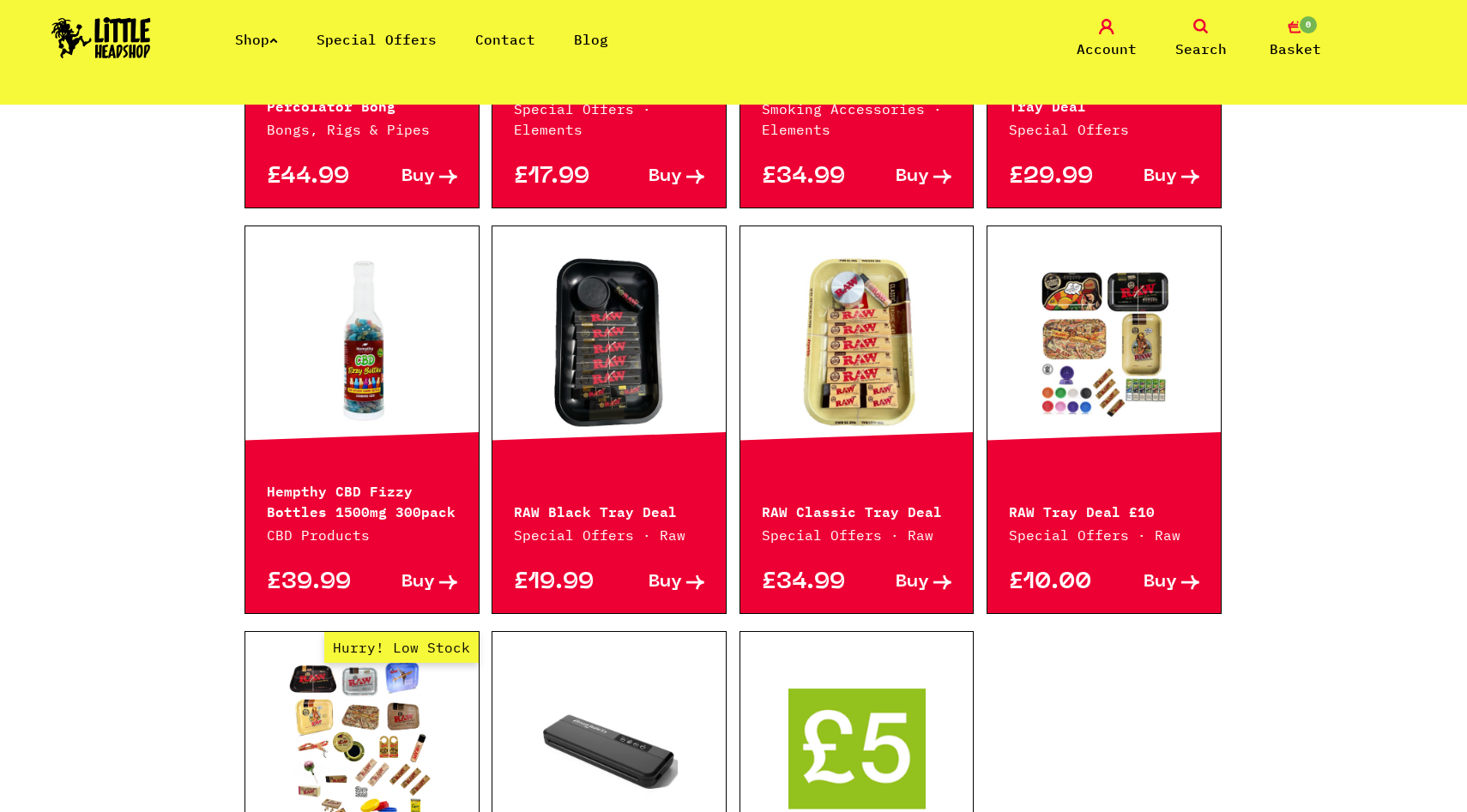
scroll to position [1058, 0]
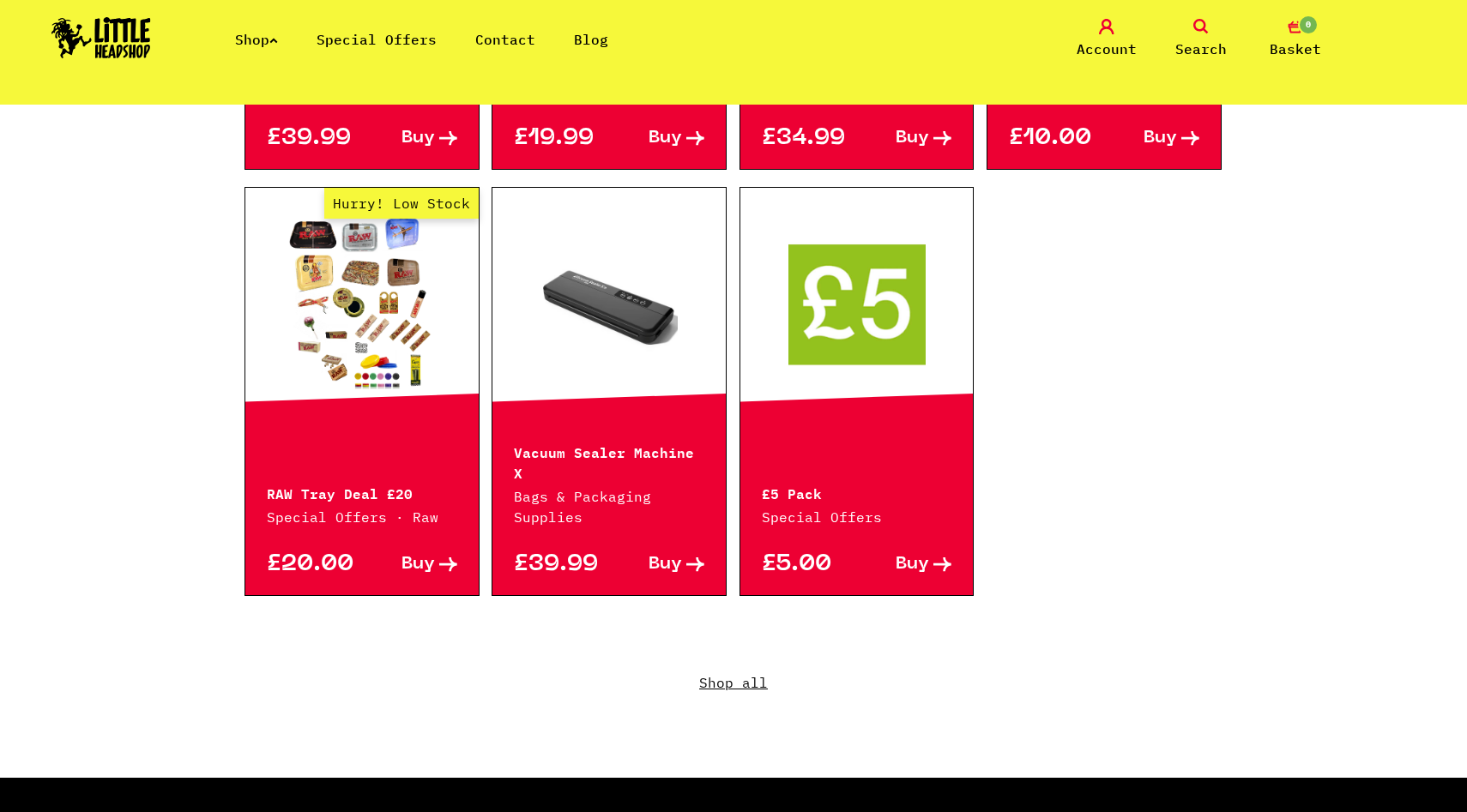
click at [759, 672] on link "Shop all" at bounding box center [734, 695] width 979 height 164
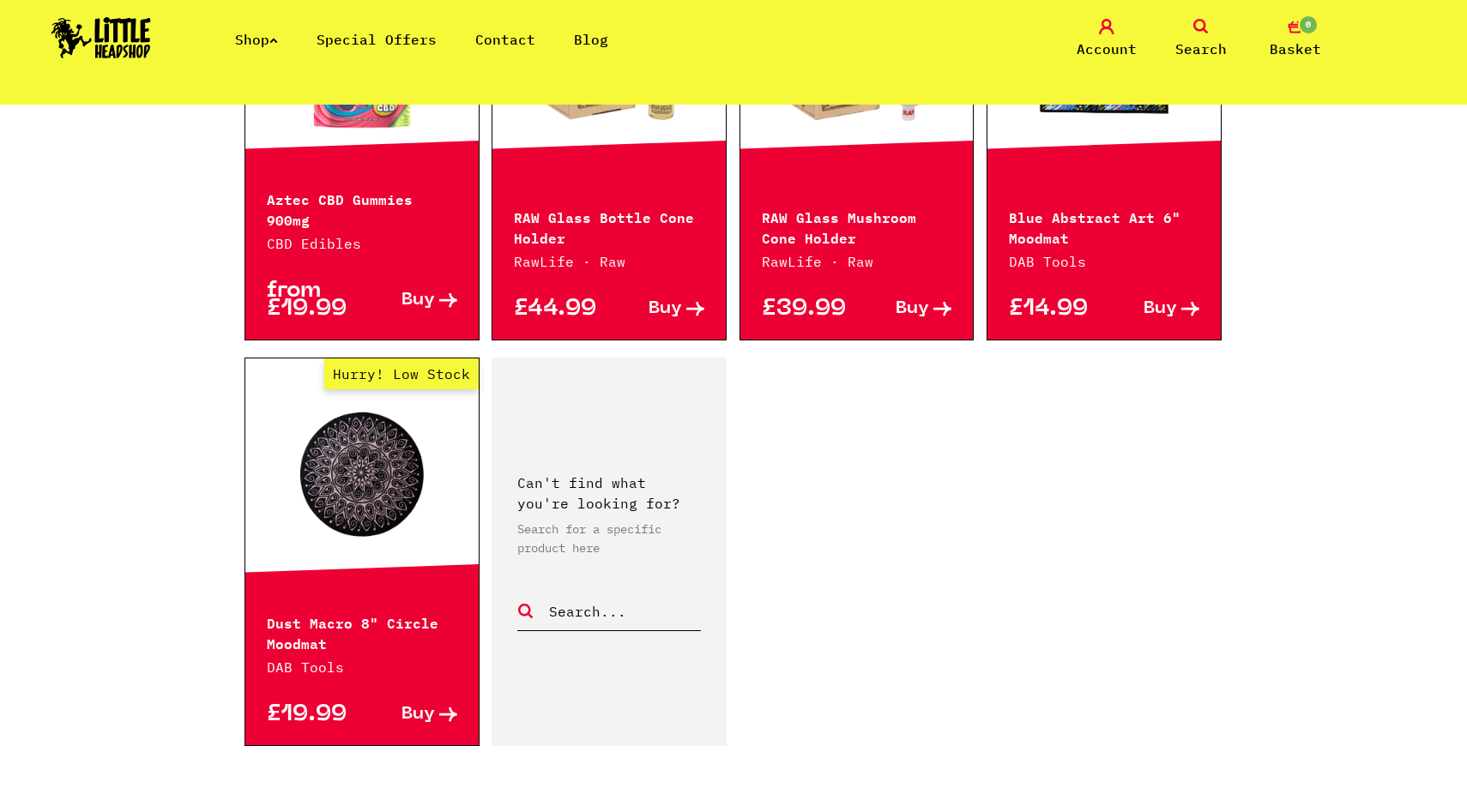
scroll to position [2744, 0]
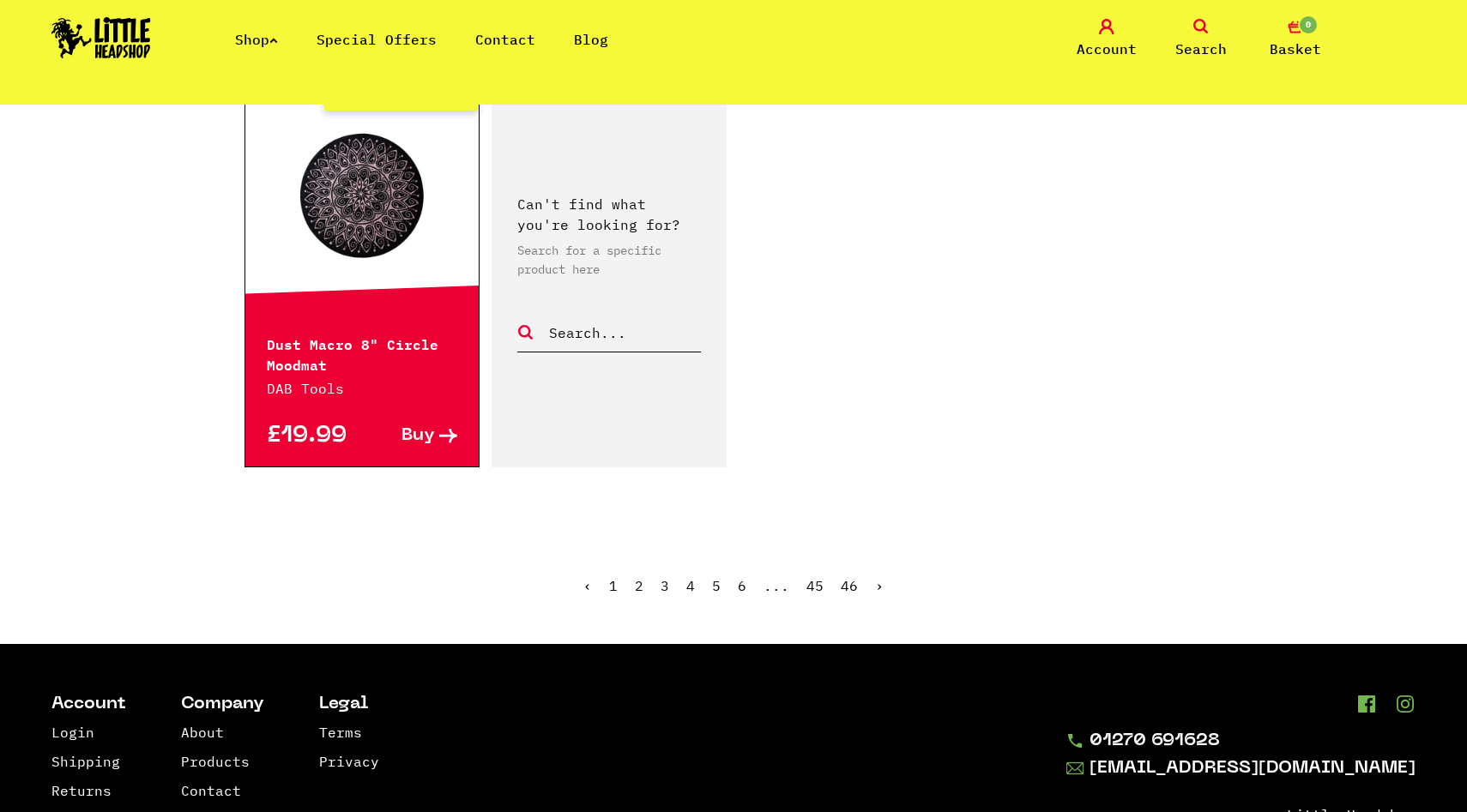
click at [642, 577] on link "2" at bounding box center [639, 586] width 9 height 17
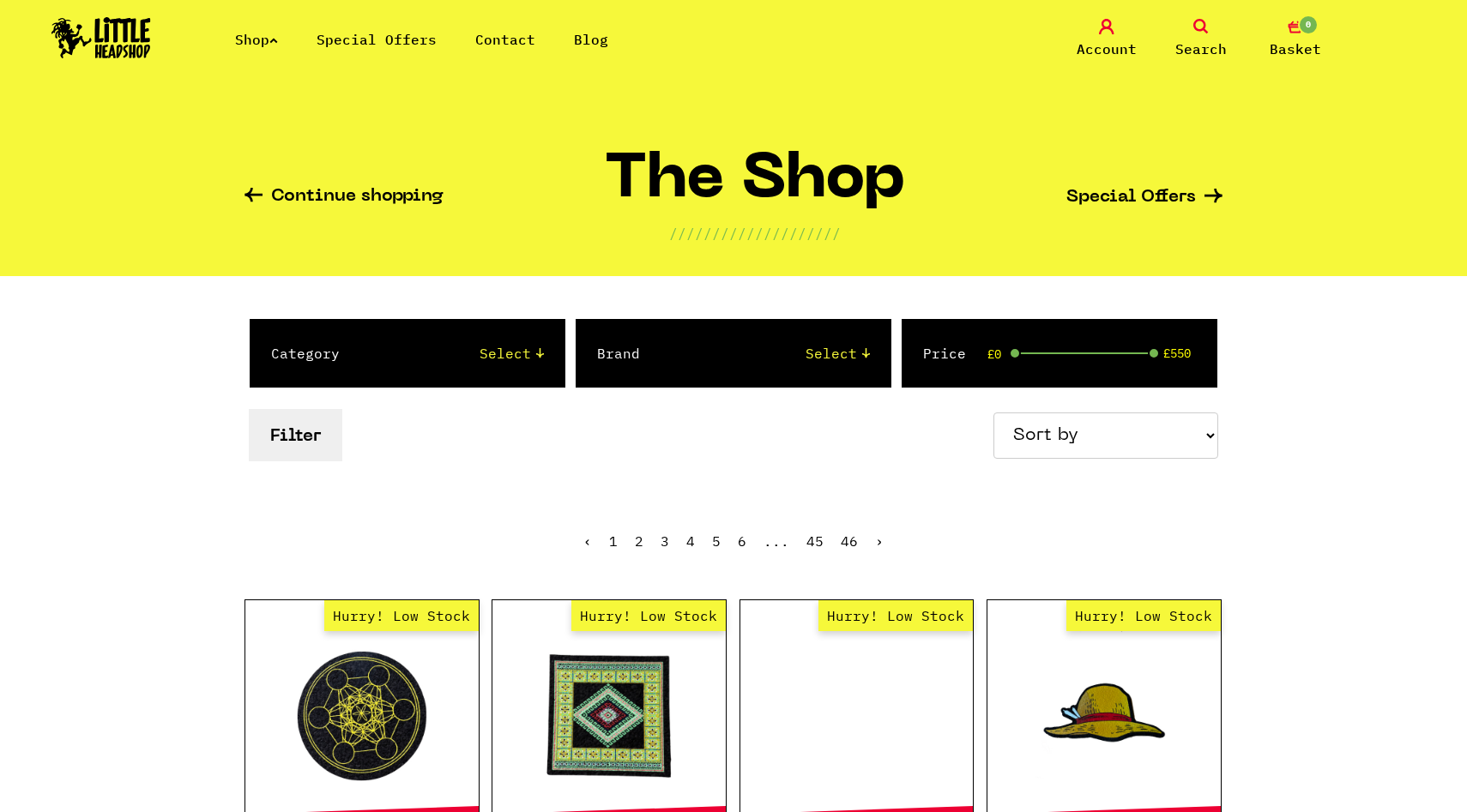
click at [259, 31] on link "Shop" at bounding box center [256, 40] width 43 height 17
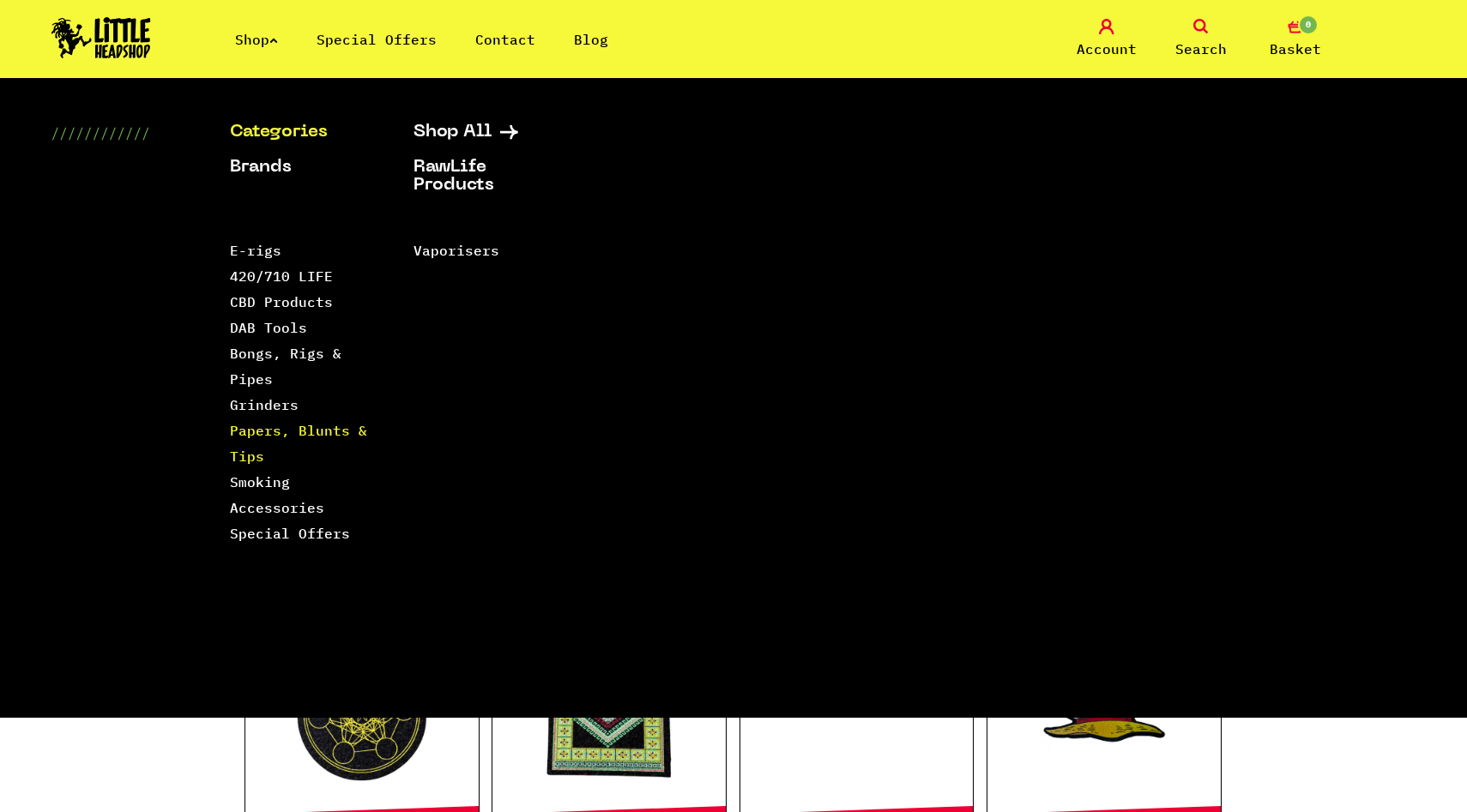
click at [272, 430] on link "Papers, Blunts & Tips" at bounding box center [299, 444] width 137 height 43
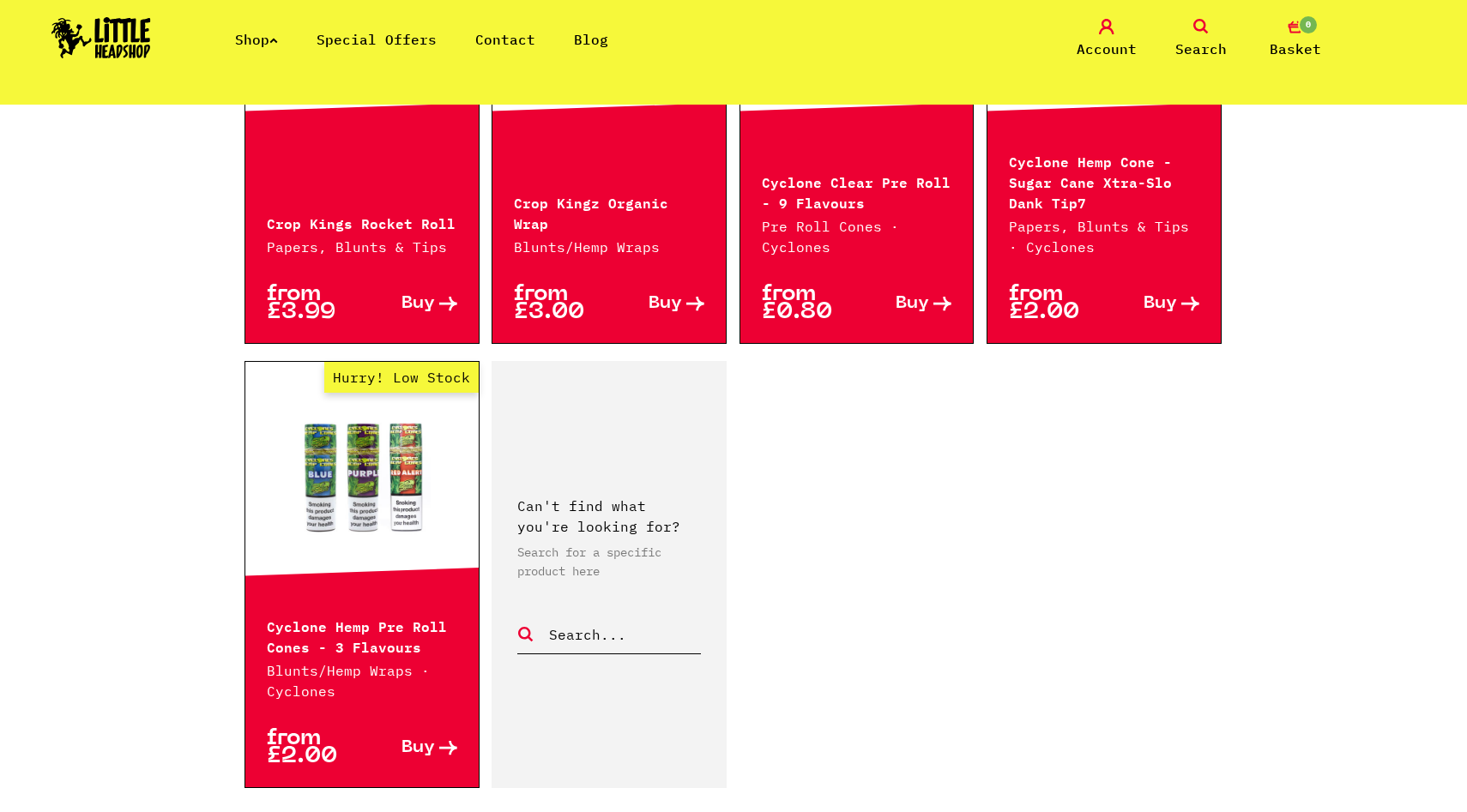
scroll to position [2810, 0]
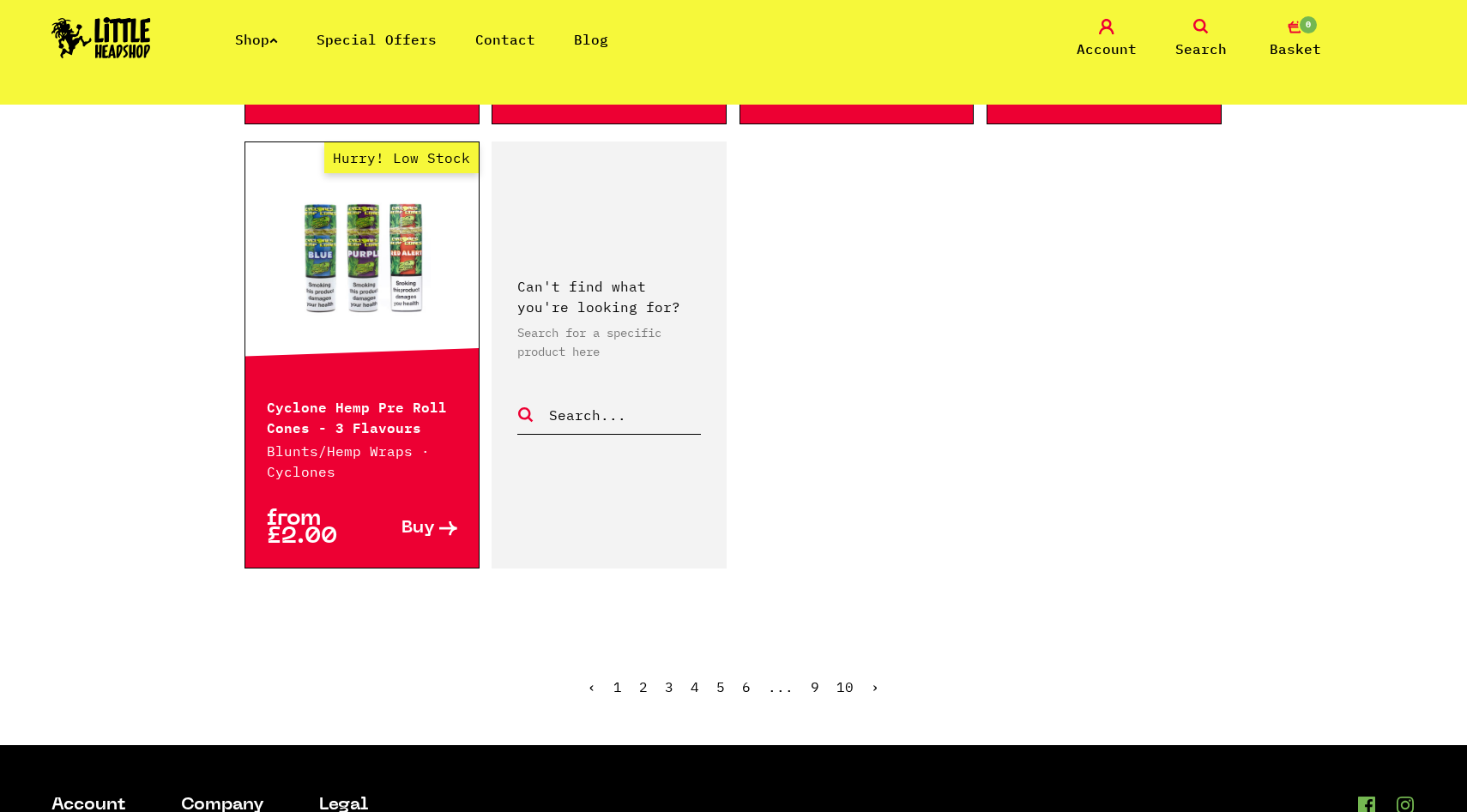
click at [747, 679] on link "6" at bounding box center [747, 687] width 9 height 17
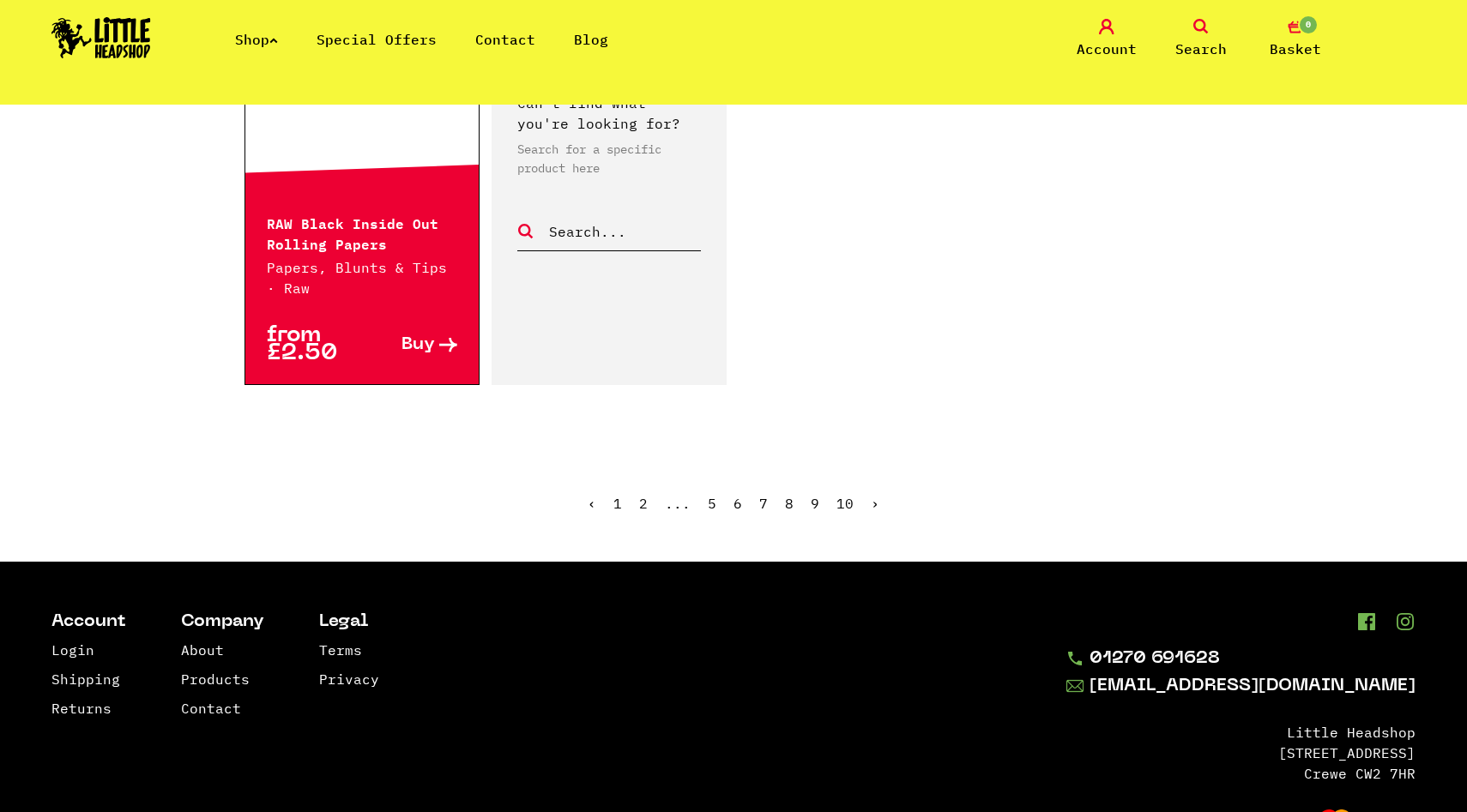
scroll to position [3079, 0]
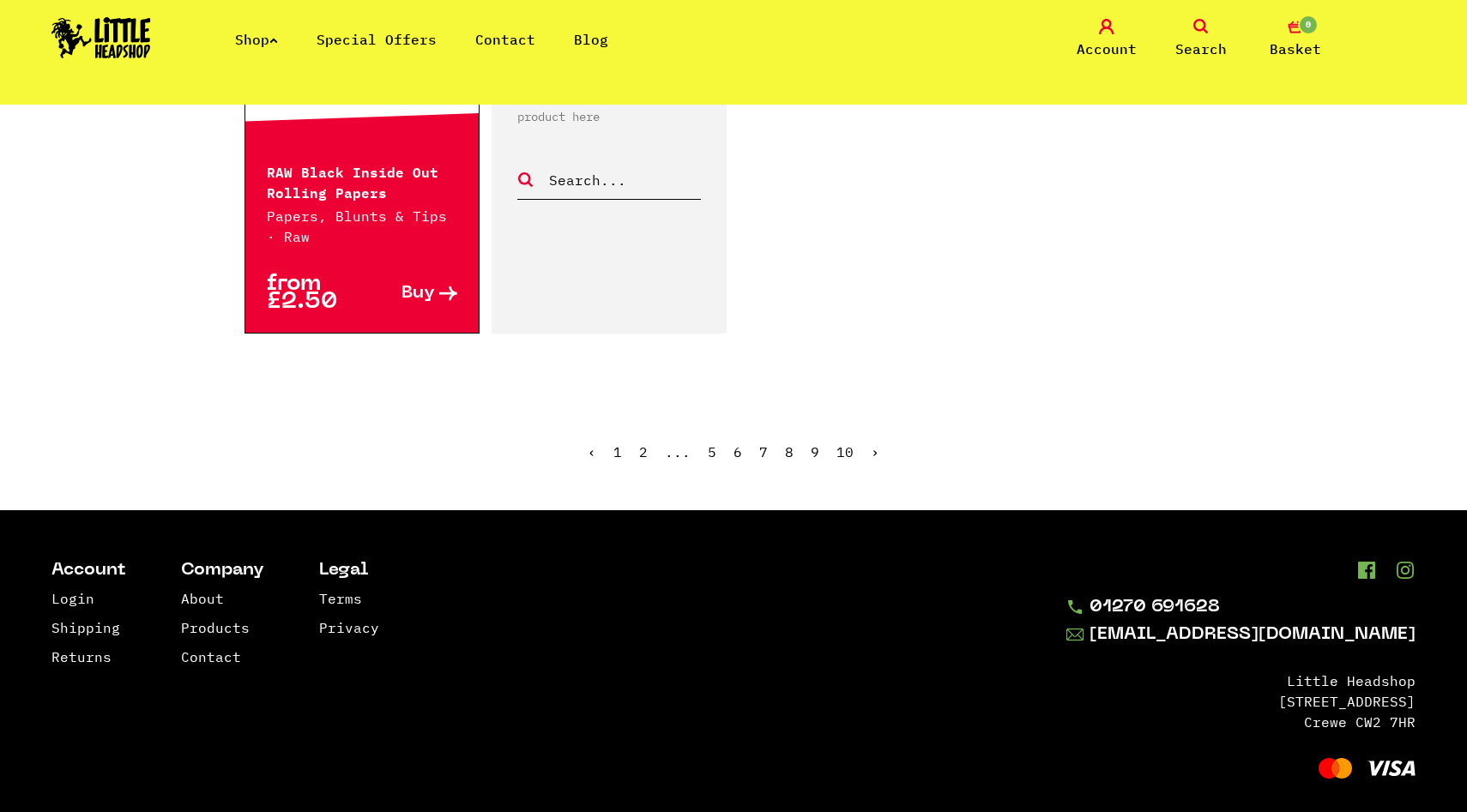
click at [823, 429] on ul "‹ 1 2 ... 5 6 7 8 9 10 ›" at bounding box center [734, 465] width 979 height 73
click at [818, 429] on ul "‹ 1 2 ... 5 6 7 8 9 10 ›" at bounding box center [734, 465] width 979 height 73
click at [817, 444] on link "9" at bounding box center [815, 452] width 9 height 17
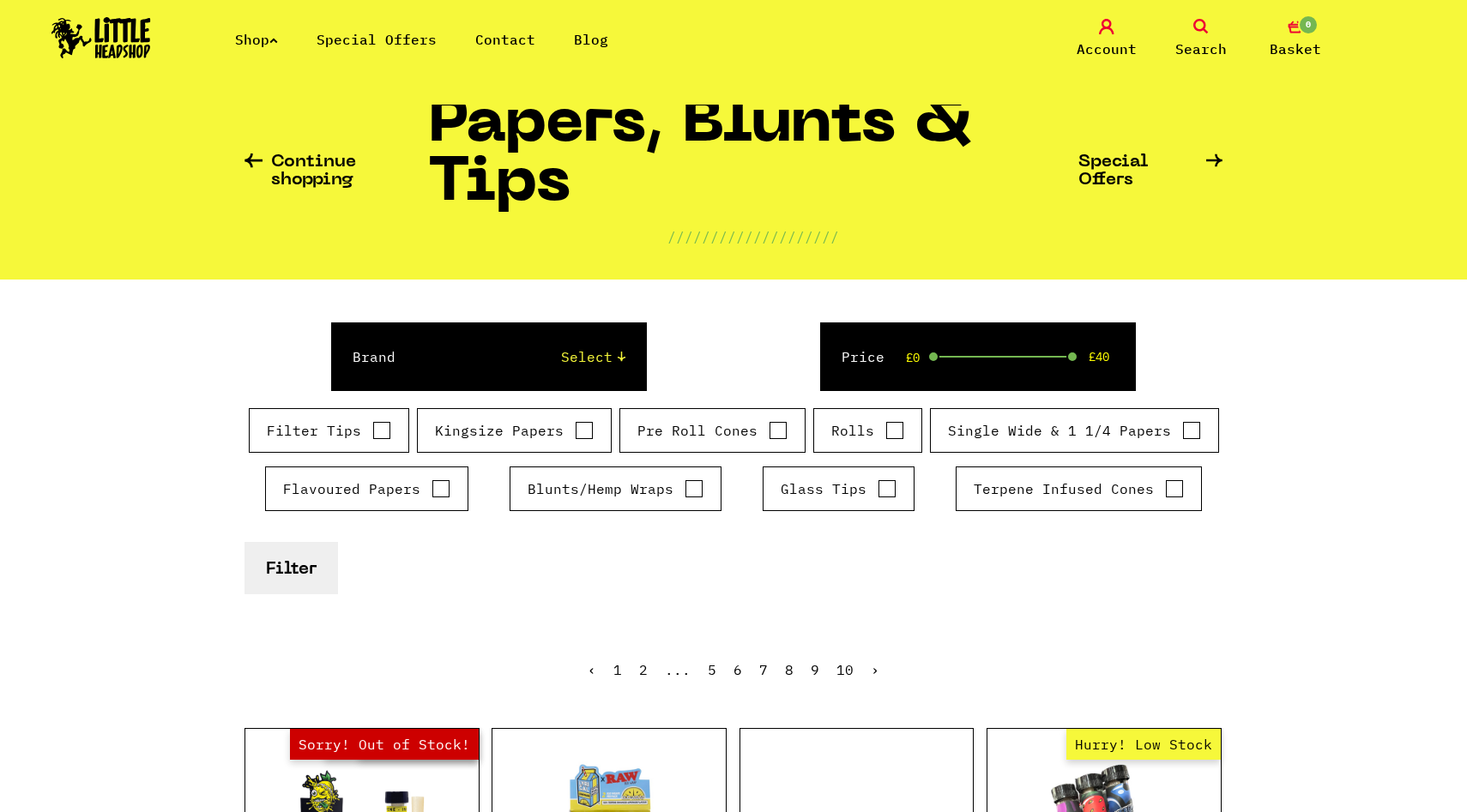
scroll to position [50, 0]
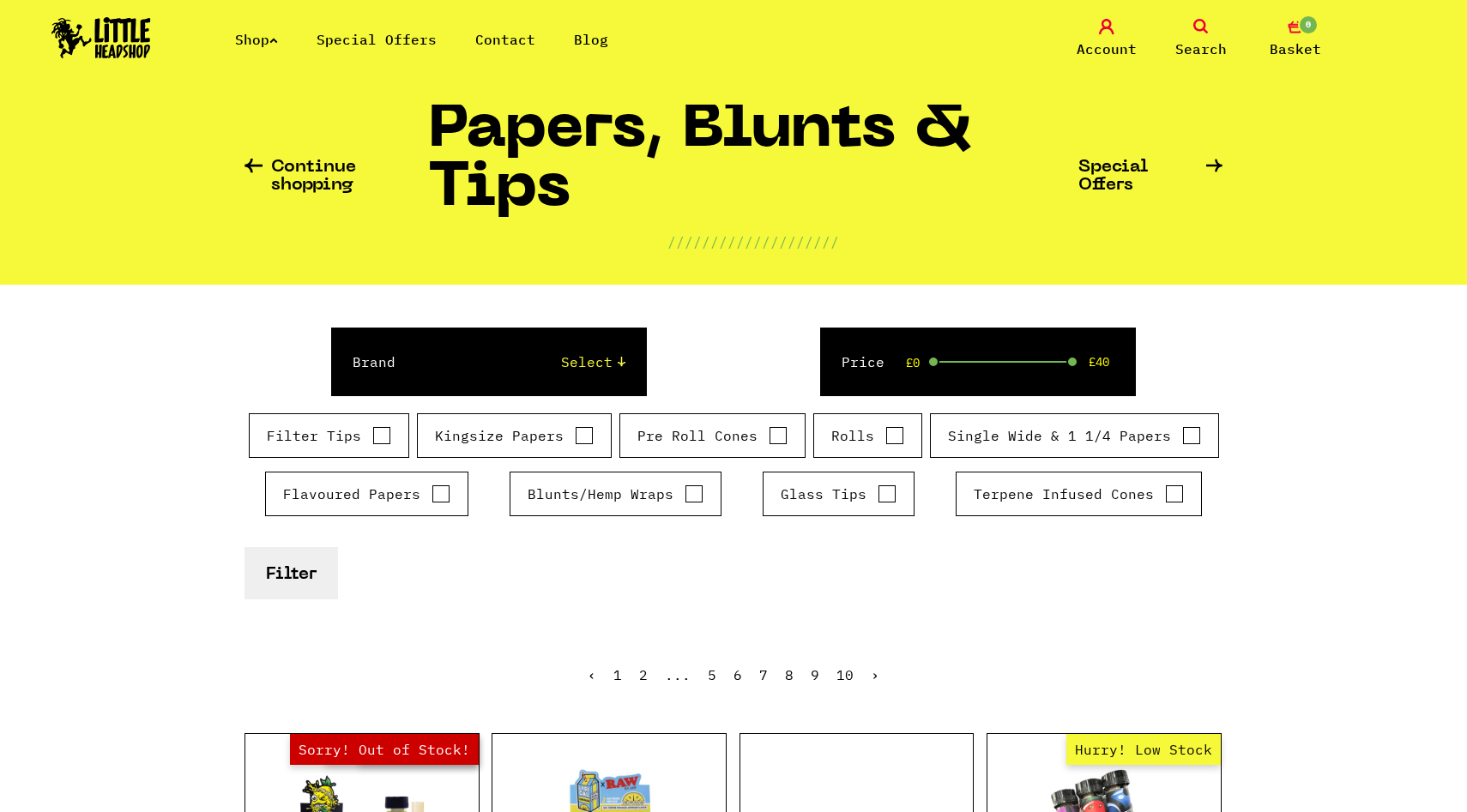
click at [331, 172] on link "Continue shopping" at bounding box center [337, 176] width 184 height 36
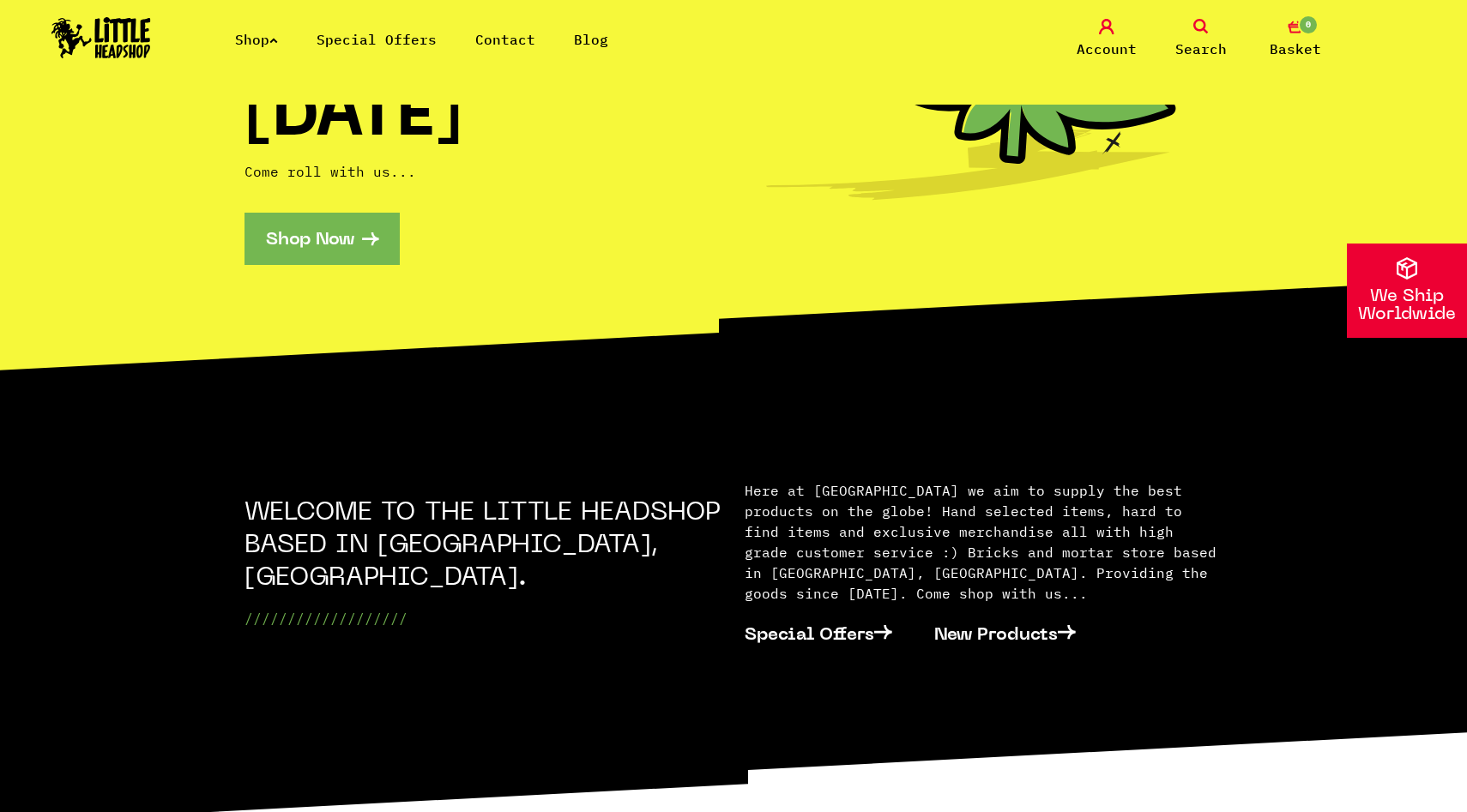
scroll to position [246, 0]
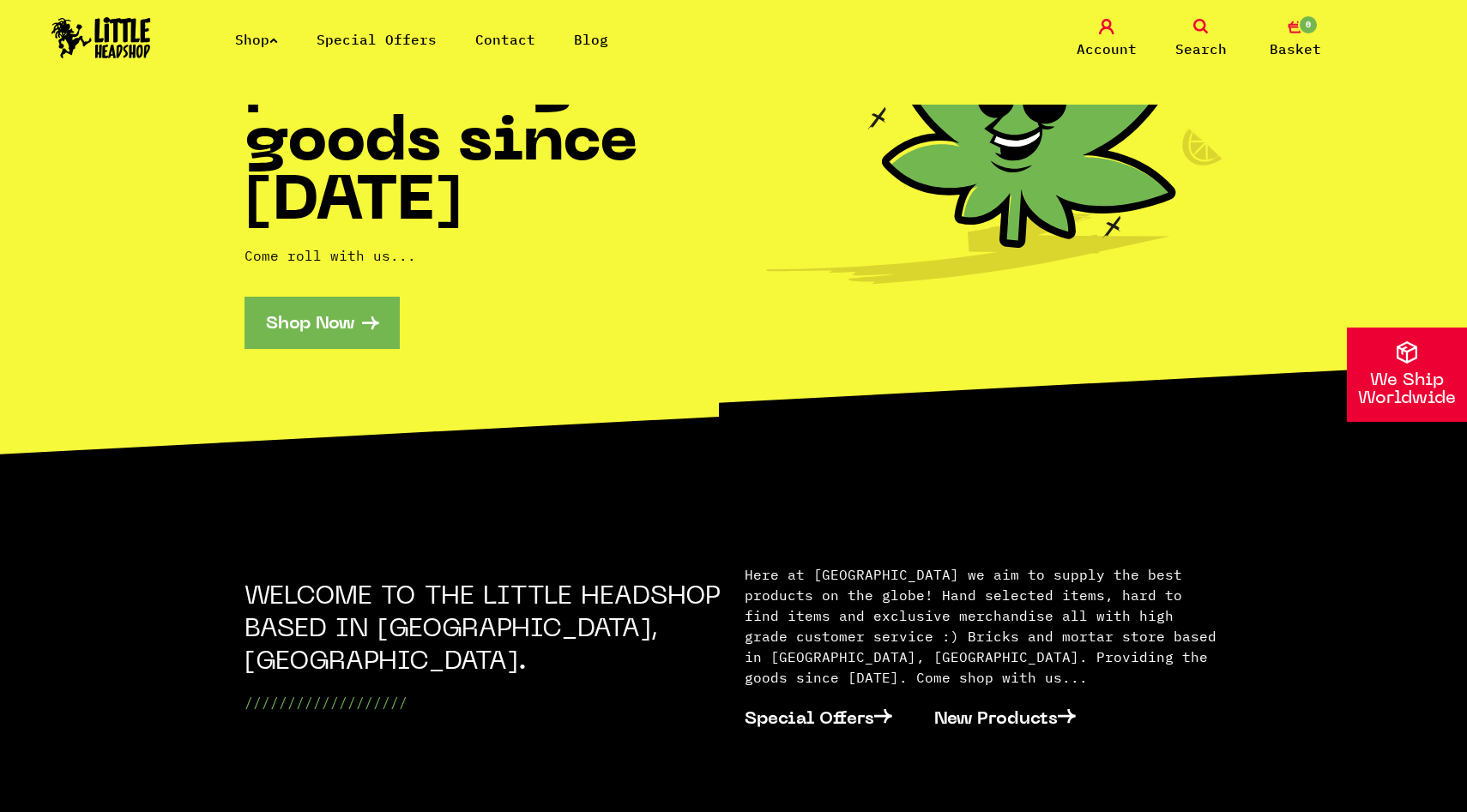
click at [582, 47] on link "Blog" at bounding box center [591, 40] width 34 height 17
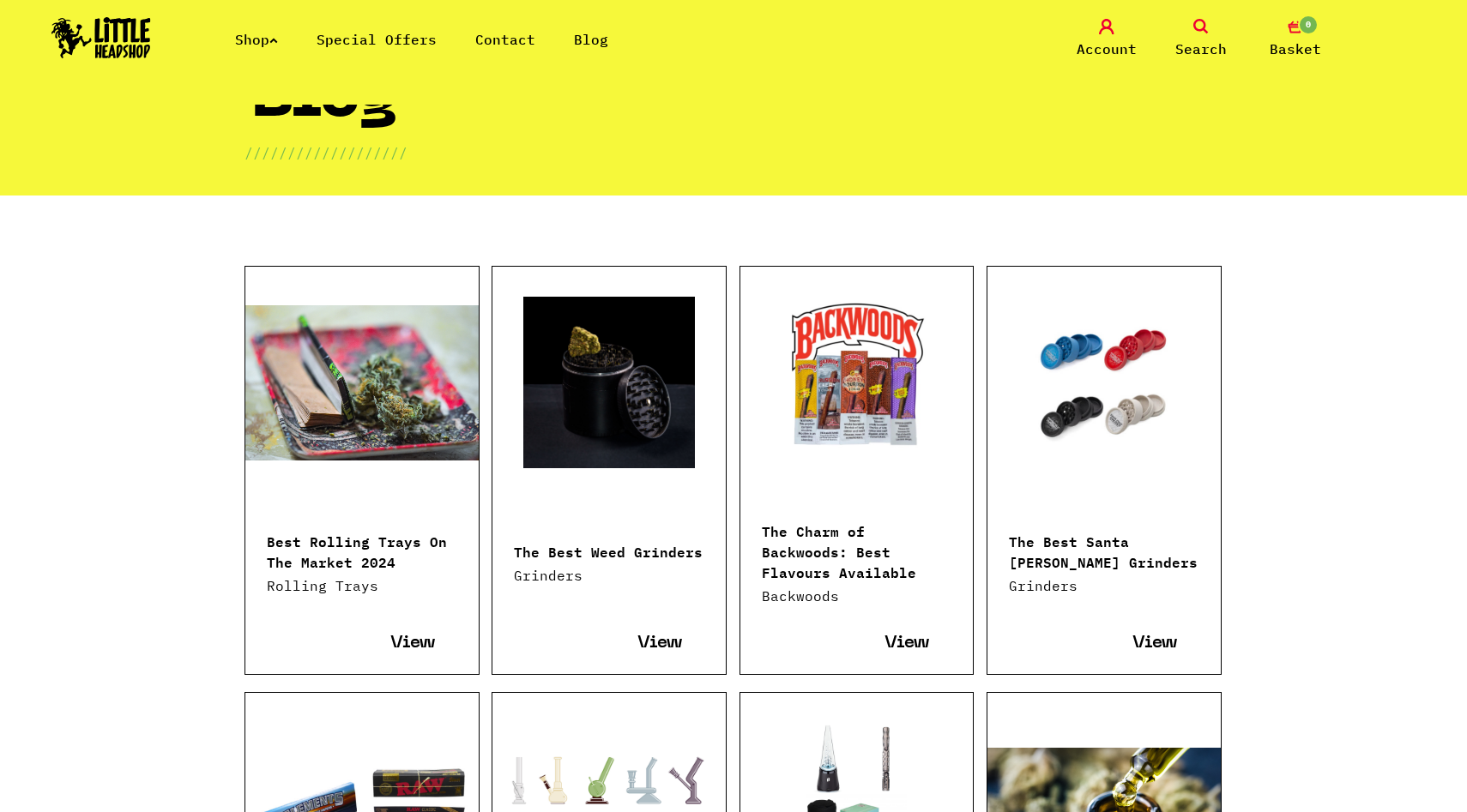
scroll to position [82, 0]
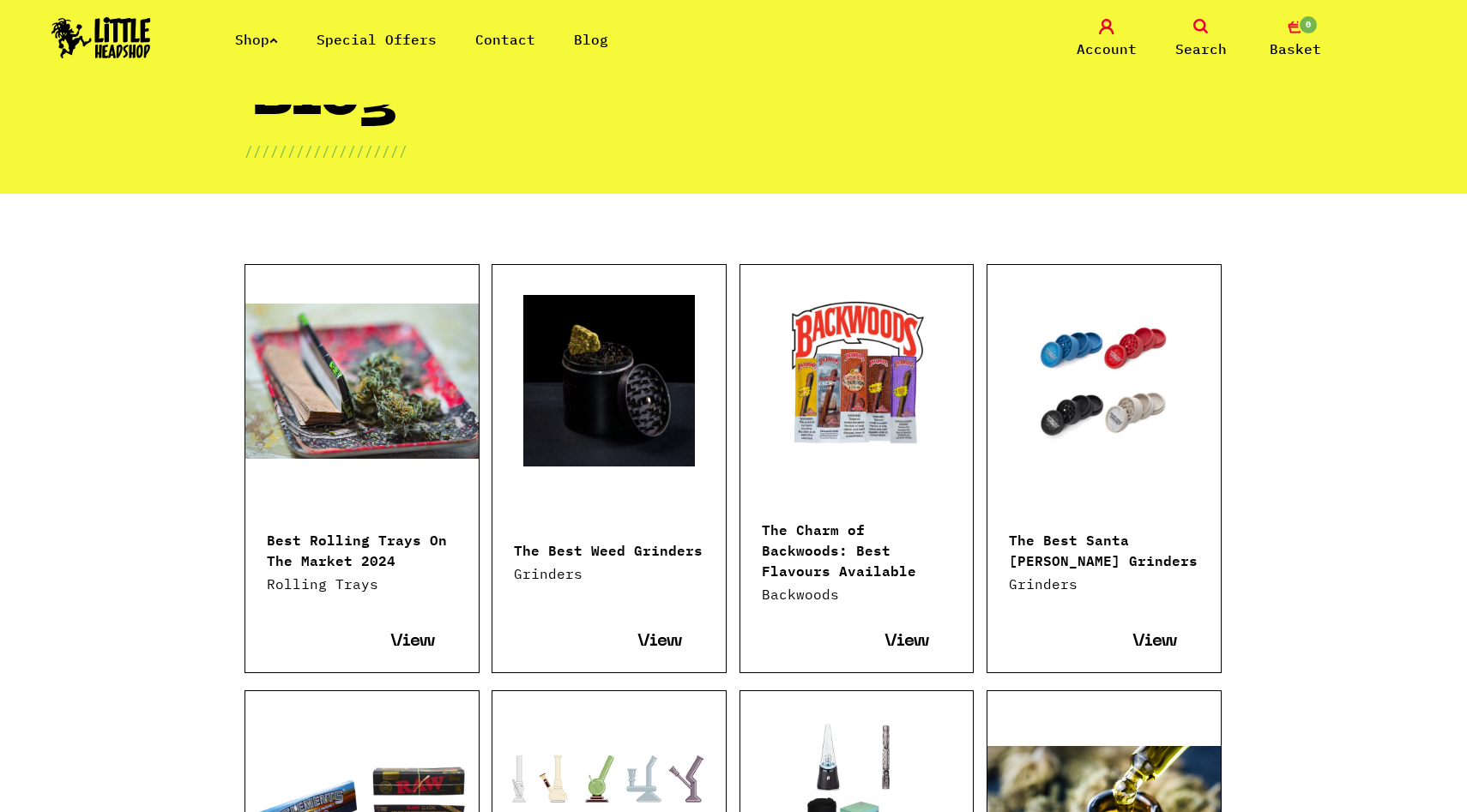
click at [559, 384] on link at bounding box center [608, 380] width 233 height 171
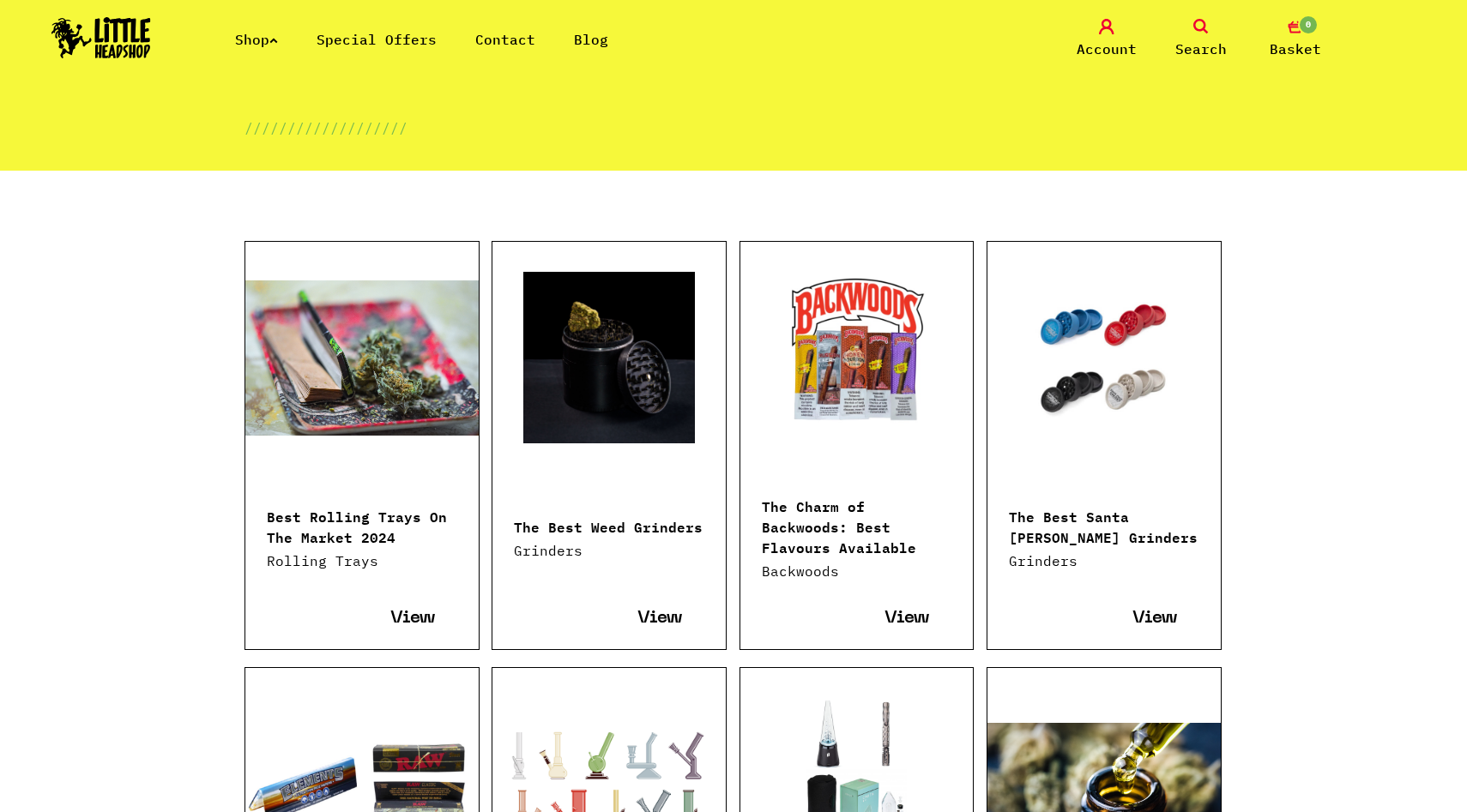
scroll to position [95, 0]
